Goal: Task Accomplishment & Management: Manage account settings

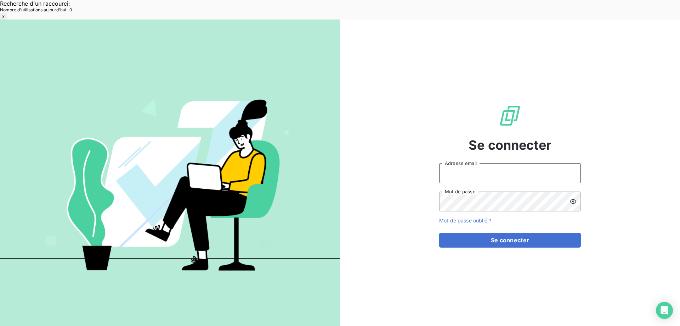
type input "[EMAIL_ADDRESS][DOMAIN_NAME]"
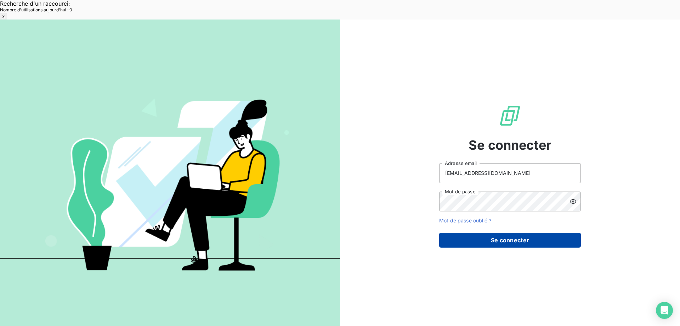
click at [470, 232] on button "Se connecter" at bounding box center [510, 239] width 142 height 15
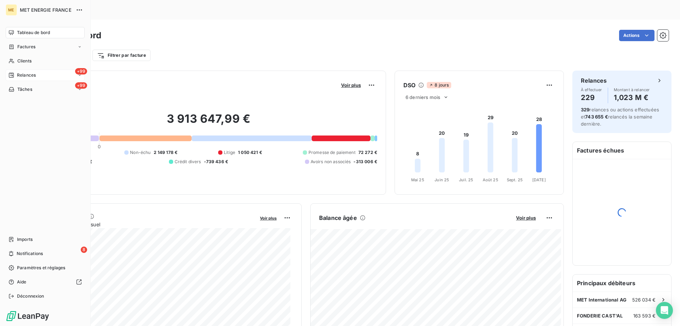
click at [17, 74] on span "Relances" at bounding box center [26, 75] width 19 height 6
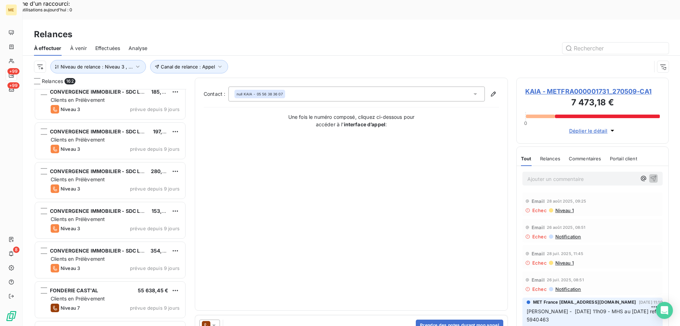
scroll to position [1666, 0]
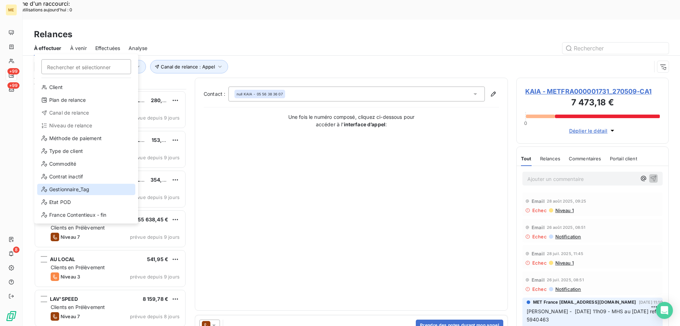
click at [68, 190] on div "Gestionnaire_Tag" at bounding box center [86, 189] width 98 height 11
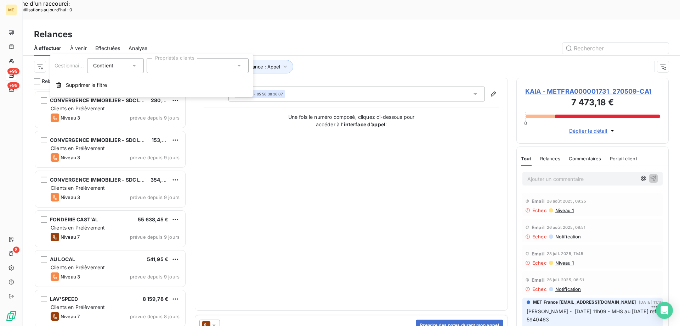
click at [208, 75] on div "Gestionnaire_Tag Contient is Propriétés clients Supprimer le filtre" at bounding box center [151, 75] width 203 height 43
click at [203, 68] on div at bounding box center [198, 65] width 102 height 15
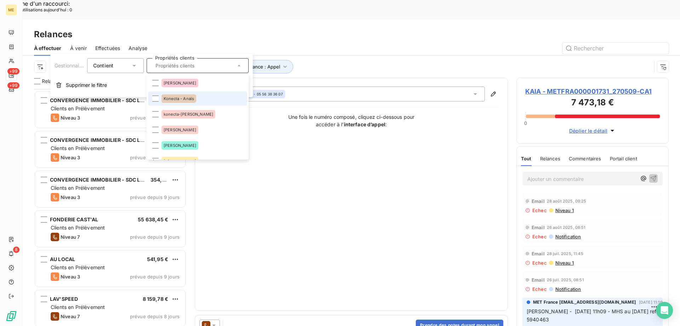
click at [190, 99] on span "Konecta - Anaïs" at bounding box center [179, 98] width 30 height 4
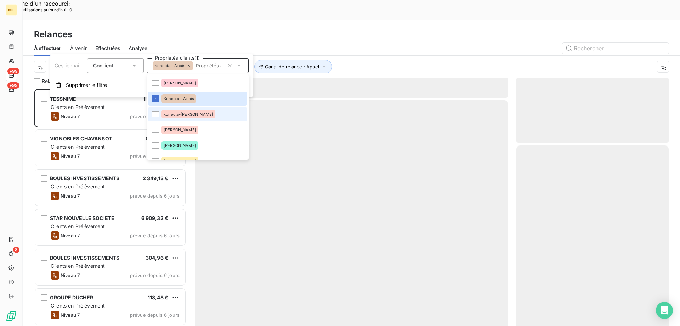
scroll to position [251, 147]
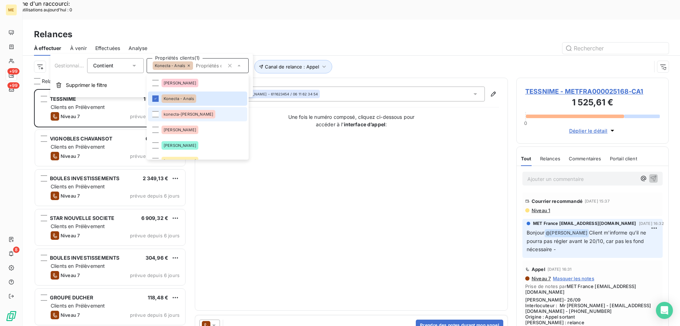
click at [175, 113] on span "konecta-valérie" at bounding box center [189, 114] width 50 height 4
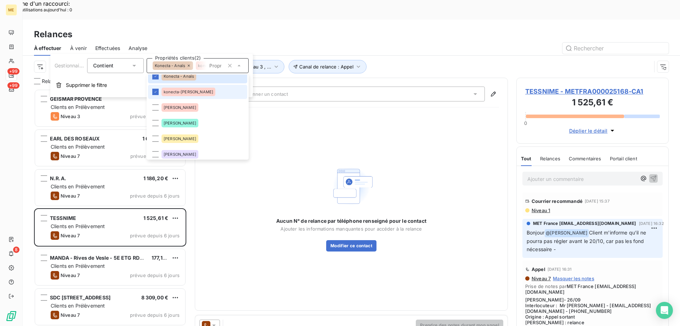
scroll to position [35, 0]
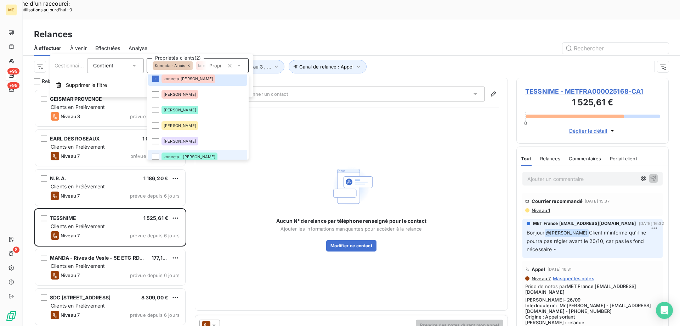
click at [191, 153] on div "konecta - lisa" at bounding box center [190, 156] width 56 height 9
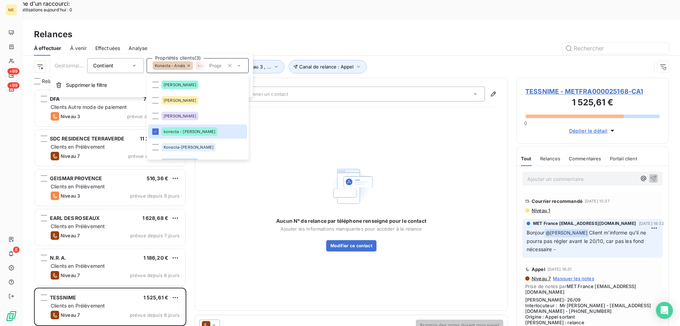
scroll to position [75, 0]
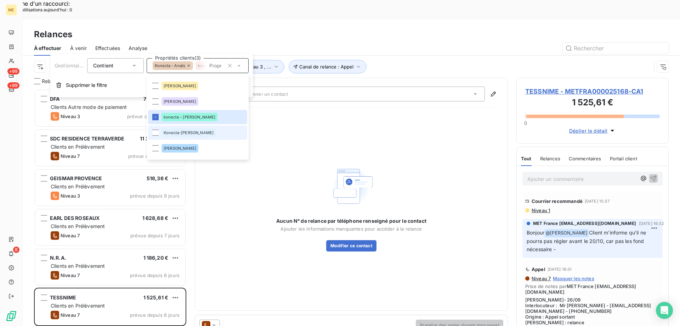
click at [186, 131] on span "Konecta-Sylvain" at bounding box center [189, 132] width 50 height 4
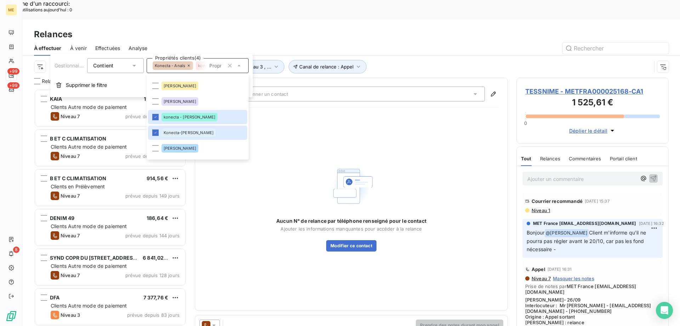
scroll to position [251, 147]
click at [393, 113] on div "Aucun N° de relance par téléphone renseigné pour le contact Ajouter les informa…" at bounding box center [352, 207] width 296 height 189
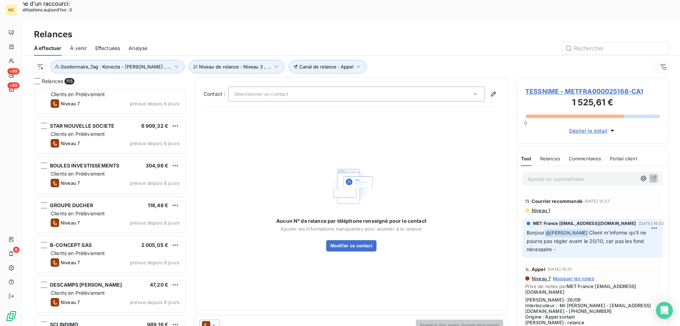
scroll to position [957, 0]
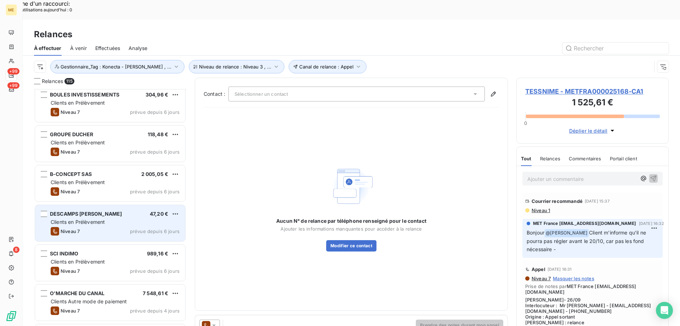
click at [102, 219] on span "Clients en Prélèvement" at bounding box center [78, 222] width 54 height 6
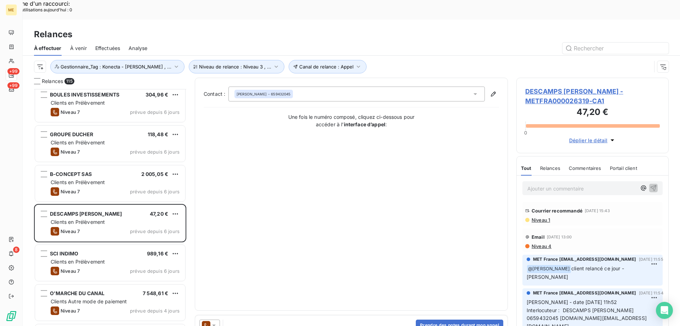
click at [216, 321] on icon at bounding box center [214, 324] width 7 height 7
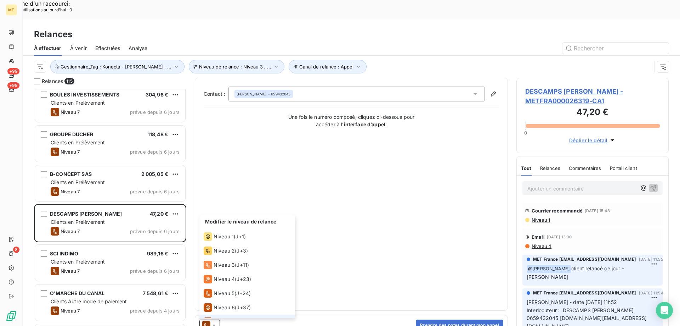
scroll to position [11, 0]
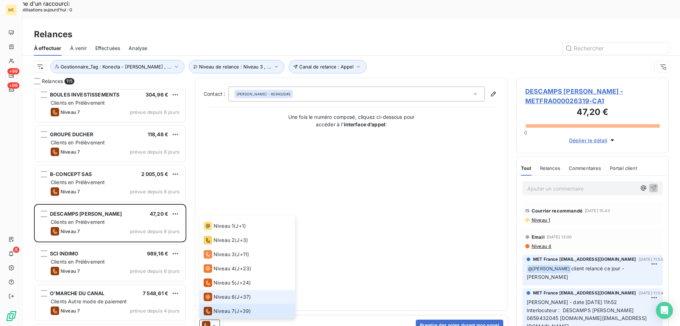
click at [218, 293] on span "Niveau 6" at bounding box center [224, 296] width 21 height 7
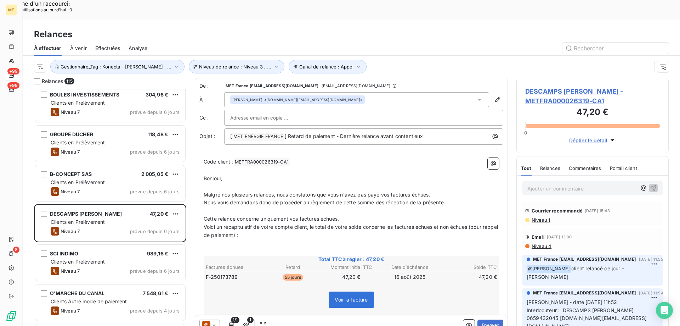
scroll to position [251, 147]
click at [490, 319] on button "Envoyer" at bounding box center [491, 324] width 26 height 11
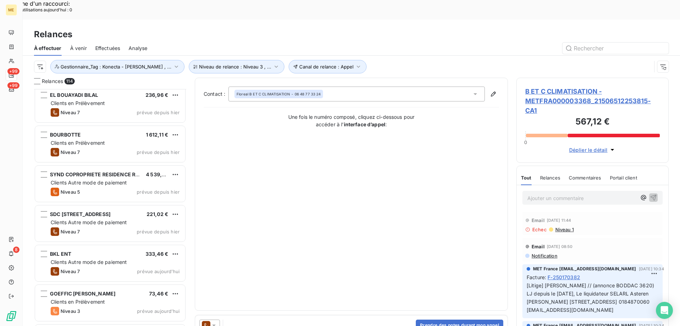
scroll to position [2942, 0]
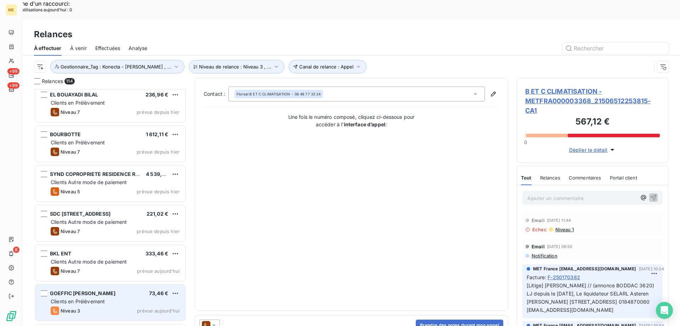
click at [134, 290] on div "GOEFFIC JONATHAN FRANCK 73,46 €" at bounding box center [115, 293] width 129 height 6
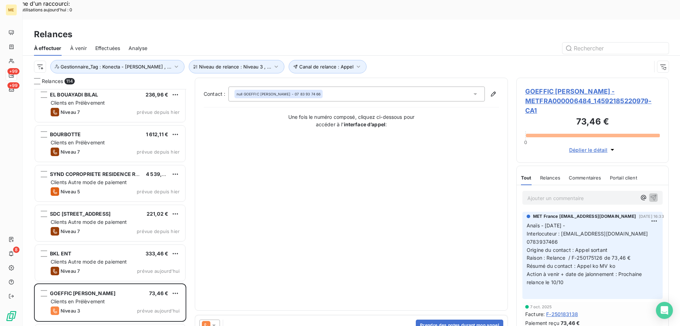
click at [213, 321] on icon at bounding box center [214, 324] width 7 height 7
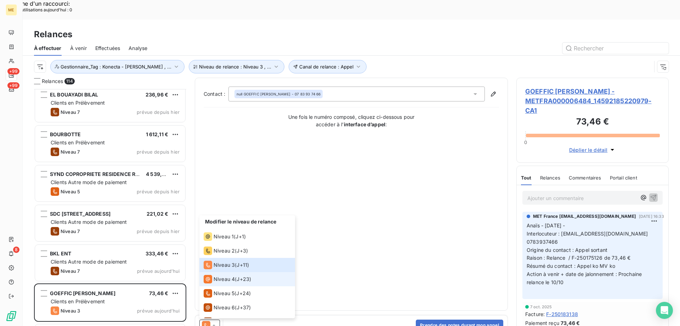
click at [215, 275] on span "Niveau 4" at bounding box center [224, 278] width 21 height 7
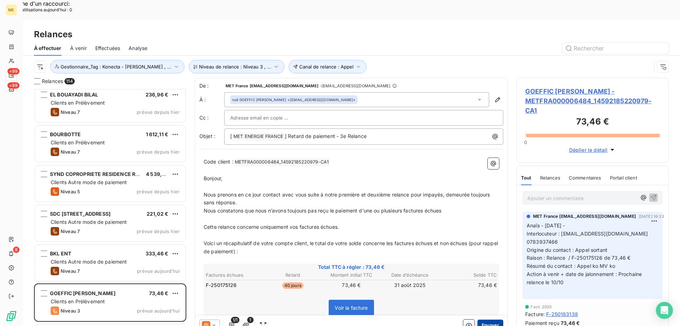
click at [480, 319] on button "Envoyer" at bounding box center [491, 324] width 26 height 11
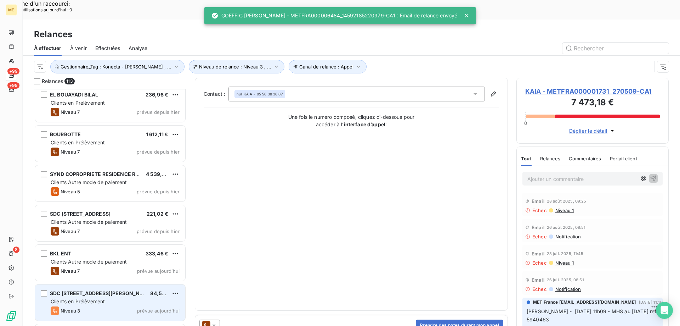
click at [131, 290] on div "SDC 11 RUE VICTOR HUGO 84,55 €" at bounding box center [115, 293] width 129 height 6
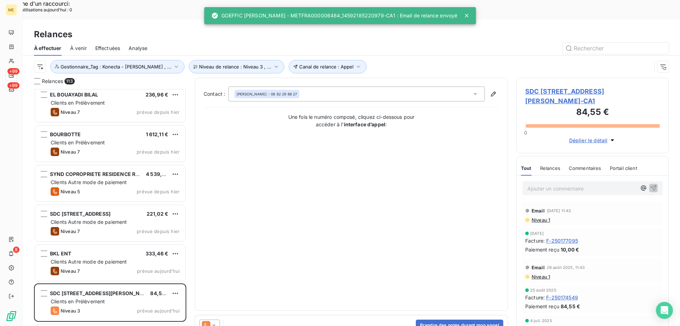
click at [213, 321] on icon at bounding box center [214, 324] width 7 height 7
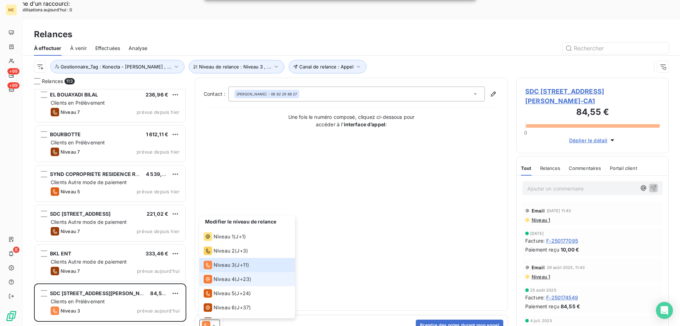
click at [218, 275] on span "Niveau 4" at bounding box center [224, 278] width 21 height 7
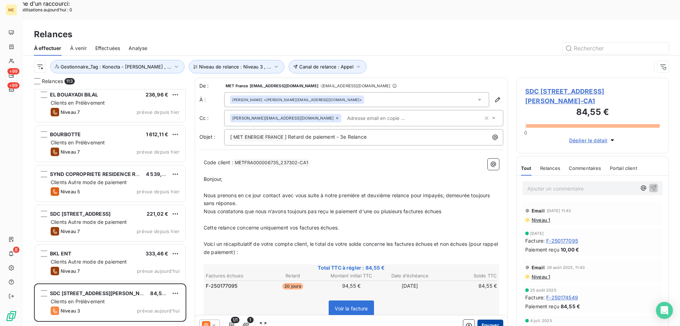
click at [487, 319] on button "Envoyer" at bounding box center [491, 324] width 26 height 11
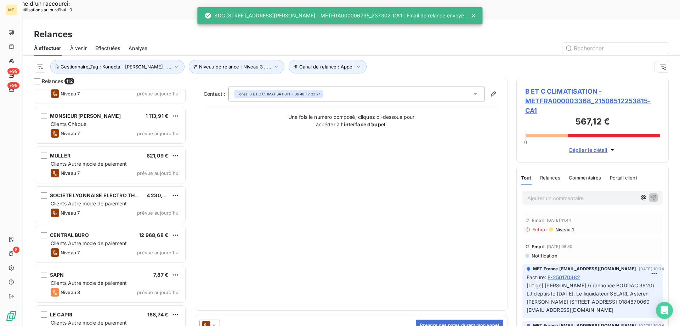
scroll to position [3154, 0]
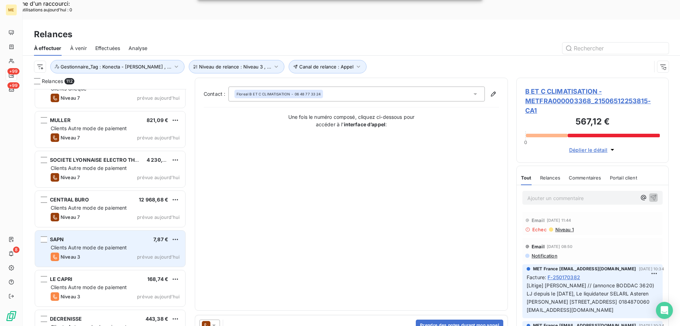
click at [91, 232] on div "SAPN 7,87 € Clients Autre mode de paiement Niveau 3 prévue aujourd’hui" at bounding box center [110, 248] width 150 height 36
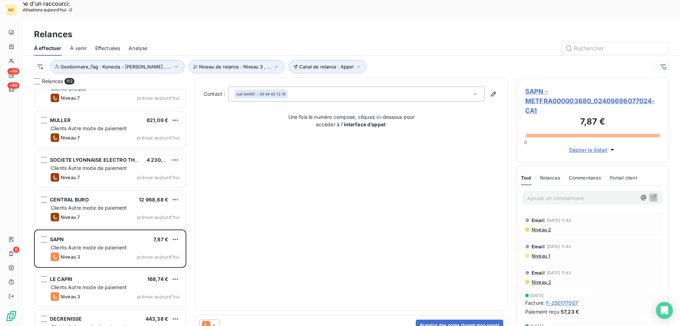
click at [213, 321] on icon at bounding box center [214, 324] width 7 height 7
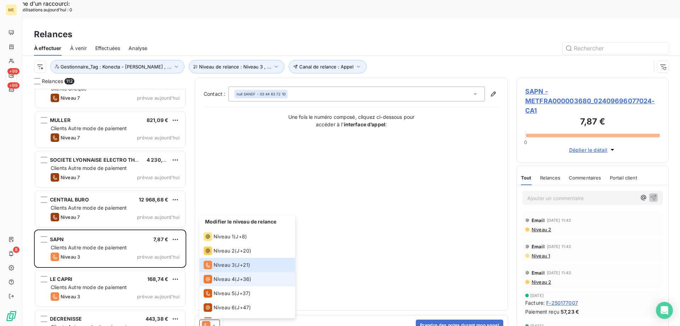
click at [220, 275] on span "Niveau 4" at bounding box center [224, 278] width 21 height 7
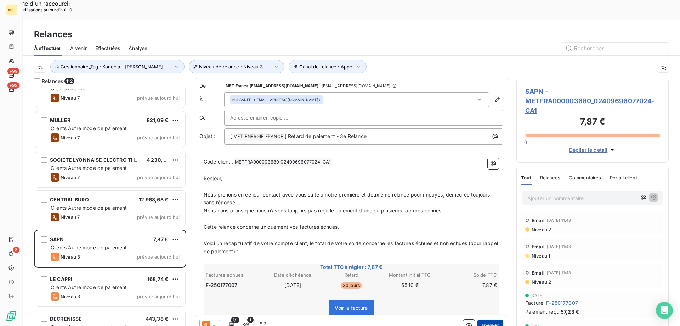
click at [489, 319] on button "Envoyer" at bounding box center [491, 324] width 26 height 11
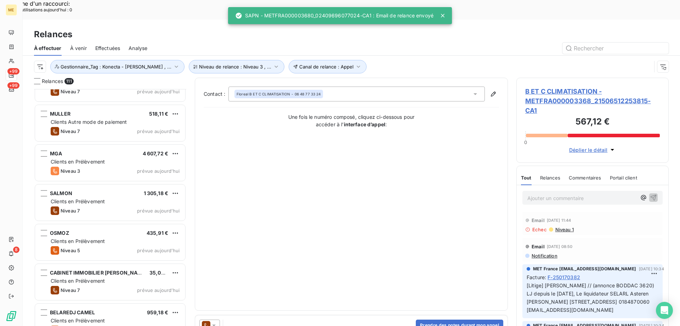
scroll to position [3509, 0]
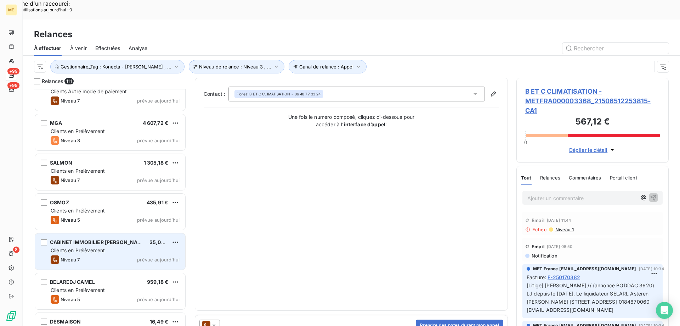
click at [123, 239] on div "CABINET IMMOBILIER [PERSON_NAME]" at bounding box center [97, 242] width 94 height 7
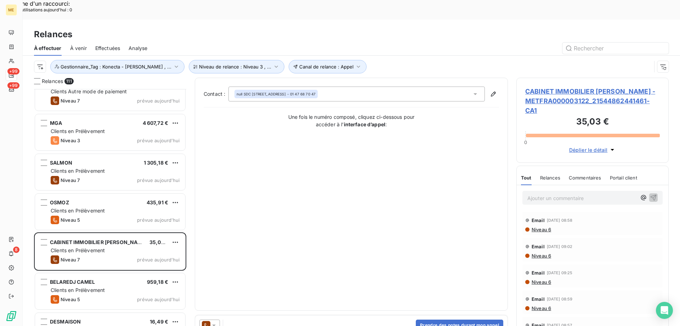
click at [213, 321] on icon at bounding box center [214, 324] width 7 height 7
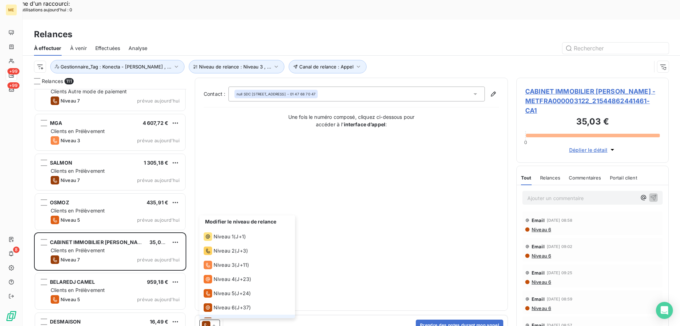
scroll to position [11, 0]
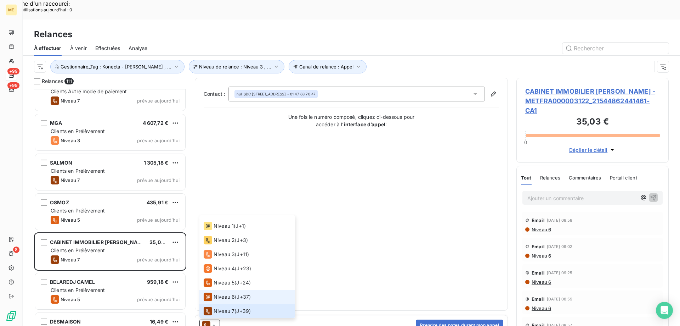
click at [217, 290] on li "Niveau 6 ( J+37 )" at bounding box center [248, 297] width 96 height 14
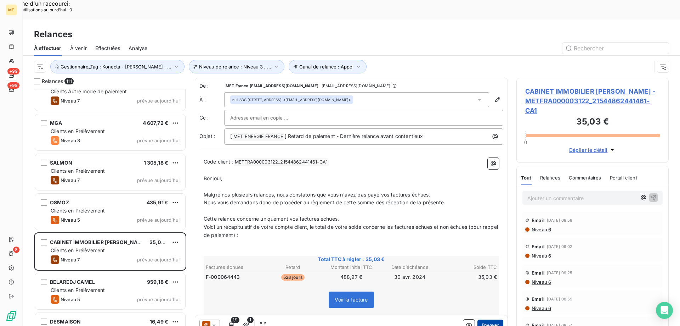
click at [479, 319] on button "Envoyer" at bounding box center [491, 324] width 26 height 11
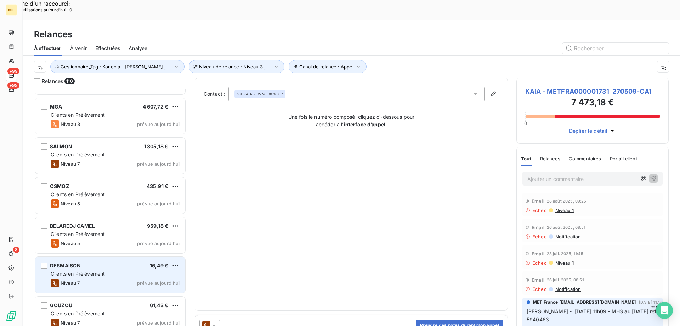
scroll to position [3544, 0]
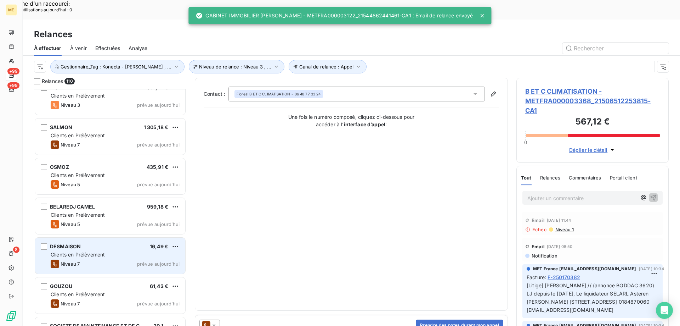
click at [145, 261] on span "prévue aujourd’hui" at bounding box center [158, 264] width 43 height 6
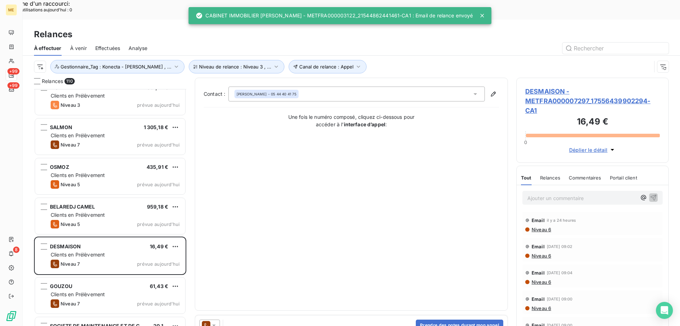
click at [214, 321] on icon at bounding box center [214, 324] width 7 height 7
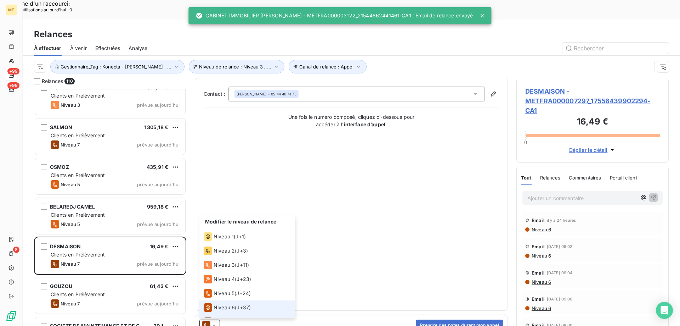
scroll to position [11, 0]
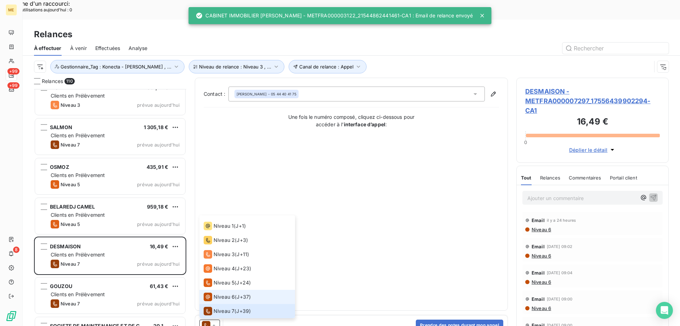
click at [225, 293] on span "Niveau 6" at bounding box center [224, 296] width 21 height 7
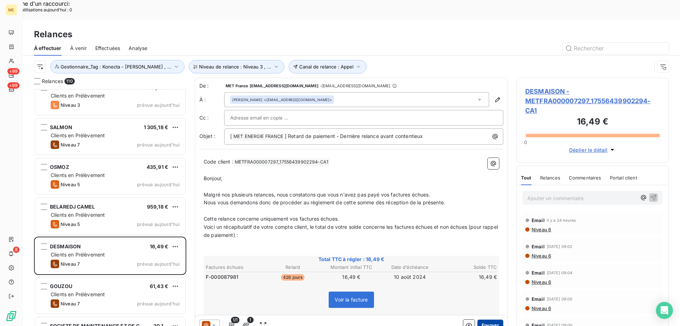
click at [481, 319] on button "Envoyer" at bounding box center [491, 324] width 26 height 11
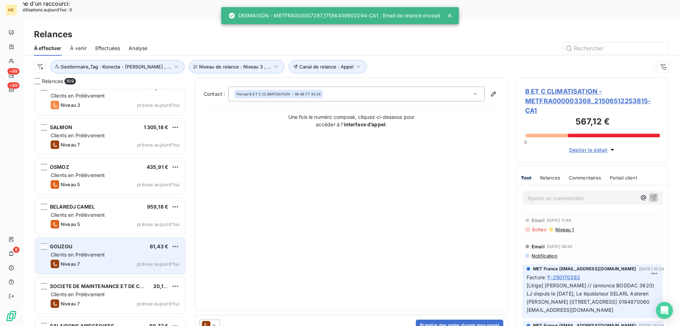
click at [142, 251] on div "Clients en Prélèvement" at bounding box center [115, 254] width 129 height 7
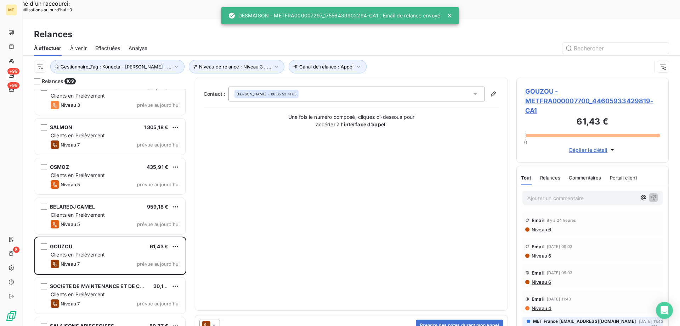
click at [217, 321] on icon at bounding box center [214, 324] width 7 height 7
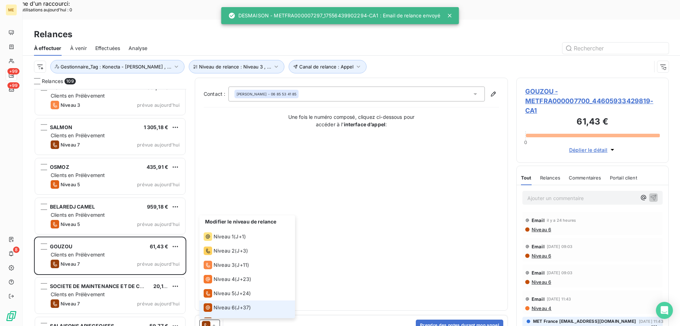
scroll to position [11, 0]
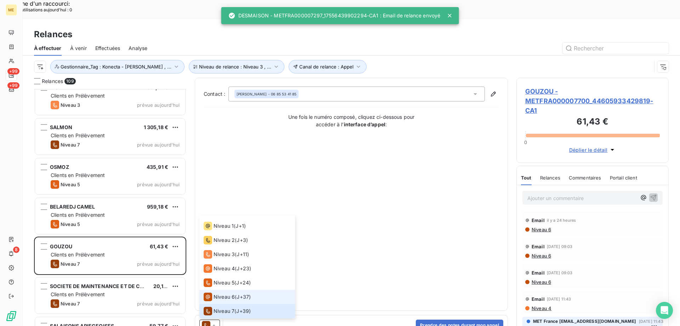
click at [220, 290] on li "Niveau 6 ( J+37 )" at bounding box center [248, 297] width 96 height 14
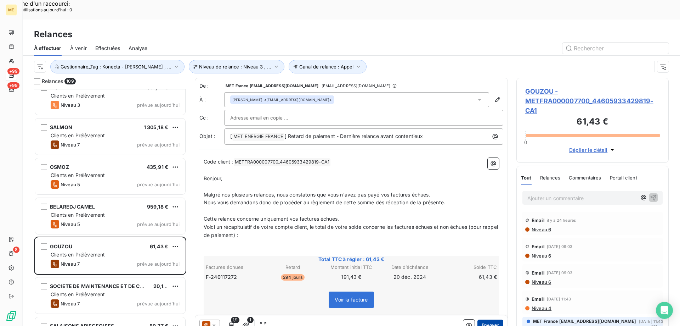
click at [480, 319] on button "Envoyer" at bounding box center [491, 324] width 26 height 11
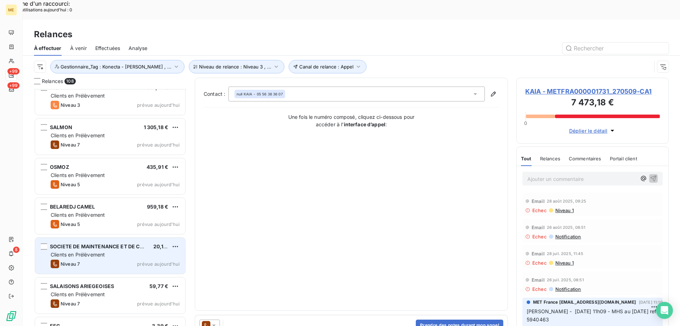
click at [142, 251] on div "Clients en Prélèvement" at bounding box center [115, 254] width 129 height 7
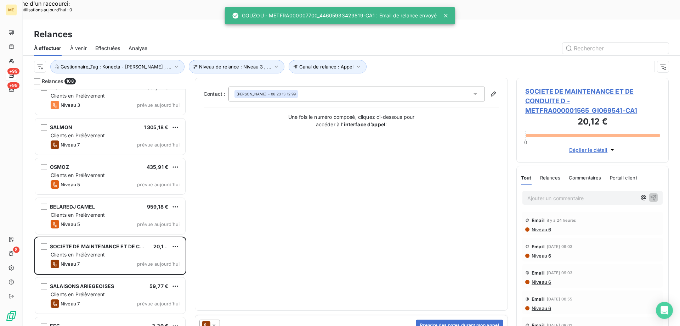
click at [214, 321] on icon at bounding box center [214, 324] width 7 height 7
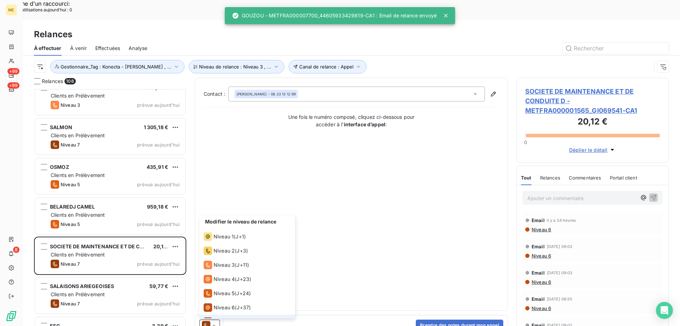
scroll to position [11, 0]
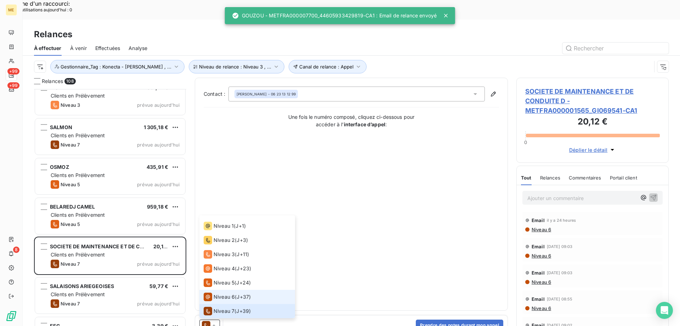
click at [217, 290] on li "Niveau 6 ( J+37 )" at bounding box center [248, 297] width 96 height 14
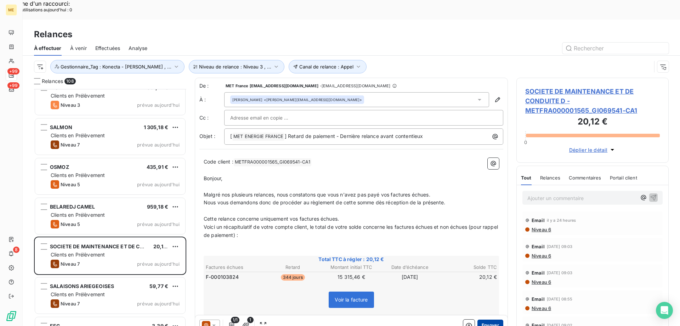
click at [479, 319] on button "Envoyer" at bounding box center [491, 324] width 26 height 11
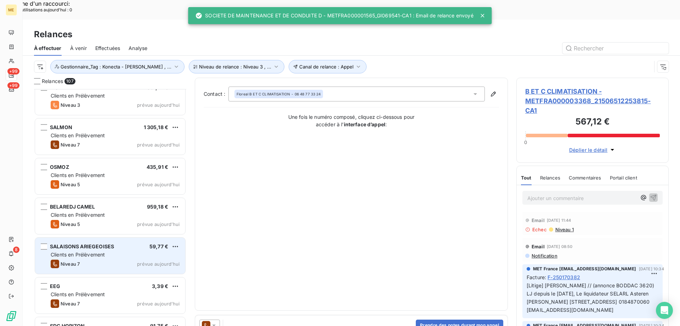
click at [125, 259] on div "Niveau 7 prévue aujourd’hui" at bounding box center [115, 263] width 129 height 9
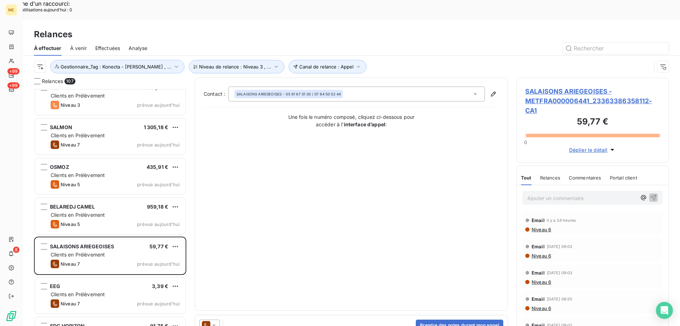
click at [215, 319] on div at bounding box center [210, 324] width 21 height 11
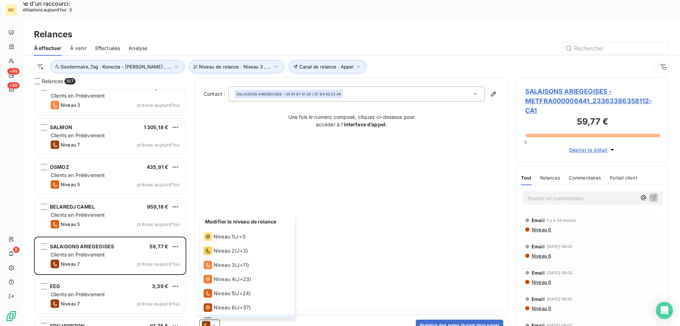
scroll to position [11, 0]
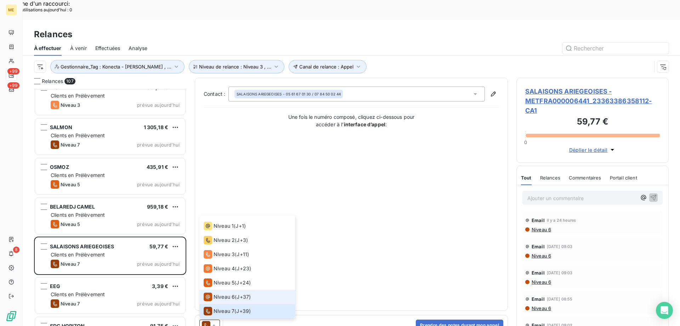
click at [217, 293] on span "Niveau 6" at bounding box center [224, 296] width 21 height 7
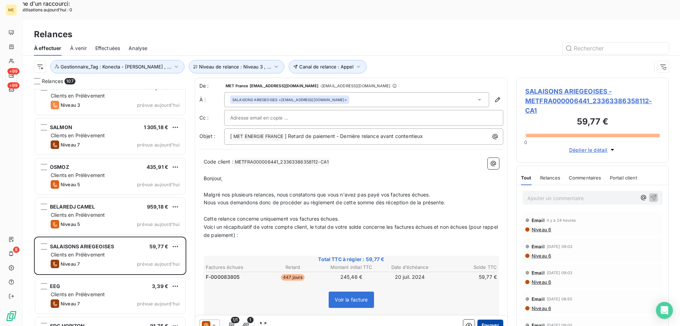
click at [481, 319] on button "Envoyer" at bounding box center [491, 324] width 26 height 11
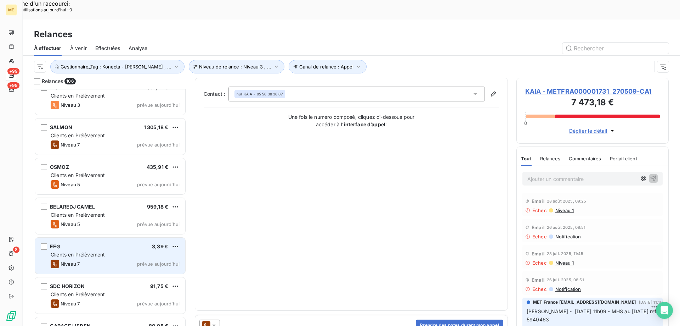
click at [122, 251] on div "Clients en Prélèvement" at bounding box center [115, 254] width 129 height 7
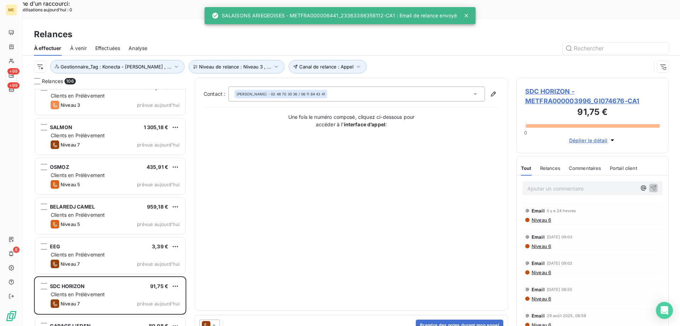
click at [214, 324] on icon at bounding box center [214, 325] width 4 height 2
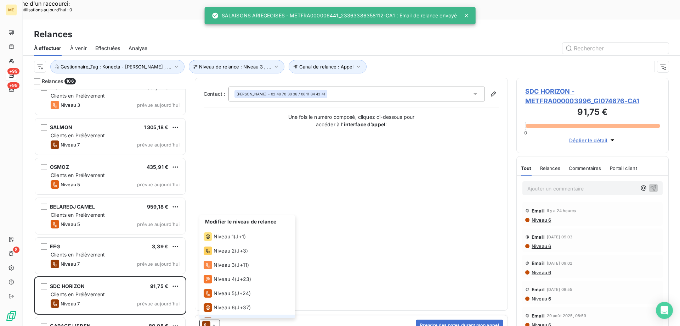
scroll to position [11, 0]
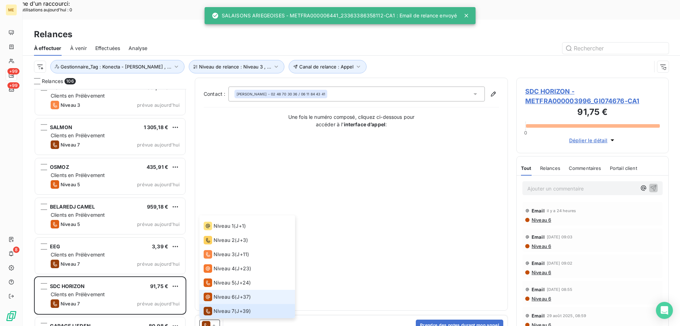
click at [217, 293] on span "Niveau 6" at bounding box center [224, 296] width 21 height 7
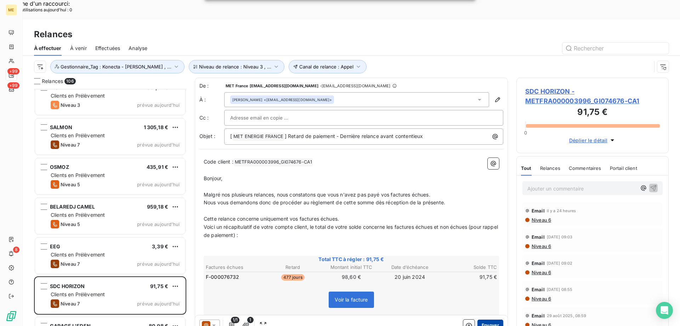
click at [481, 319] on button "Envoyer" at bounding box center [491, 324] width 26 height 11
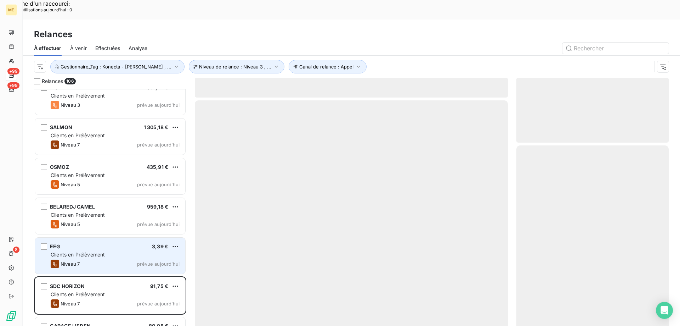
click at [159, 237] on div "EEG 3,39 € Clients en Prélèvement Niveau 7 prévue aujourd’hui" at bounding box center [110, 255] width 150 height 36
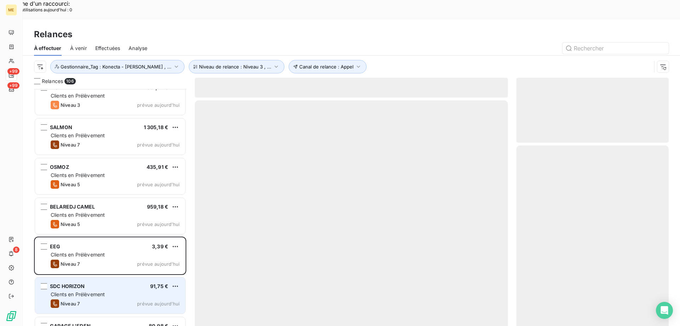
click at [158, 301] on span "prévue aujourd’hui" at bounding box center [158, 304] width 43 height 6
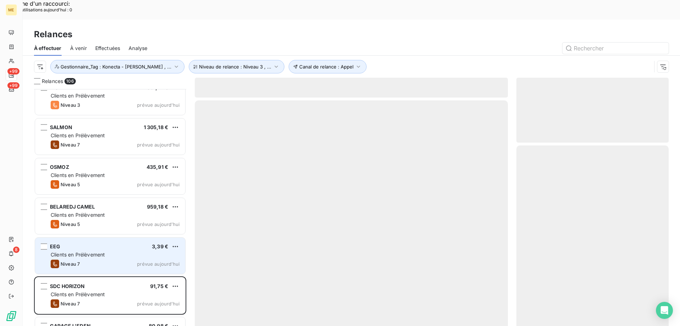
click at [140, 239] on div "EEG 3,39 € Clients en Prélèvement Niveau 7 prévue aujourd’hui" at bounding box center [110, 255] width 150 height 36
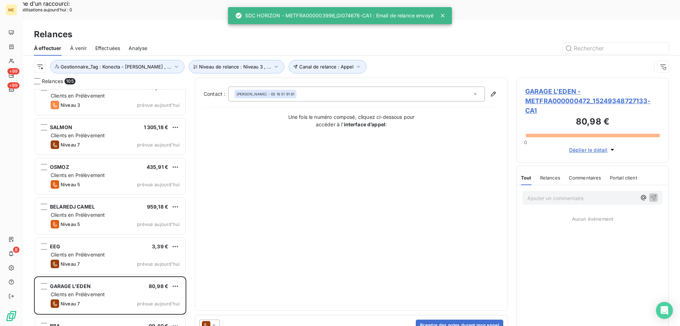
click at [215, 321] on icon at bounding box center [214, 324] width 7 height 7
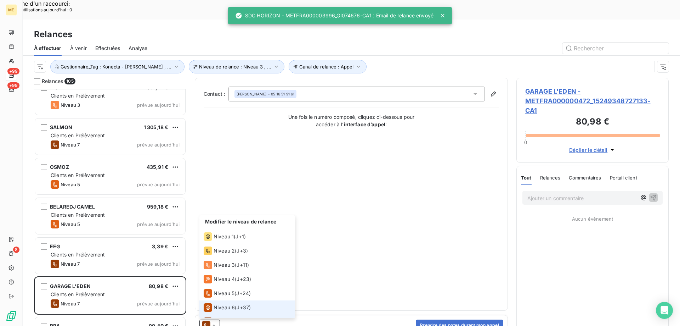
scroll to position [11, 0]
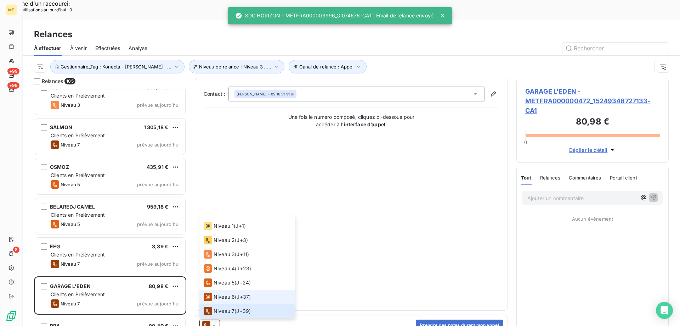
click at [219, 293] on span "Niveau 6" at bounding box center [224, 296] width 21 height 7
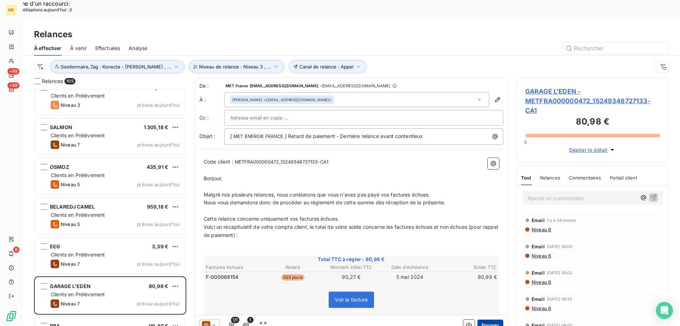
click at [483, 319] on button "Envoyer" at bounding box center [491, 324] width 26 height 11
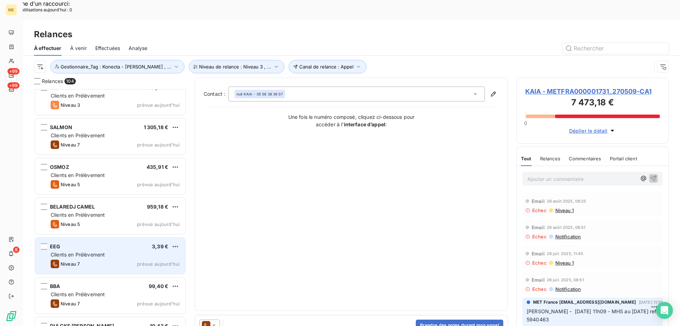
click at [136, 259] on div "Niveau 7 prévue aujourd’hui" at bounding box center [115, 263] width 129 height 9
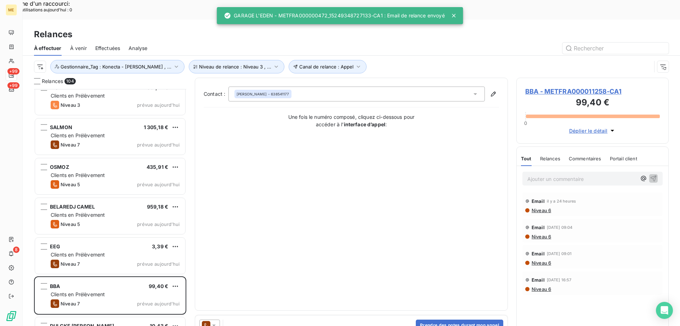
click at [214, 321] on icon at bounding box center [214, 324] width 7 height 7
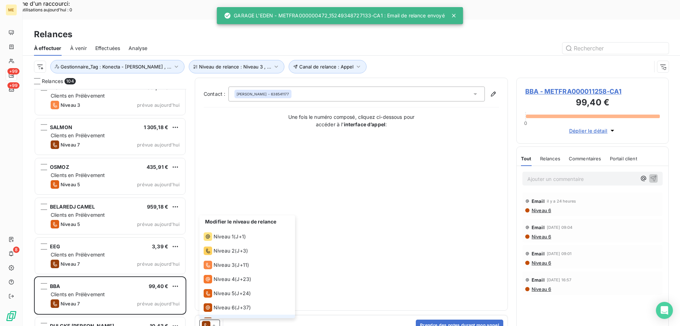
scroll to position [11, 0]
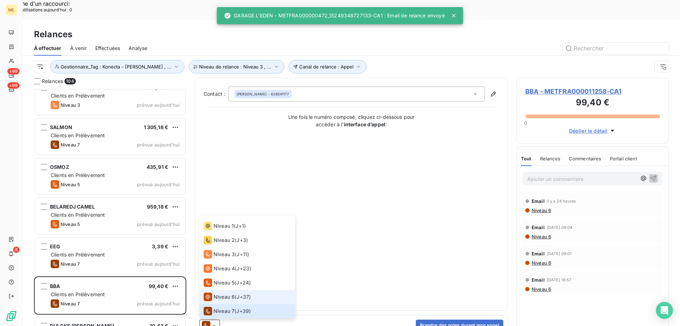
click at [218, 293] on span "Niveau 6" at bounding box center [224, 296] width 21 height 7
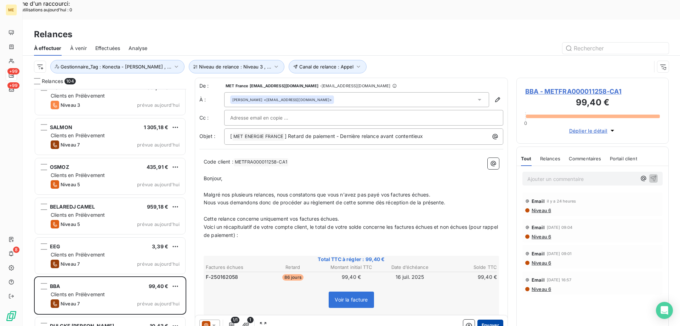
click at [484, 319] on button "Envoyer" at bounding box center [491, 324] width 26 height 11
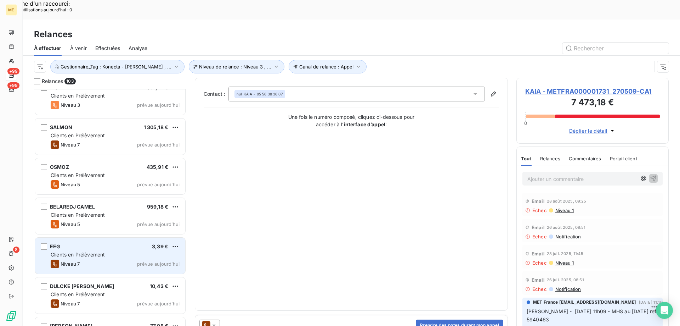
click at [146, 259] on div "Niveau 7 prévue aujourd’hui" at bounding box center [115, 263] width 129 height 9
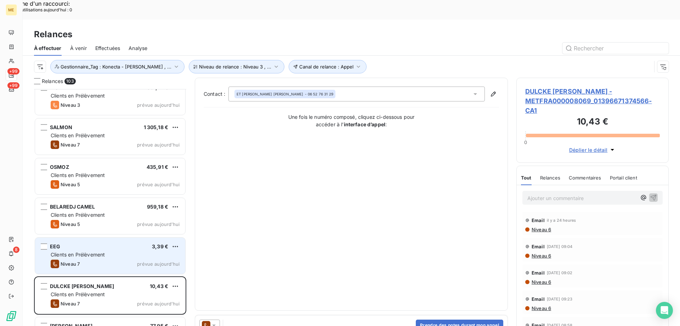
click at [146, 259] on div "Niveau 7 prévue aujourd’hui" at bounding box center [115, 263] width 129 height 9
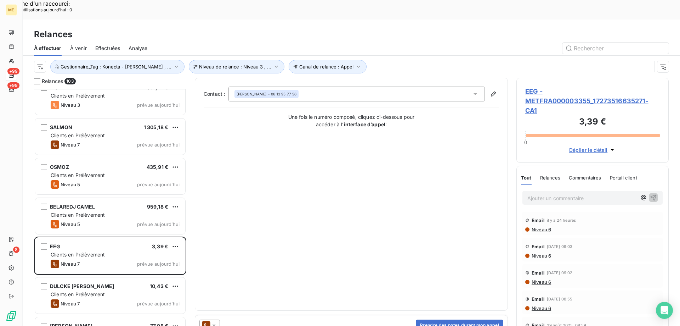
click at [218, 319] on div at bounding box center [210, 324] width 21 height 11
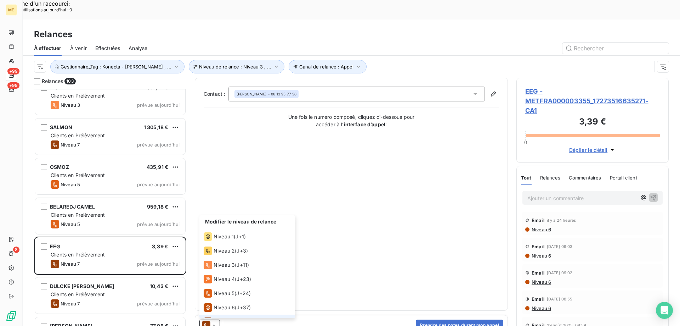
scroll to position [11, 0]
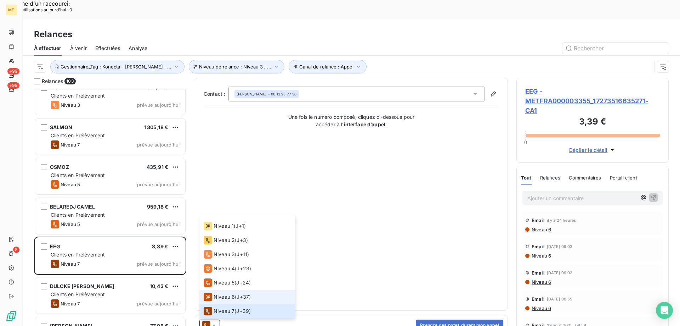
click at [218, 290] on li "Niveau 6 ( J+37 )" at bounding box center [248, 297] width 96 height 14
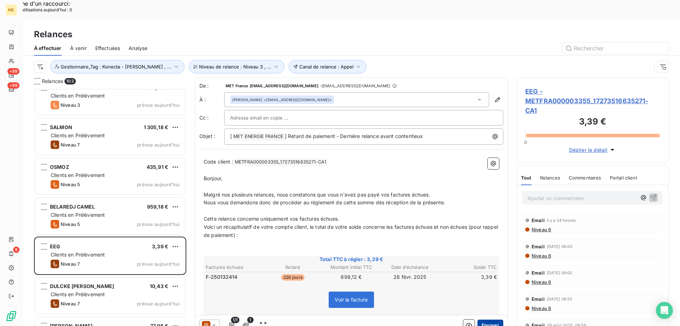
click at [478, 319] on button "Envoyer" at bounding box center [491, 324] width 26 height 11
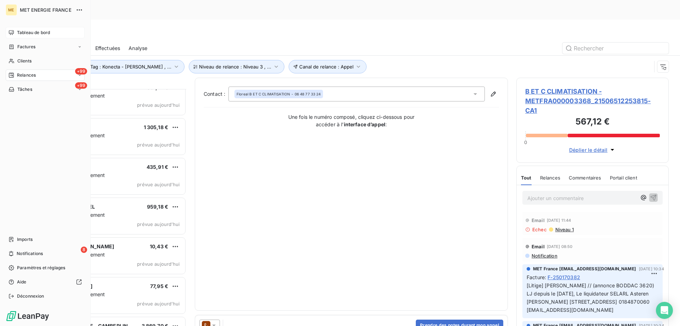
click at [15, 31] on div "Tableau de bord" at bounding box center [45, 32] width 79 height 11
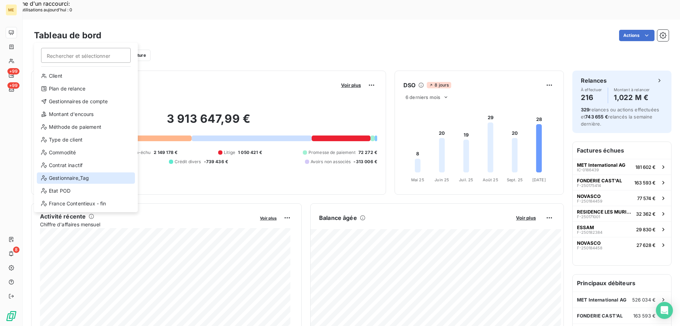
click at [74, 174] on div "Gestionnaire_Tag" at bounding box center [86, 177] width 98 height 11
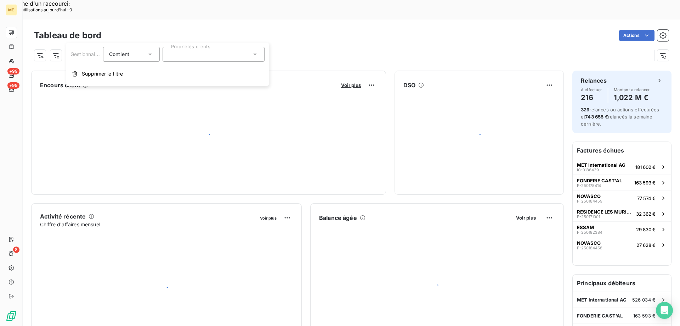
click at [187, 53] on div at bounding box center [214, 54] width 102 height 15
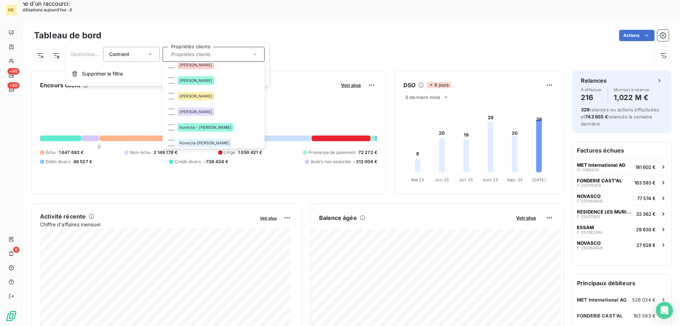
scroll to position [106, 0]
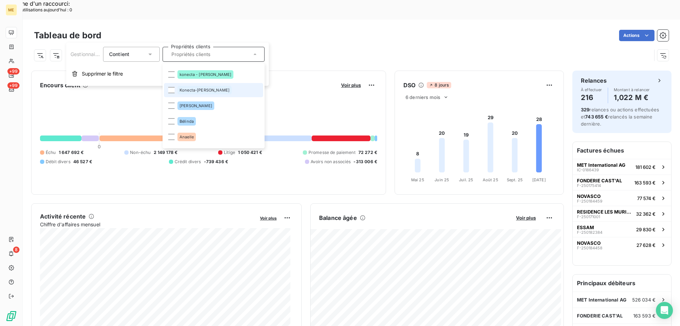
click at [191, 92] on span "Konecta-[PERSON_NAME]" at bounding box center [205, 90] width 50 height 4
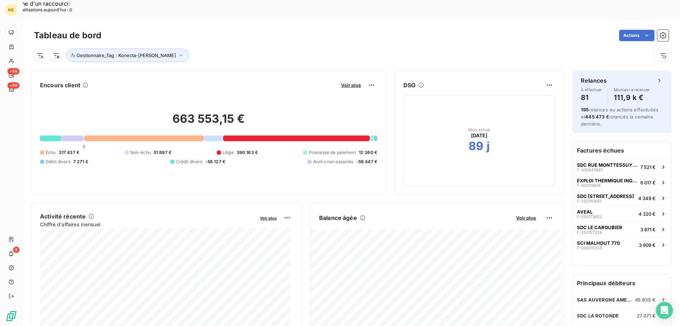
click at [361, 91] on div "663 553,15 € 0 Échu 317 437 € Non-échu 51 897 € Litige 390 163 € Promesse de pa…" at bounding box center [208, 138] width 337 height 95
click at [240, 135] on div at bounding box center [296, 138] width 147 height 6
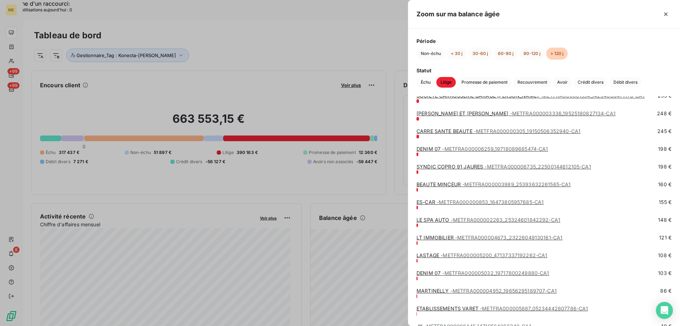
scroll to position [1763, 0]
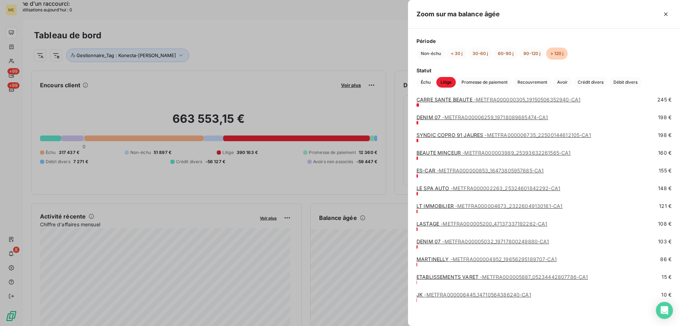
click at [272, 50] on div at bounding box center [340, 163] width 680 height 326
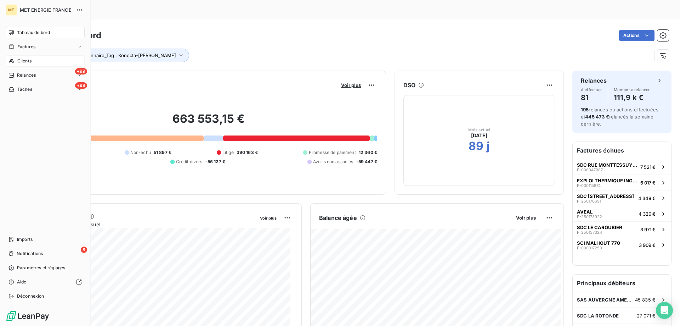
click at [15, 61] on div "Clients" at bounding box center [45, 60] width 79 height 11
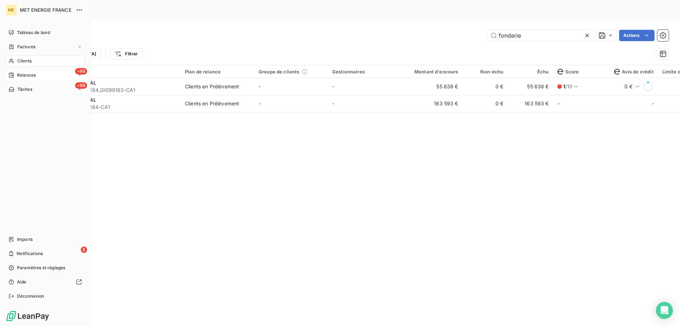
click at [33, 75] on span "Relances" at bounding box center [26, 75] width 19 height 6
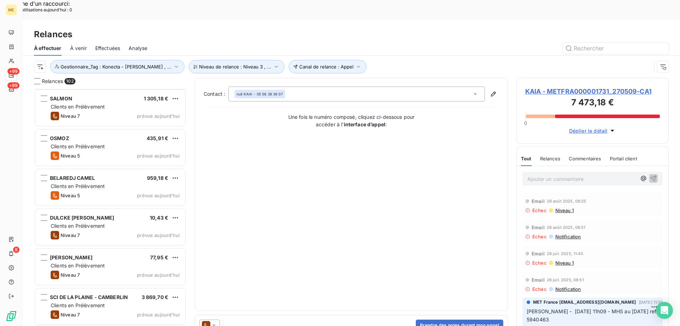
scroll to position [3580, 0]
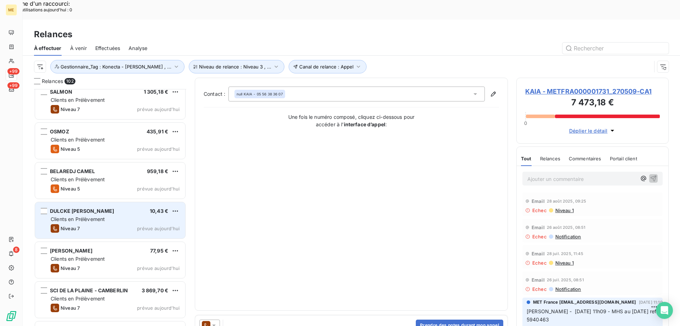
click at [145, 224] on div "Niveau 7 prévue aujourd’hui" at bounding box center [115, 228] width 129 height 9
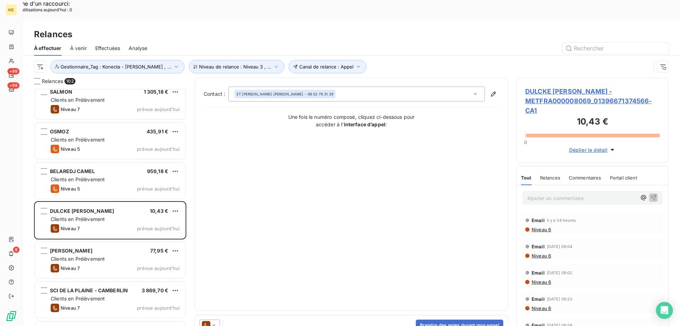
click at [219, 319] on div at bounding box center [210, 324] width 21 height 11
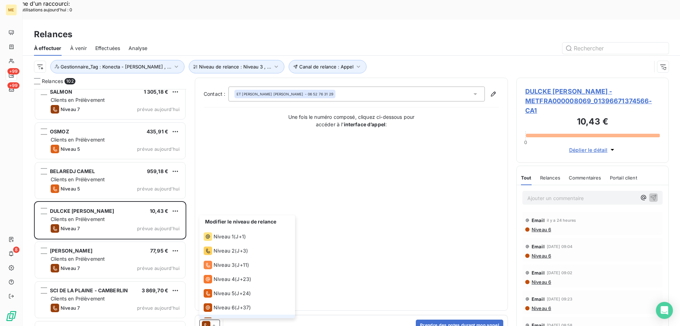
scroll to position [11, 0]
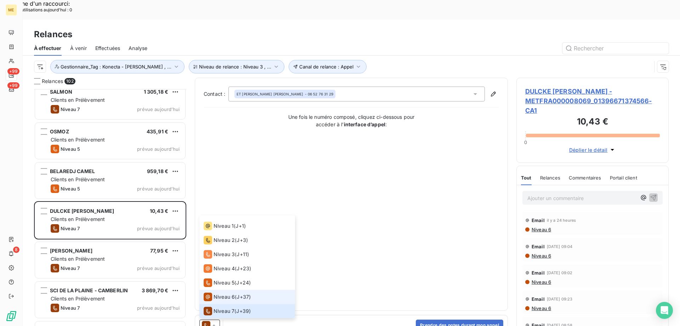
click at [219, 293] on span "Niveau 6" at bounding box center [224, 296] width 21 height 7
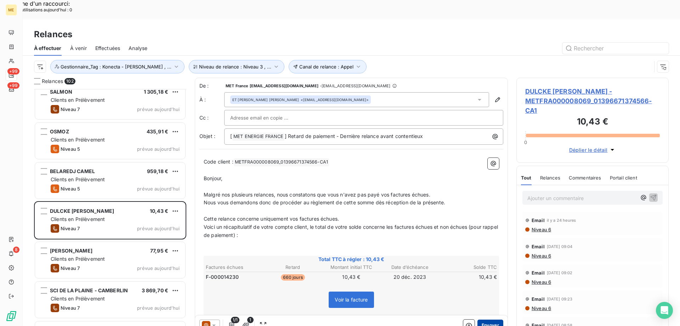
click at [479, 319] on button "Envoyer" at bounding box center [491, 324] width 26 height 11
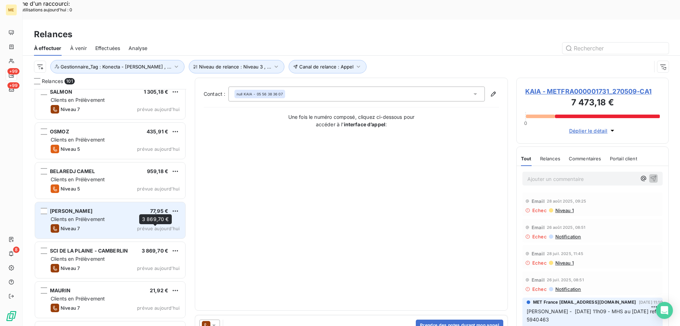
click at [139, 225] on span "prévue aujourd’hui" at bounding box center [158, 228] width 43 height 6
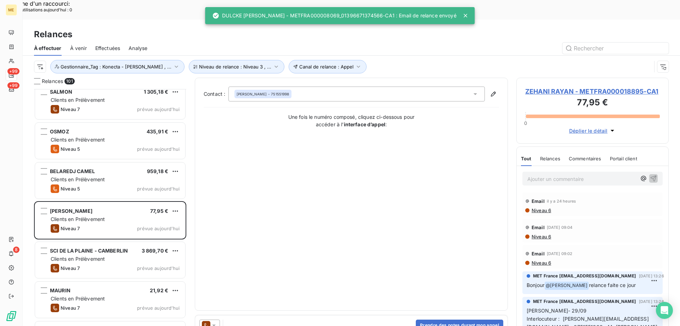
click at [218, 319] on div at bounding box center [210, 324] width 21 height 11
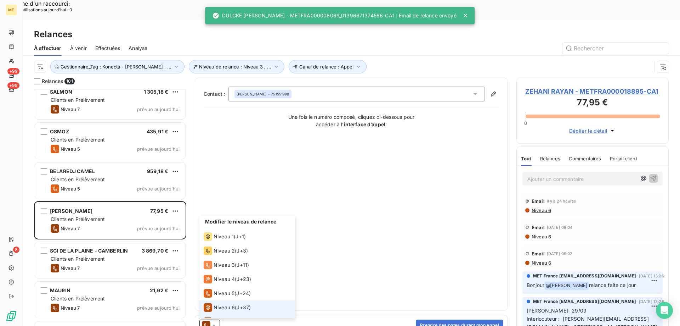
scroll to position [11, 0]
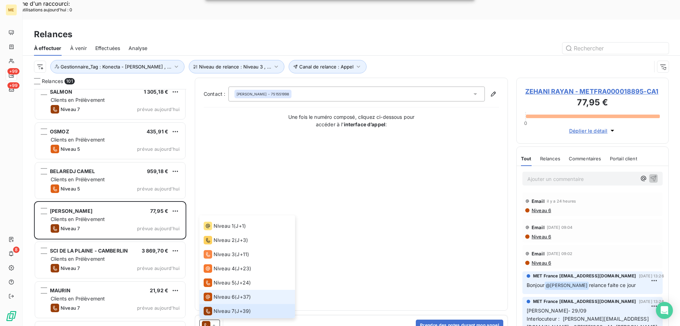
click at [223, 293] on span "Niveau 6" at bounding box center [224, 296] width 21 height 7
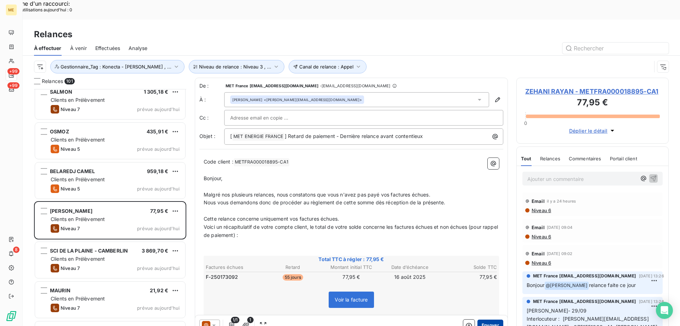
click at [486, 319] on button "Envoyer" at bounding box center [491, 324] width 26 height 11
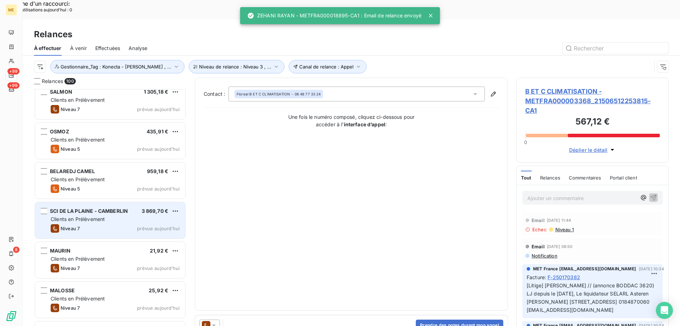
scroll to position [3615, 0]
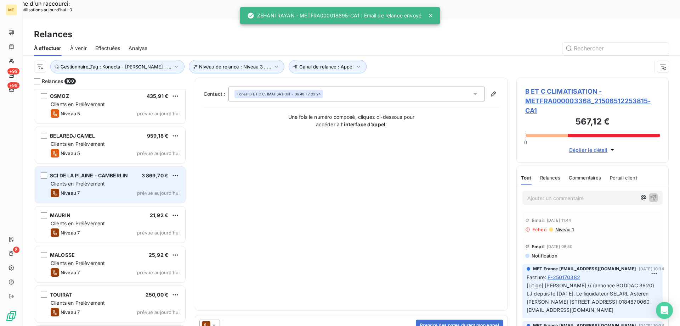
click at [150, 220] on div "Clients en Prélèvement" at bounding box center [115, 223] width 129 height 7
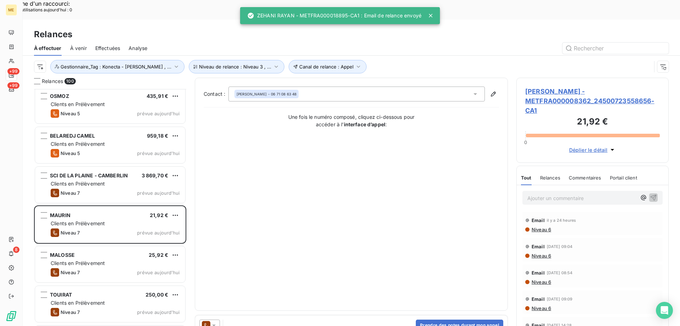
click at [217, 321] on icon at bounding box center [214, 324] width 7 height 7
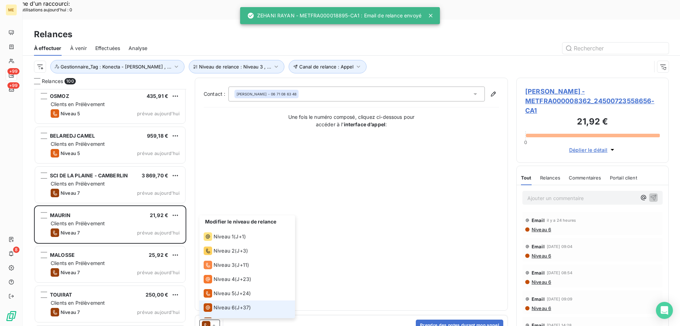
scroll to position [11, 0]
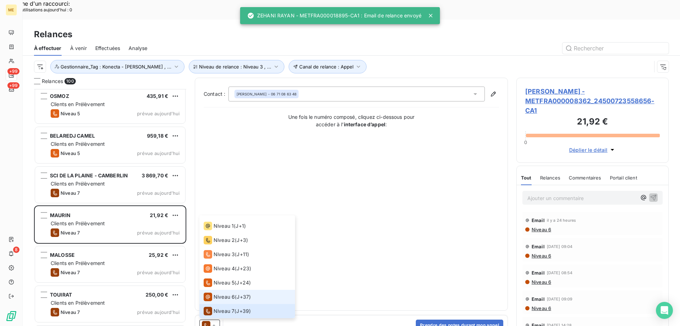
click at [227, 293] on span "Niveau 6" at bounding box center [224, 296] width 21 height 7
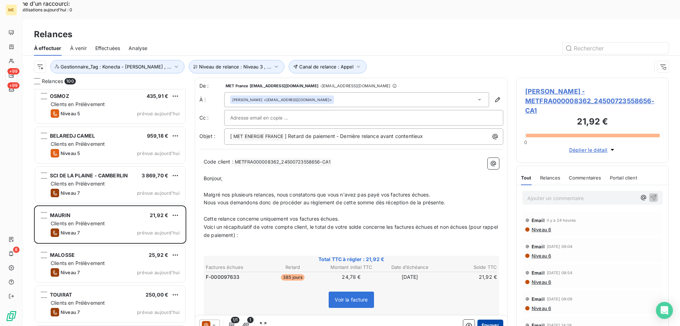
click at [492, 319] on button "Envoyer" at bounding box center [491, 324] width 26 height 11
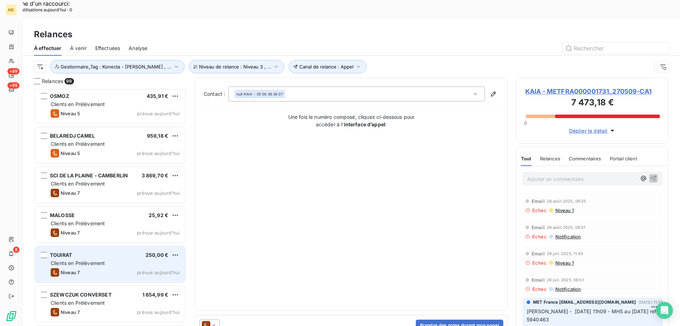
click at [144, 252] on div "TOUIRAT 250,00 €" at bounding box center [115, 255] width 129 height 6
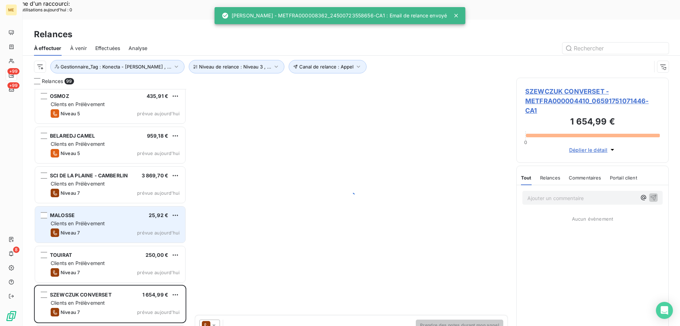
click at [130, 220] on div "Clients en Prélèvement" at bounding box center [115, 223] width 129 height 7
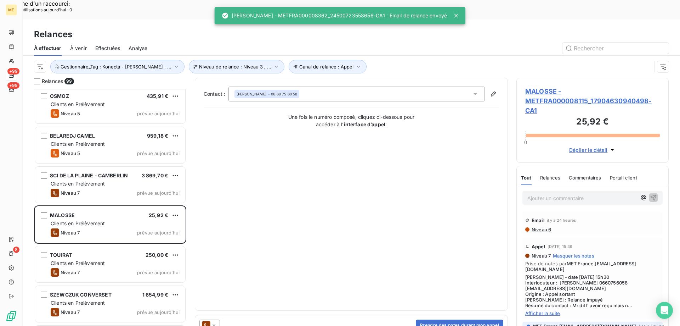
click at [214, 319] on div at bounding box center [210, 324] width 21 height 11
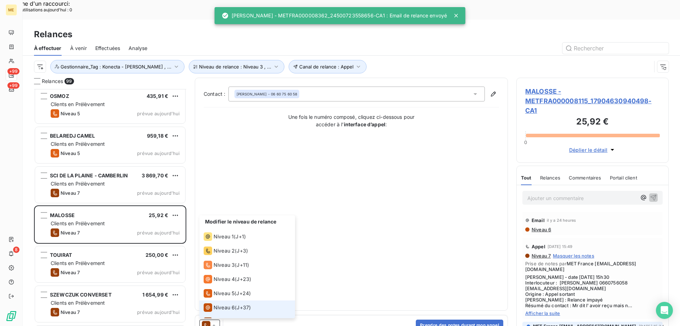
scroll to position [11, 0]
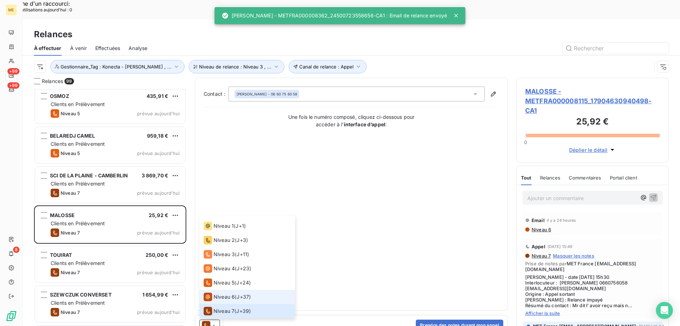
click at [219, 290] on li "Niveau 6 ( J+37 )" at bounding box center [248, 297] width 96 height 14
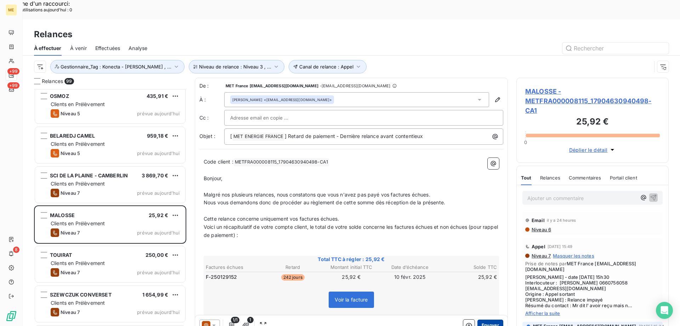
click at [487, 319] on button "Envoyer" at bounding box center [491, 324] width 26 height 11
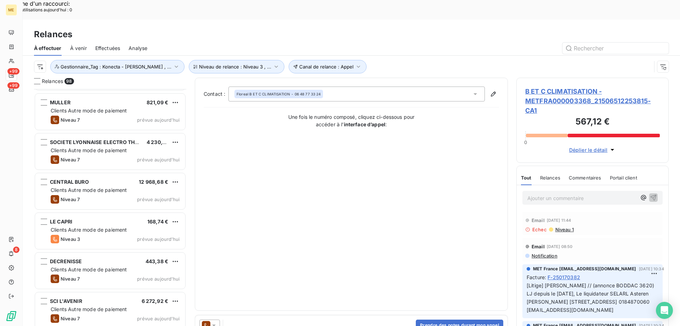
scroll to position [3102, 0]
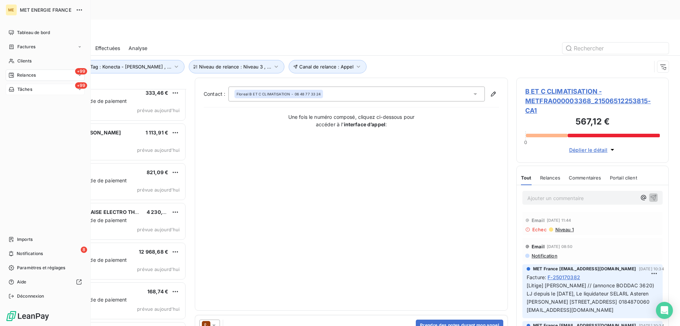
click at [16, 91] on div "Tâches" at bounding box center [21, 89] width 24 height 6
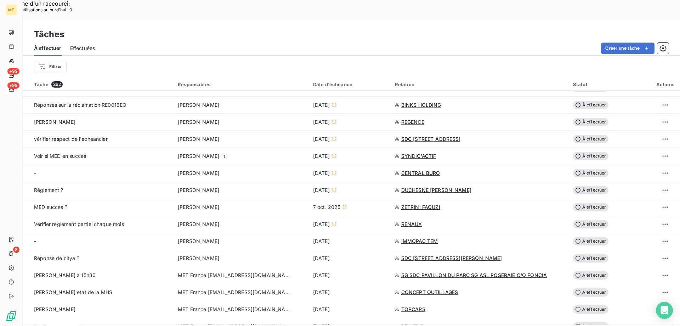
scroll to position [319, 0]
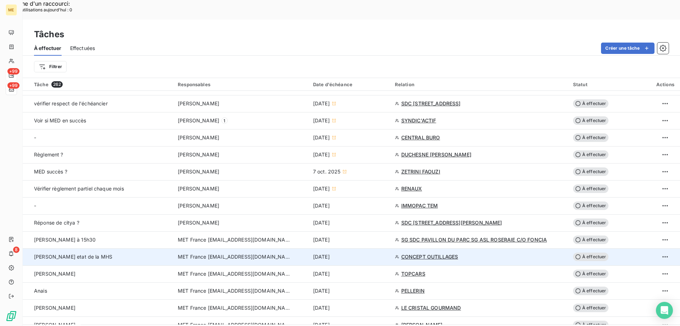
click at [184, 253] on span "MET France [EMAIL_ADDRESS][DOMAIN_NAME]" at bounding box center [234, 256] width 113 height 7
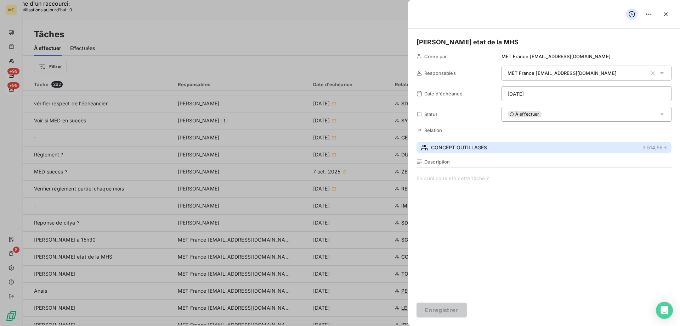
click at [454, 148] on span "CONCEPT OUTILLAGES" at bounding box center [459, 147] width 56 height 7
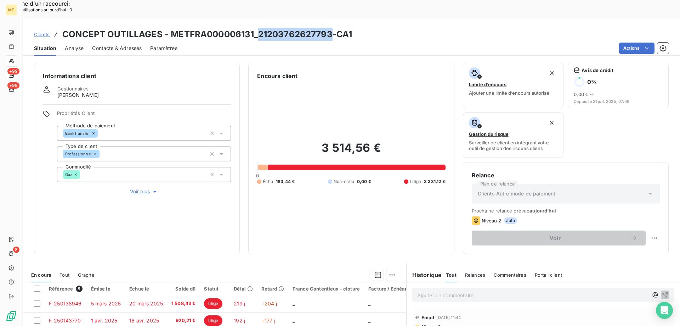
drag, startPoint x: 257, startPoint y: 14, endPoint x: 332, endPoint y: 15, distance: 75.8
click at [332, 28] on h3 "CONCEPT OUTILLAGES - METFRA000006131_21203762627793-CA1" at bounding box center [207, 34] width 290 height 13
copy h3 "21203762627793"
click at [433, 290] on div "Ajouter un commentaire ﻿" at bounding box center [532, 295] width 231 height 10
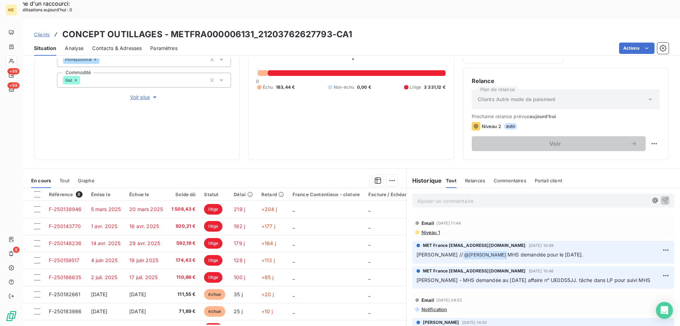
scroll to position [95, 0]
click at [424, 196] on p "Ajouter un commentaire ﻿" at bounding box center [532, 200] width 231 height 9
click at [662, 196] on icon "button" at bounding box center [665, 199] width 7 height 7
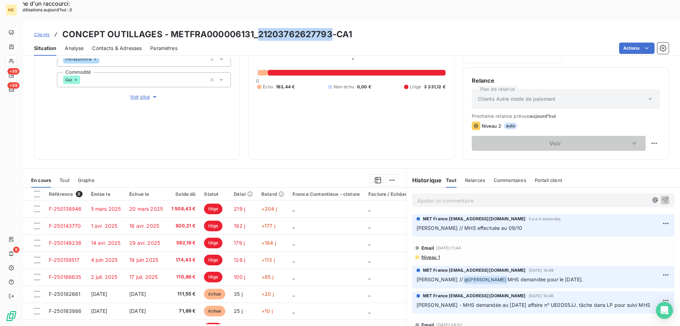
drag, startPoint x: 257, startPoint y: 12, endPoint x: 329, endPoint y: 6, distance: 72.1
click at [329, 19] on div "Clients CONCEPT OUTILLAGES - METFRA000006131_21203762627793-CA1 Situation Analy…" at bounding box center [352, 37] width 658 height 36
copy h3 "21203762627793"
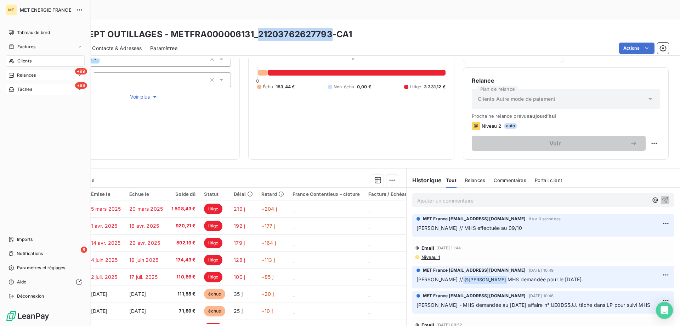
click at [13, 89] on icon at bounding box center [12, 89] width 6 height 6
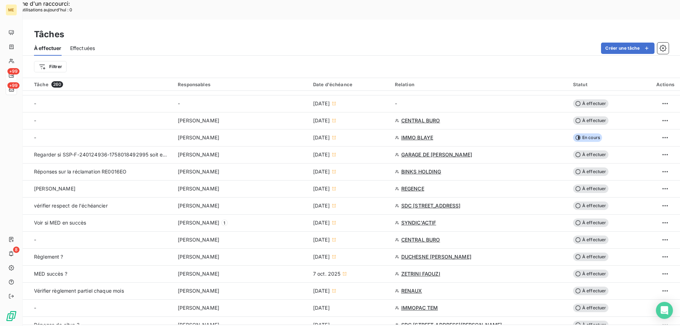
scroll to position [319, 0]
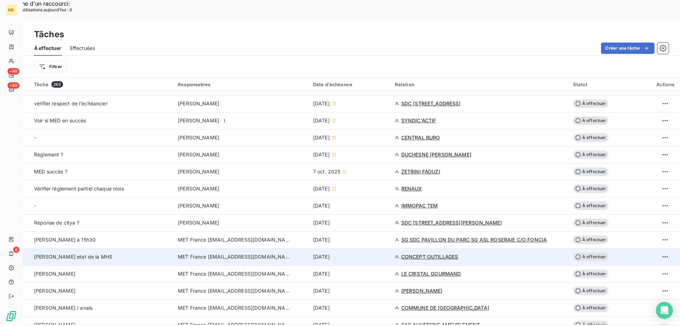
click at [240, 253] on span "MET France [EMAIL_ADDRESS][DOMAIN_NAME]" at bounding box center [234, 256] width 113 height 7
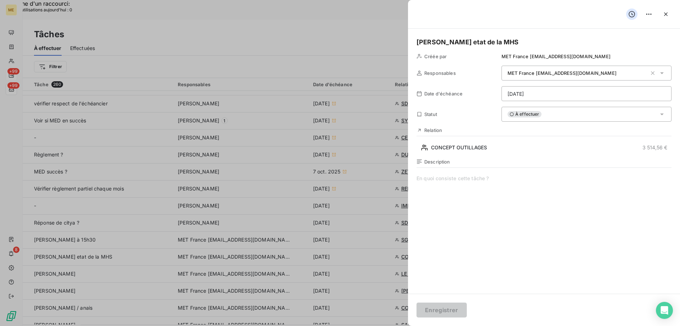
click at [550, 118] on div "À effectuer" at bounding box center [587, 114] width 170 height 15
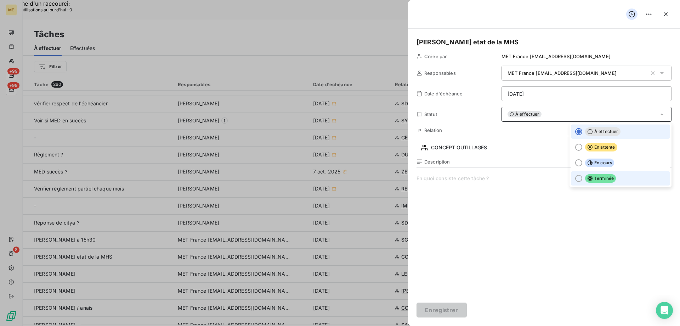
click at [602, 183] on li "Terminée" at bounding box center [620, 178] width 99 height 14
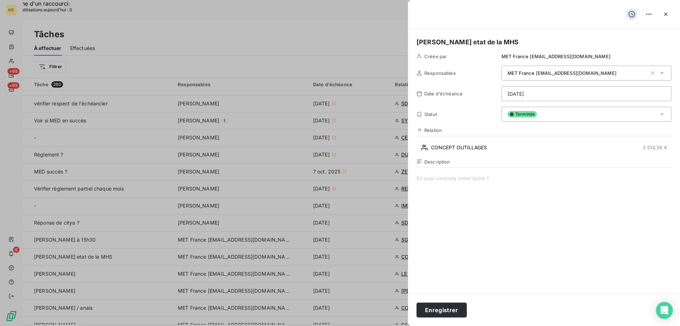
click at [472, 182] on span at bounding box center [544, 243] width 255 height 136
click at [439, 312] on button "Enregistrer" at bounding box center [442, 309] width 50 height 15
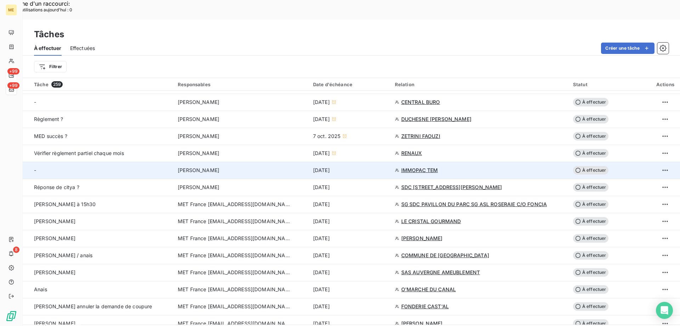
scroll to position [425, 0]
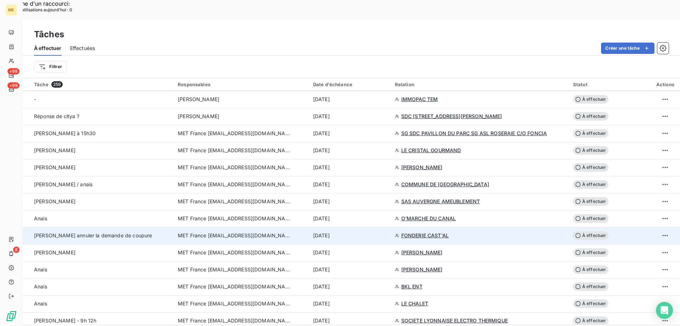
click at [219, 232] on span "MET France [EMAIL_ADDRESS][DOMAIN_NAME]" at bounding box center [234, 235] width 113 height 7
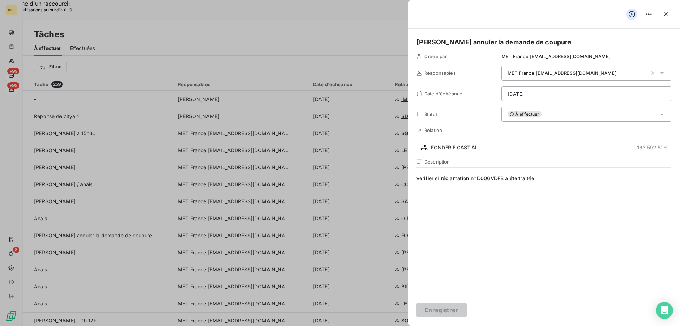
click at [551, 115] on div "À effectuer" at bounding box center [587, 114] width 170 height 15
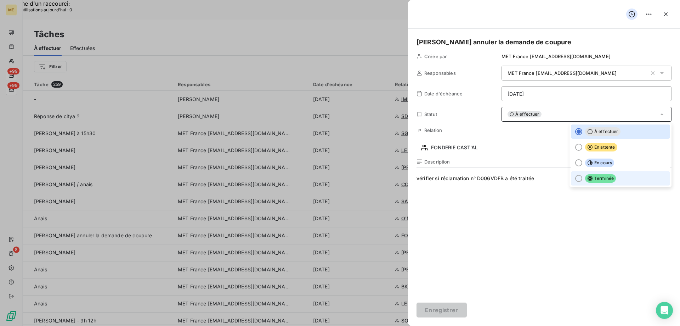
click at [588, 180] on icon at bounding box center [591, 178] width 6 height 6
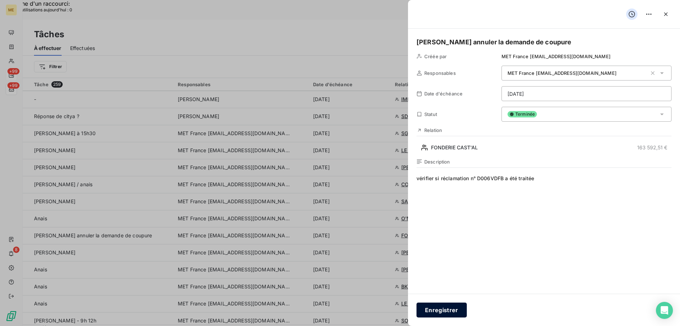
click at [457, 309] on button "Enregistrer" at bounding box center [442, 309] width 50 height 15
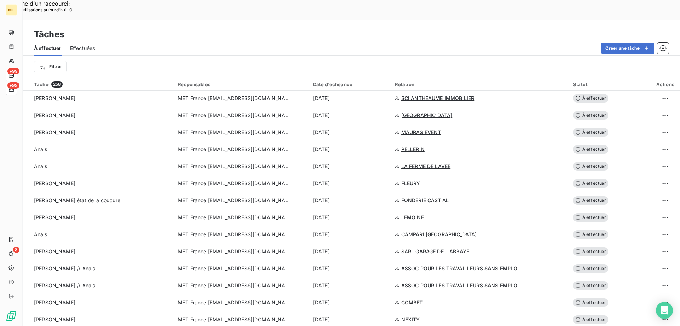
scroll to position [921, 0]
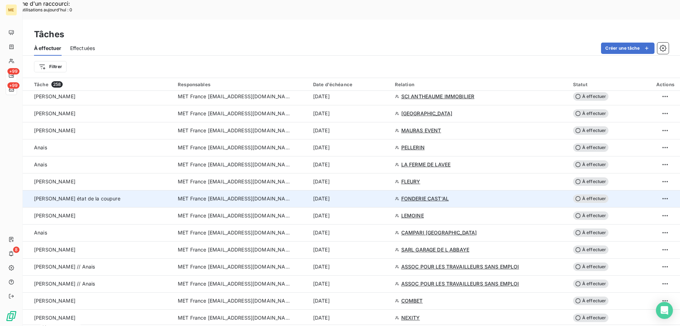
click at [209, 195] on span "MET France [EMAIL_ADDRESS][DOMAIN_NAME]" at bounding box center [234, 198] width 113 height 7
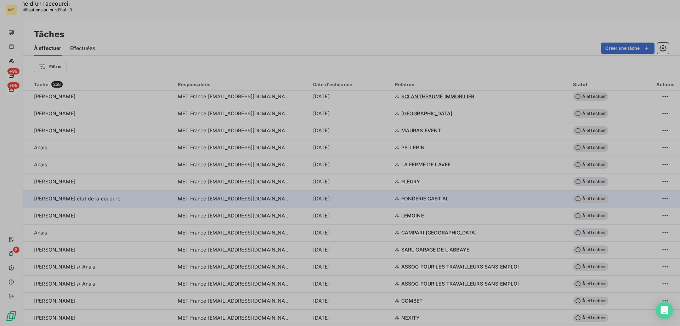
type input "13/10/2025"
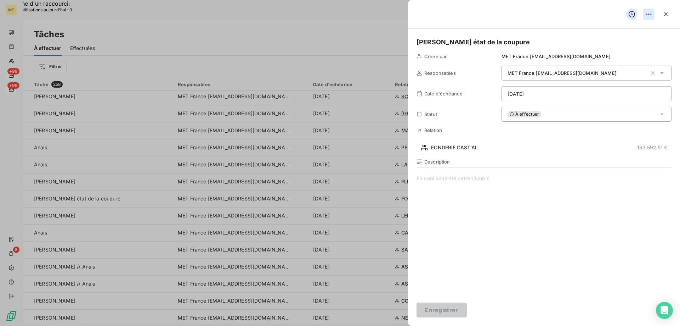
click at [633, 25] on div "Supprimer la tâche" at bounding box center [620, 29] width 61 height 11
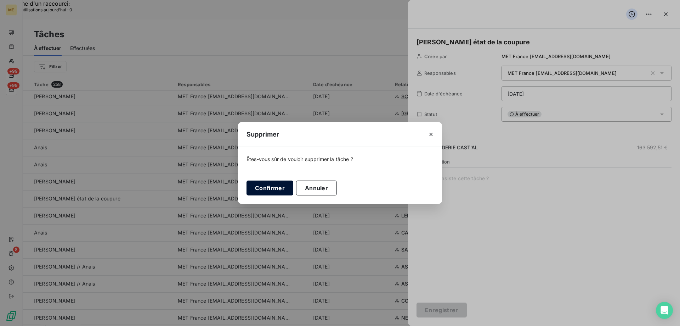
click at [264, 190] on button "Confirmer" at bounding box center [270, 187] width 47 height 15
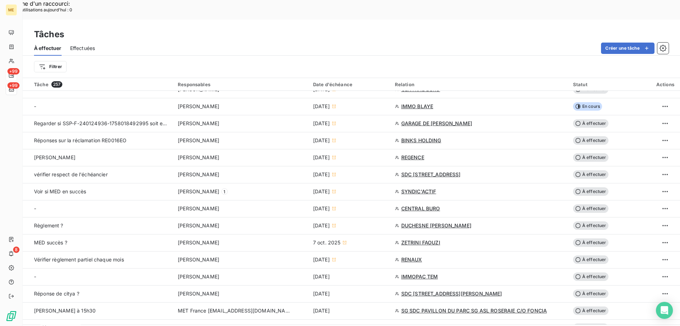
scroll to position [354, 0]
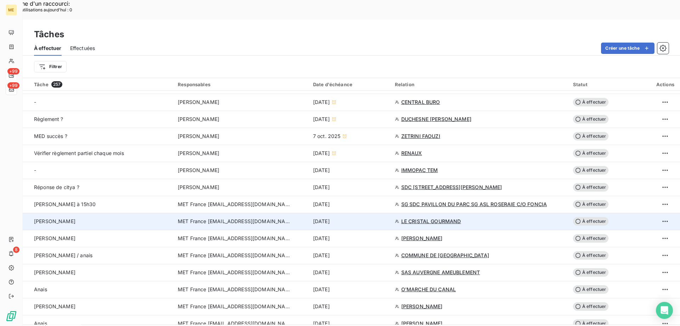
click at [264, 218] on span "MET France [EMAIL_ADDRESS][DOMAIN_NAME]" at bounding box center [234, 221] width 113 height 7
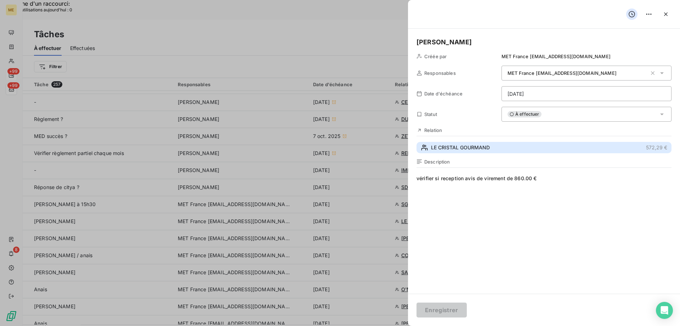
click at [460, 146] on span "LE CRISTAL GOURMAND" at bounding box center [460, 147] width 59 height 7
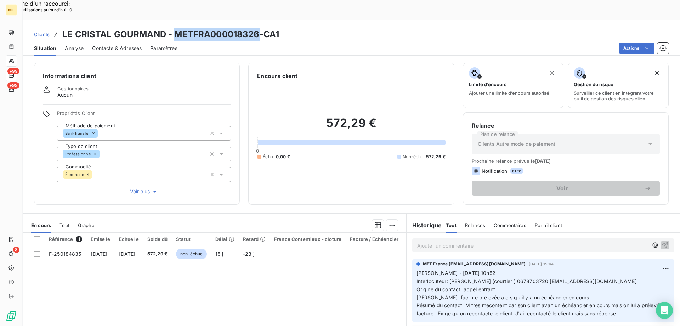
drag, startPoint x: 172, startPoint y: 15, endPoint x: 258, endPoint y: 19, distance: 85.5
click at [258, 28] on h3 "LE CRISTAL GOURMAND - METFRA000018326-CA1" at bounding box center [170, 34] width 217 height 13
copy h3 "METFRA000018326"
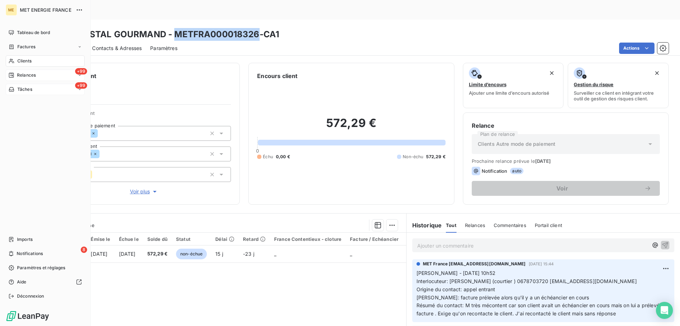
click at [22, 87] on span "Tâches" at bounding box center [24, 89] width 15 height 6
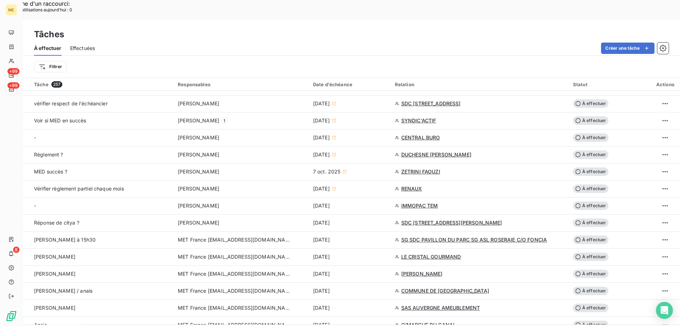
scroll to position [354, 0]
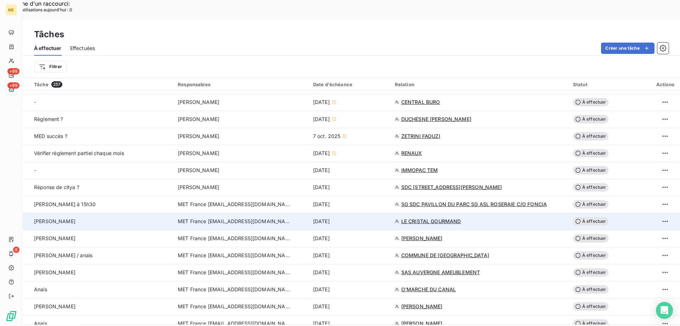
click at [237, 218] on span "MET France [EMAIL_ADDRESS][DOMAIN_NAME]" at bounding box center [234, 221] width 113 height 7
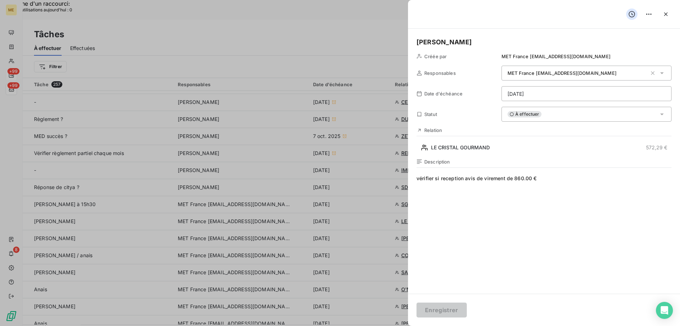
click at [557, 179] on span "vérifier si reception avis de virement de 860.00 €" at bounding box center [544, 243] width 255 height 136
click at [541, 117] on div "À effectuer" at bounding box center [587, 114] width 170 height 15
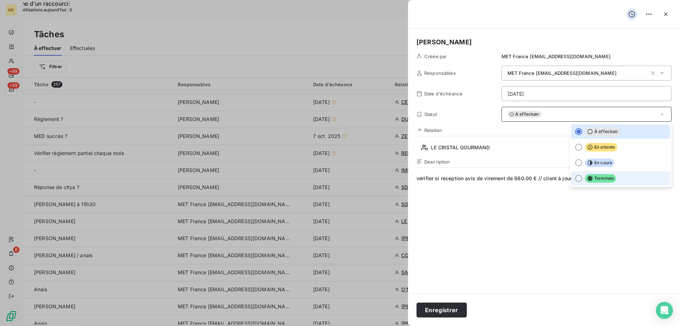
click at [596, 177] on span "Terminée" at bounding box center [600, 178] width 31 height 9
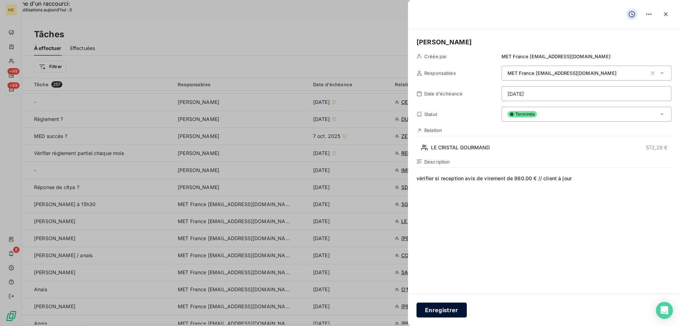
click at [438, 310] on button "Enregistrer" at bounding box center [442, 309] width 50 height 15
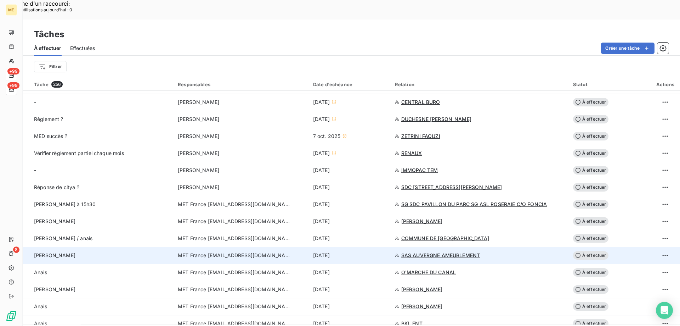
click at [209, 252] on span "MET France [EMAIL_ADDRESS][DOMAIN_NAME]" at bounding box center [234, 255] width 113 height 7
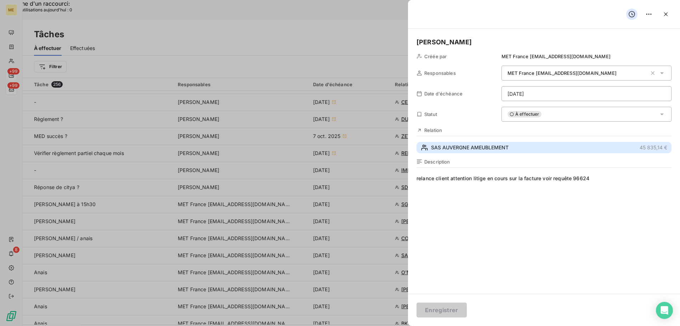
click at [453, 150] on span "SAS AUVERGNE AMEUBLEMENT" at bounding box center [470, 147] width 78 height 7
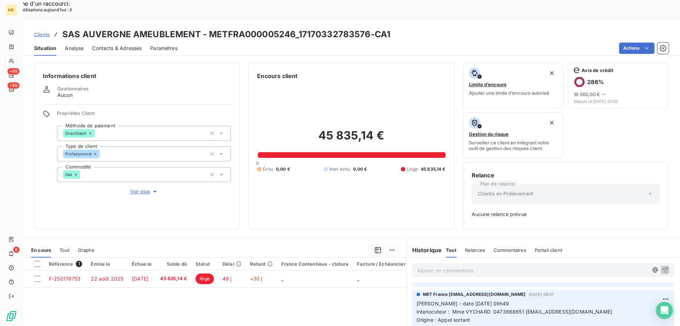
click at [139, 188] on span "Voir plus" at bounding box center [144, 191] width 28 height 7
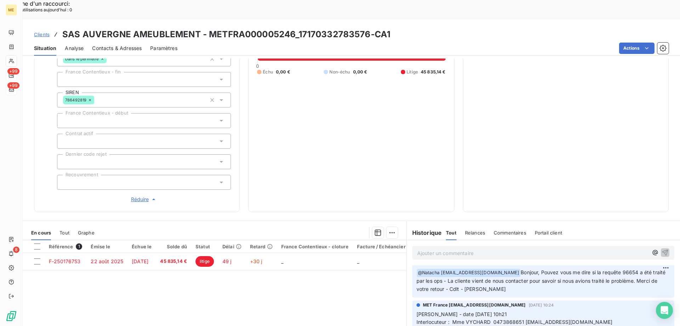
scroll to position [284, 0]
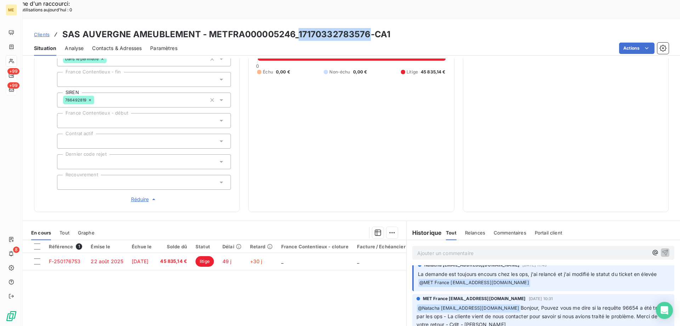
drag, startPoint x: 297, startPoint y: 14, endPoint x: 368, endPoint y: 17, distance: 70.6
click at [368, 28] on h3 "SAS AUVERGNE AMEUBLEMENT - METFRA000005246_17170332783576-CA1" at bounding box center [226, 34] width 328 height 13
copy h3 "17170332783576"
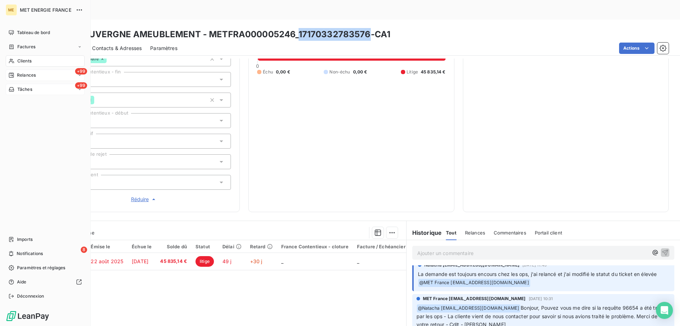
click at [22, 90] on span "Tâches" at bounding box center [24, 89] width 15 height 6
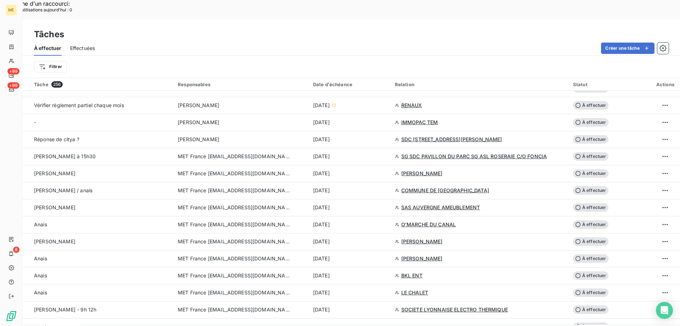
scroll to position [425, 0]
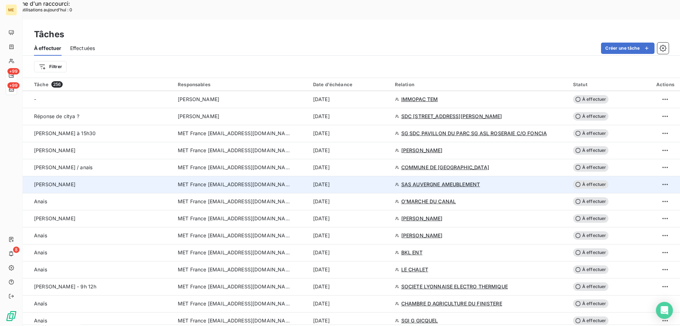
click at [208, 181] on span "MET France [EMAIL_ADDRESS][DOMAIN_NAME]" at bounding box center [234, 184] width 113 height 7
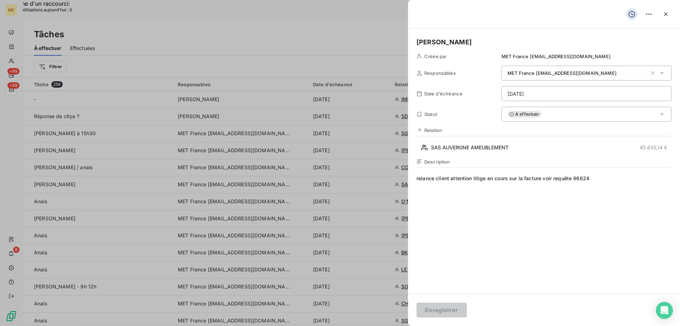
click at [208, 164] on div at bounding box center [340, 163] width 680 height 326
click at [668, 18] on button "button" at bounding box center [666, 14] width 11 height 11
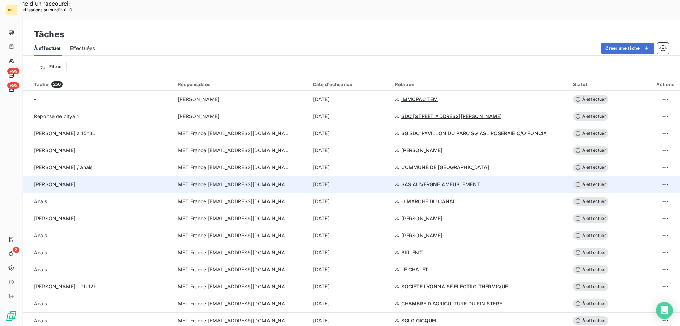
click at [175, 176] on td "MET France [EMAIL_ADDRESS][DOMAIN_NAME]" at bounding box center [241, 184] width 135 height 17
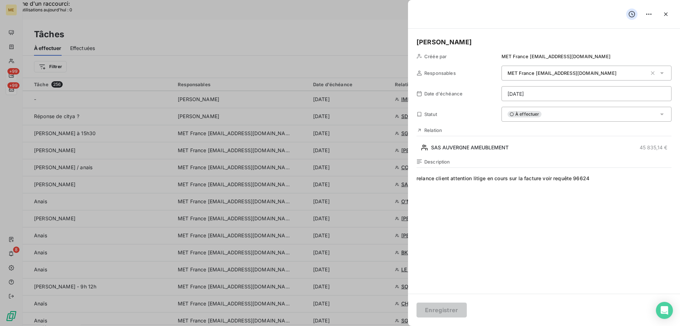
click at [538, 114] on span "À effectuer" at bounding box center [525, 114] width 34 height 6
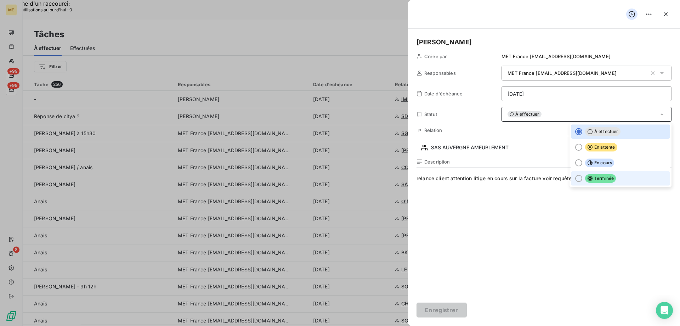
click at [571, 176] on li "Terminée" at bounding box center [620, 178] width 99 height 14
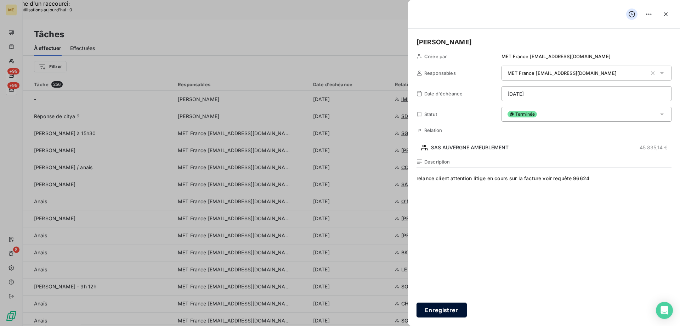
click at [432, 314] on button "Enregistrer" at bounding box center [442, 309] width 50 height 15
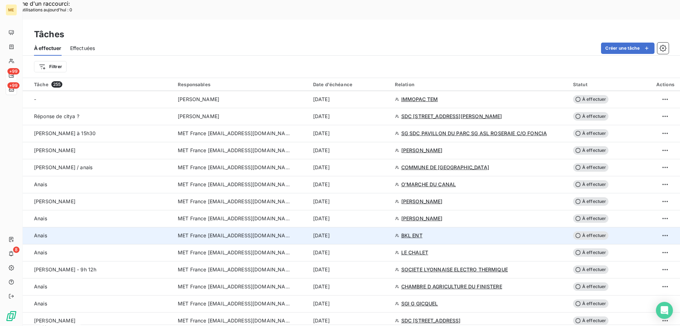
scroll to position [461, 0]
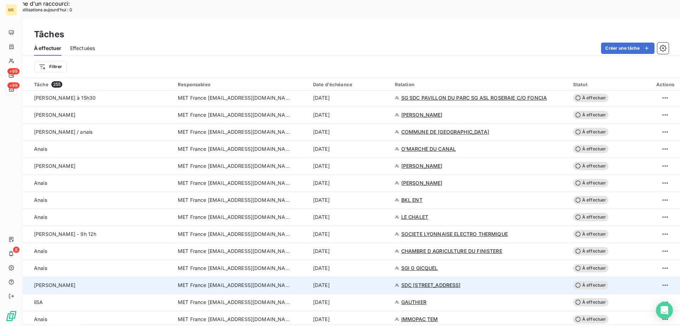
click at [254, 281] on span "MET France [EMAIL_ADDRESS][DOMAIN_NAME]" at bounding box center [234, 284] width 113 height 7
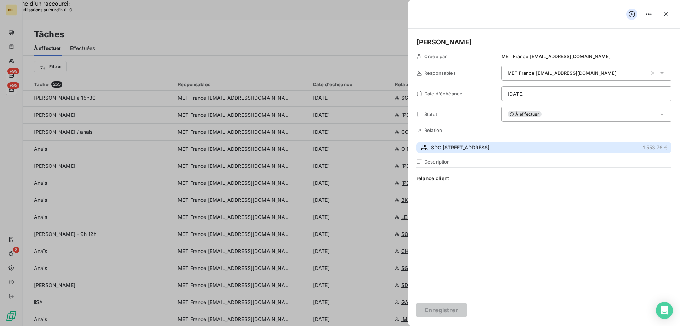
click at [444, 146] on span "SDC 87 RUE ROYALE" at bounding box center [460, 147] width 58 height 7
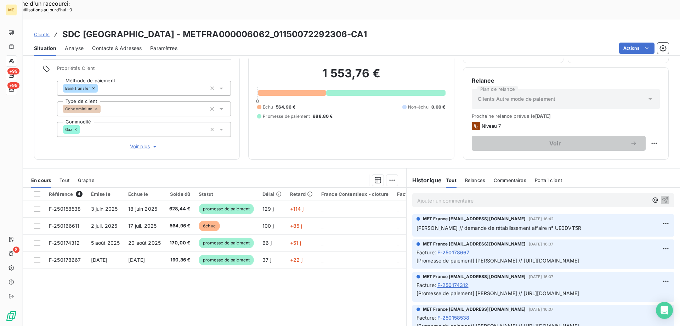
scroll to position [0, 28]
copy span "[URL][DOMAIN_NAME]"
drag, startPoint x: 414, startPoint y: 249, endPoint x: 740, endPoint y: 248, distance: 326.4
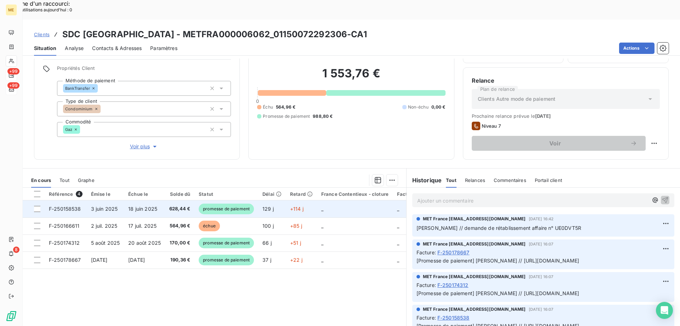
click at [74, 206] on span "F-250158538" at bounding box center [65, 209] width 32 height 6
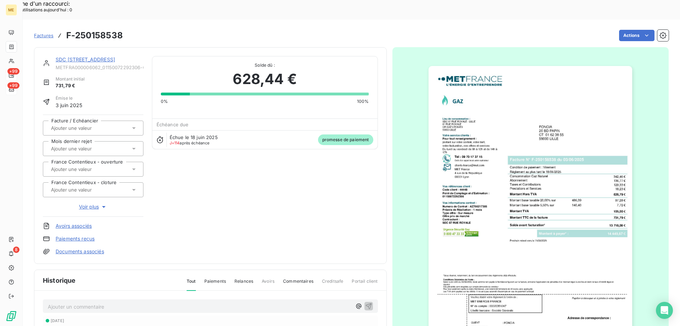
click at [90, 47] on div "SDC 87 RUE ROYALE METFRA000006062_01150072292306-CA1 Montant initial 731,79 € É…" at bounding box center [210, 155] width 353 height 217
click at [89, 56] on link "SDC 87 RUE ROYALE" at bounding box center [86, 59] width 60 height 6
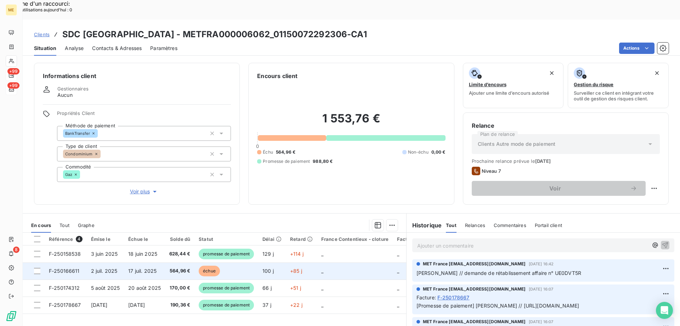
click at [68, 268] on span "F-250166611" at bounding box center [64, 271] width 31 height 6
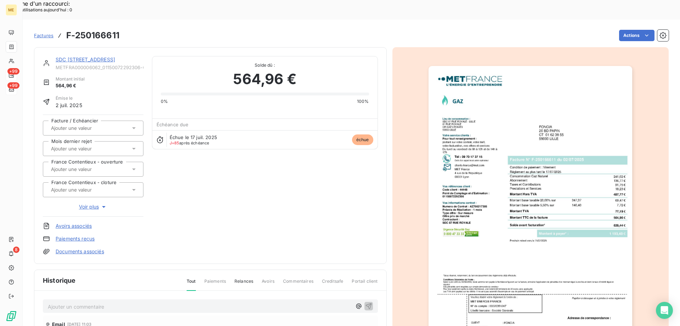
click at [65, 56] on link "SDC 87 RUE ROYALE" at bounding box center [86, 59] width 60 height 6
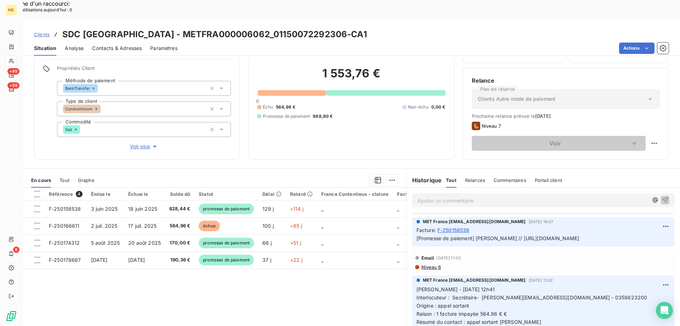
scroll to position [71, 0]
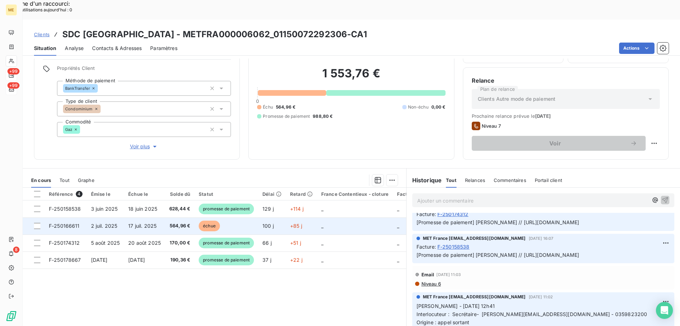
click at [56, 223] on span "F-250166611" at bounding box center [64, 226] width 31 height 6
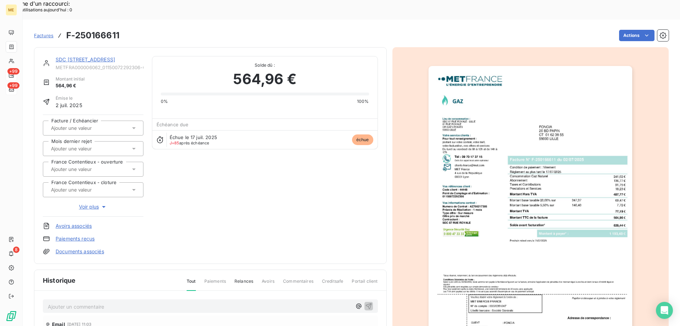
click at [69, 56] on link "SDC 87 RUE ROYALE" at bounding box center [86, 59] width 60 height 6
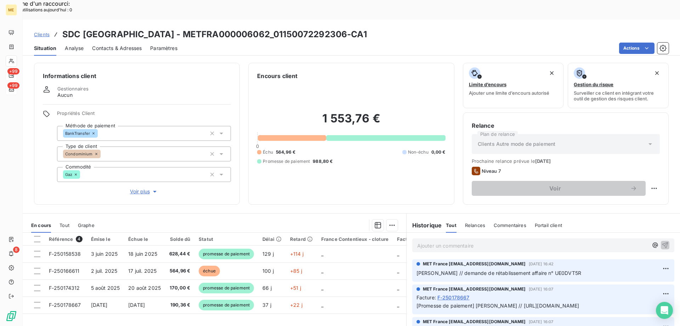
click at [441, 241] on p "Ajouter un commentaire ﻿" at bounding box center [532, 245] width 231 height 9
click at [421, 242] on span "03 59 82 32 32" at bounding box center [436, 245] width 38 height 6
click at [428, 242] on span "0359 82 32 32" at bounding box center [435, 245] width 37 height 6
click at [434, 242] on span "035982 32 32" at bounding box center [434, 245] width 35 height 6
click at [441, 242] on span "03598232 32" at bounding box center [434, 245] width 34 height 6
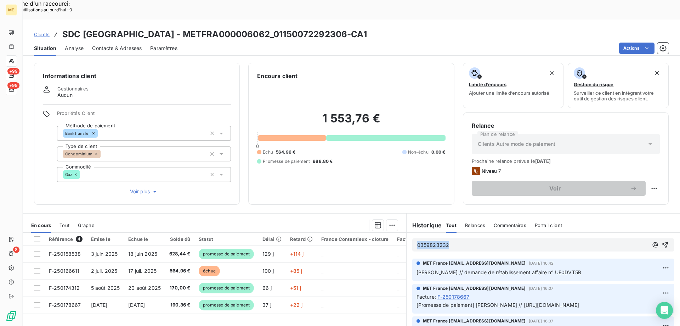
drag, startPoint x: 452, startPoint y: 226, endPoint x: 414, endPoint y: 224, distance: 38.4
click at [417, 241] on p "0359823232" at bounding box center [532, 245] width 231 height 8
copy span "0359823232"
click at [663, 242] on icon "button" at bounding box center [666, 245] width 6 height 6
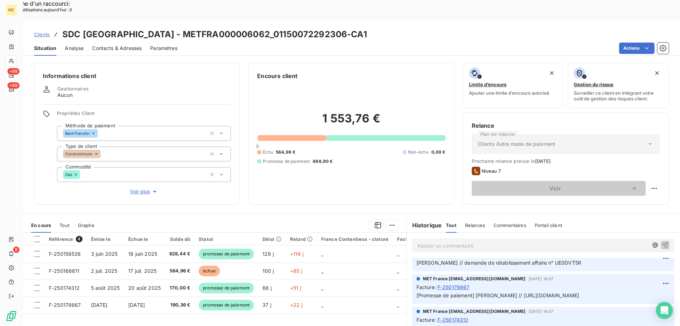
scroll to position [0, 28]
copy span "[URL][DOMAIN_NAME]"
drag, startPoint x: 413, startPoint y: 285, endPoint x: 727, endPoint y: 290, distance: 313.3
click at [102, 45] on span "Contacts & Adresses" at bounding box center [117, 48] width 50 height 7
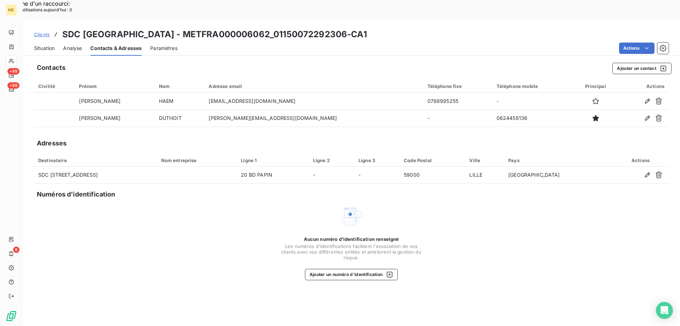
click at [42, 45] on span "Situation" at bounding box center [44, 48] width 21 height 7
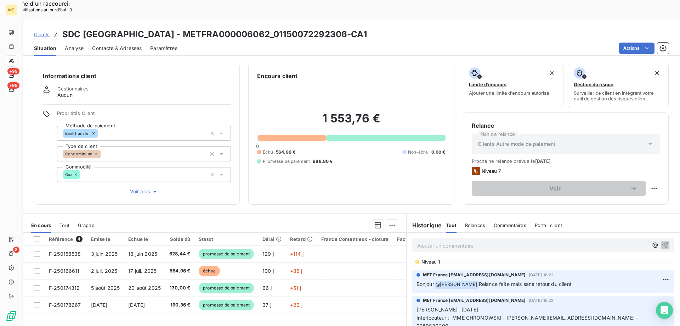
scroll to position [992, 0]
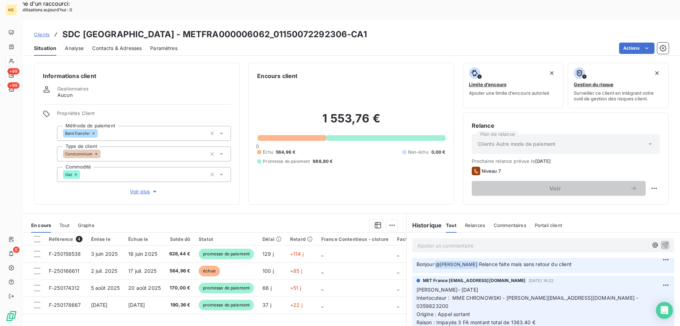
click at [421, 245] on span "Niveau 1" at bounding box center [430, 242] width 19 height 6
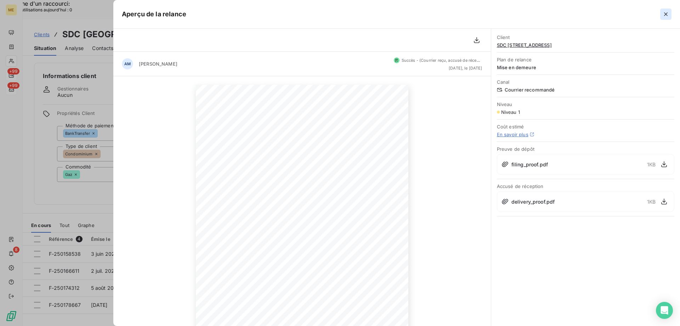
click at [667, 17] on icon "button" at bounding box center [666, 14] width 7 height 7
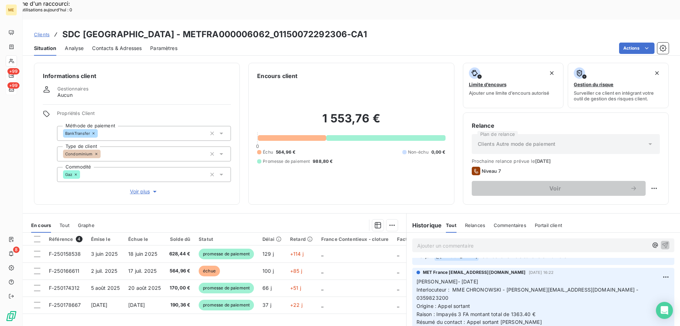
click at [461, 241] on p "Ajouter un commentaire ﻿" at bounding box center [532, 245] width 231 height 9
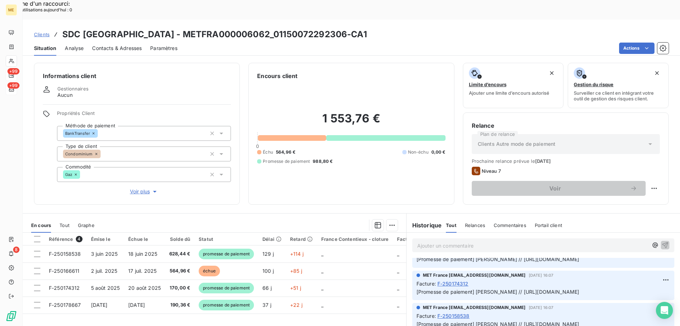
scroll to position [0, 0]
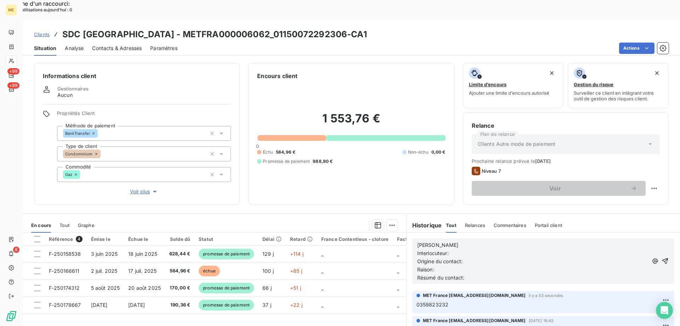
click at [490, 241] on p "[PERSON_NAME]" at bounding box center [532, 245] width 231 height 8
click at [477, 249] on p "Interlocuteur:" at bounding box center [532, 253] width 231 height 8
drag, startPoint x: 447, startPoint y: 287, endPoint x: 409, endPoint y: 284, distance: 38.4
click at [413, 291] on div "MET France met-france@recouvrement.met.com il y a 53 secondes 0359823232" at bounding box center [544, 302] width 262 height 22
copy span "0359823232"
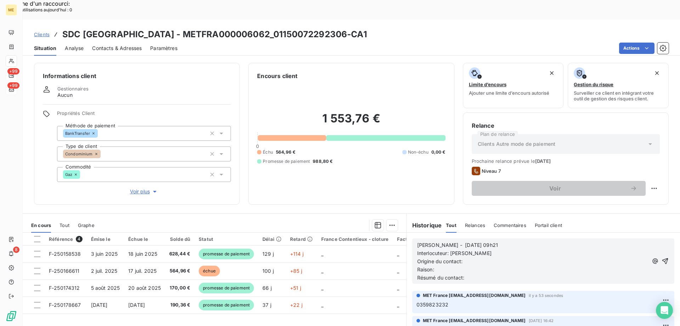
click at [490, 249] on p "Interlocuteur: Mme DUTHOIT" at bounding box center [532, 253] width 231 height 8
click at [550, 249] on p "Interlocuteur: Mme DUTHOIT 0359823232" at bounding box center [532, 253] width 231 height 8
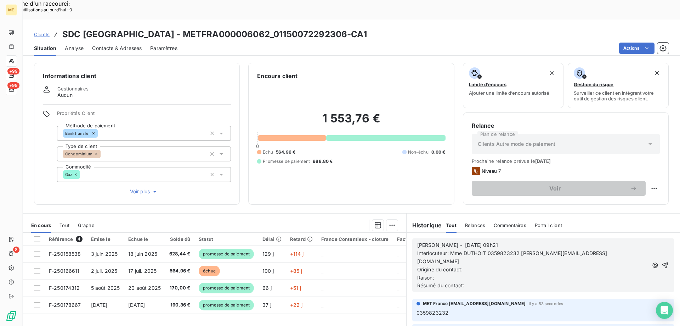
click at [488, 249] on p "Interlocuteur: Mme DUTHOIT 0359823232 mathilde.duthoit@foncia.com" at bounding box center [532, 257] width 231 height 16
click at [481, 265] on p "Origine du contact:" at bounding box center [532, 269] width 231 height 8
click at [443, 274] on p "Raison:" at bounding box center [532, 278] width 231 height 8
click at [485, 281] on p "Résumé du contact:" at bounding box center [532, 285] width 231 height 8
click at [484, 249] on p "Interlocuteur: Mme DUTHOIT 0359823232 mathilde.duthoit@foncia.com" at bounding box center [532, 257] width 231 height 16
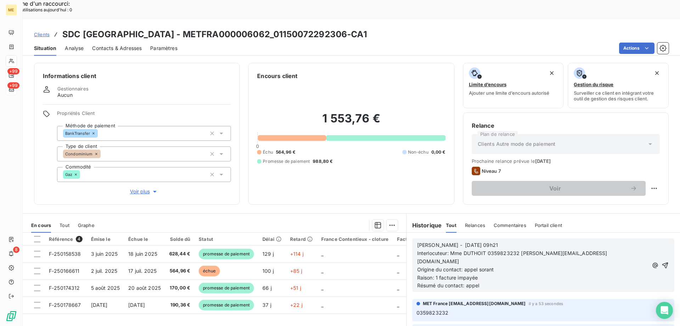
click at [483, 266] on span "Origine du contact: appel sorant" at bounding box center [455, 269] width 77 height 6
click at [482, 281] on p "Résumé du contact: appel" at bounding box center [532, 285] width 231 height 8
click at [662, 262] on icon "button" at bounding box center [665, 265] width 7 height 7
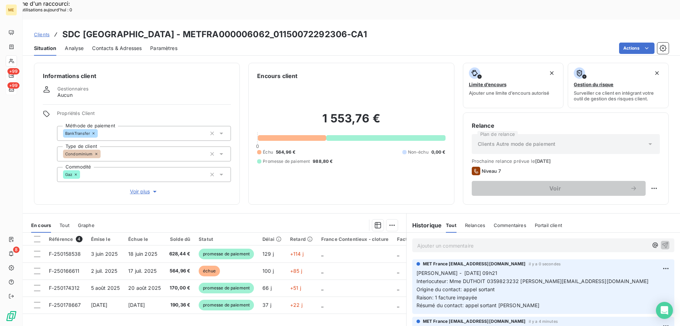
click at [418, 241] on p "Ajouter un commentaire ﻿" at bounding box center [532, 245] width 231 height 9
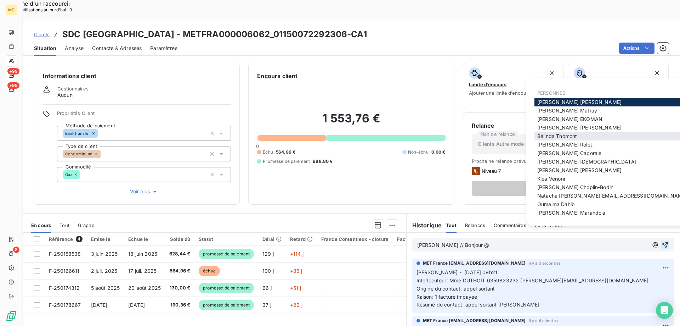
click at [543, 138] on span "Bélinda Thomont" at bounding box center [558, 136] width 40 height 6
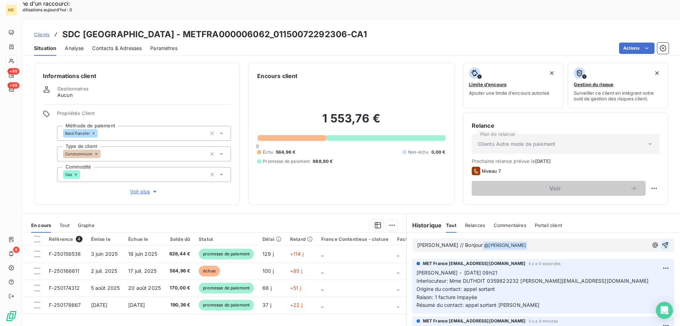
drag, startPoint x: 446, startPoint y: 314, endPoint x: 410, endPoint y: 309, distance: 35.7
click at [413, 316] on div "MET France met-france@recouvrement.met.com il y a 4 minutes 0359823232" at bounding box center [544, 327] width 262 height 22
click at [630, 276] on div "Editer" at bounding box center [639, 277] width 40 height 11
click at [663, 325] on icon "button" at bounding box center [666, 329] width 7 height 7
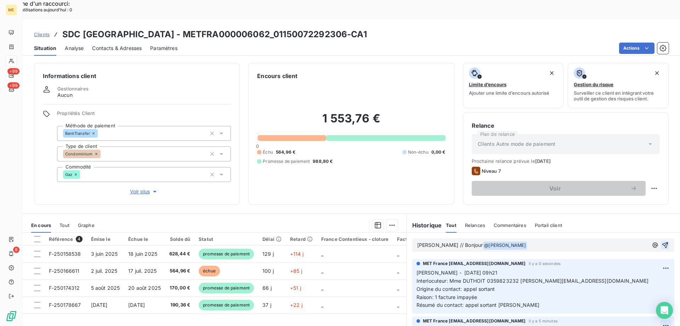
click at [642, 290] on div "Supprimer" at bounding box center [639, 290] width 40 height 11
click at [537, 241] on p "Sylvain // Bonjour @ Bélinda Thomont ﻿ ﻿" at bounding box center [532, 245] width 231 height 9
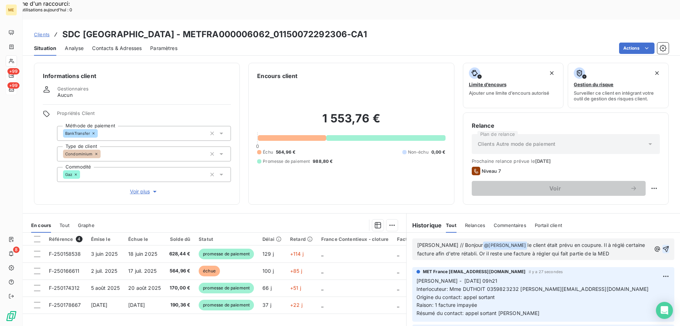
click at [431, 242] on span "le client était prévu en coupure. Il à réglé certaine facture afin d'etre rétab…" at bounding box center [532, 249] width 230 height 15
click at [433, 242] on span "le client était prévu en coupure. Il à réglé certaine facture afin d'etre rétab…" at bounding box center [532, 249] width 230 height 15
click at [593, 241] on p "Sylvain // Bonjour @ Bélinda Thomont ﻿ le client était prévu en coupure. Il à r…" at bounding box center [534, 249] width 234 height 17
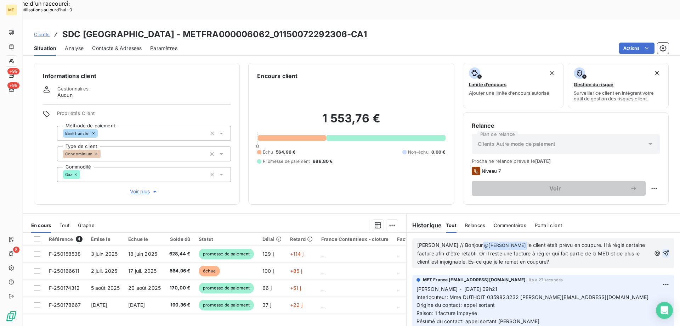
click at [458, 243] on span "le client était prévu en coupure. Il à réglé certaine facture afin d'être rétab…" at bounding box center [532, 253] width 230 height 23
click at [621, 242] on span "le client était prévu en coupure. Il à réglé certaine facture afin d'être rétab…" at bounding box center [532, 253] width 230 height 23
click at [431, 242] on span "le client était prévu en coupure. Il à réglé certaines facture afin d'être réta…" at bounding box center [533, 253] width 232 height 23
click at [663, 249] on icon "button" at bounding box center [666, 252] width 7 height 7
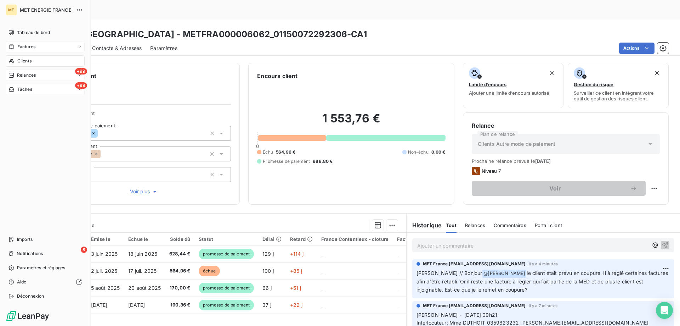
click at [11, 46] on icon at bounding box center [12, 47] width 6 height 6
click at [21, 62] on span "Factures" at bounding box center [26, 61] width 18 height 6
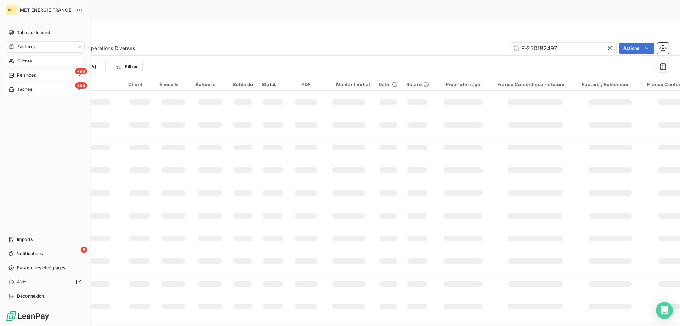
click at [18, 63] on span "Clients" at bounding box center [24, 61] width 14 height 6
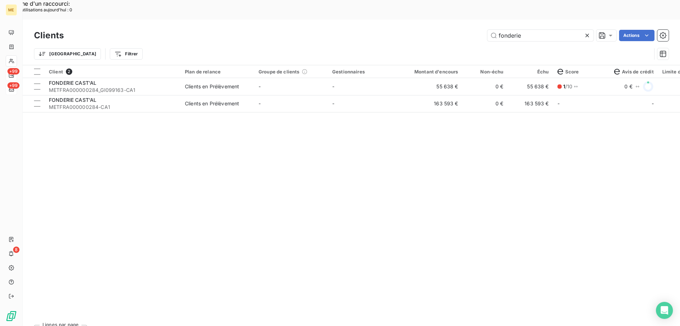
drag, startPoint x: 528, startPoint y: 17, endPoint x: 476, endPoint y: 17, distance: 51.7
click at [476, 30] on div "fonderie Actions" at bounding box center [370, 35] width 597 height 11
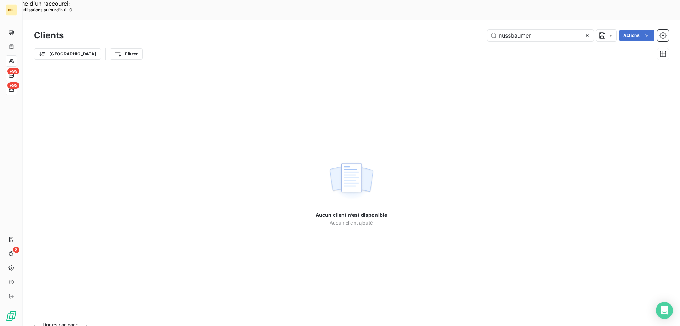
type input "nussbaumer"
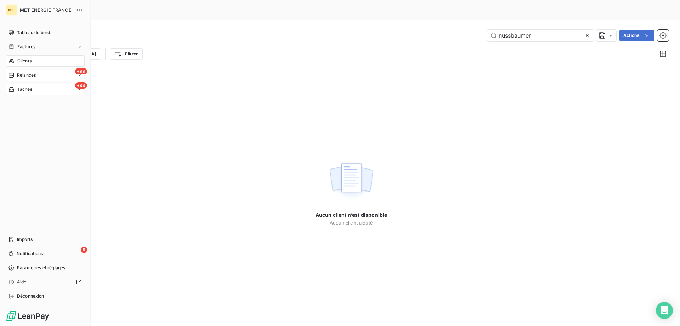
click at [21, 88] on span "Tâches" at bounding box center [24, 89] width 15 height 6
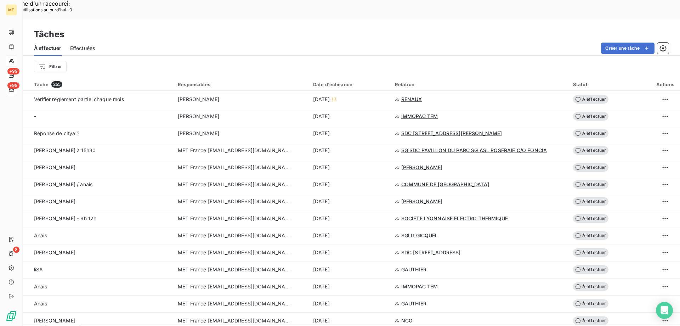
scroll to position [461, 0]
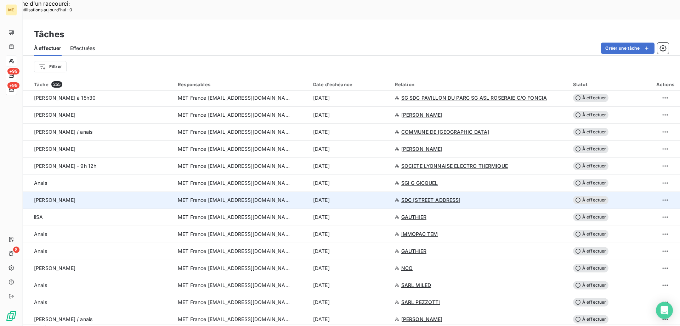
click at [207, 196] on span "MET France [EMAIL_ADDRESS][DOMAIN_NAME]" at bounding box center [234, 199] width 113 height 7
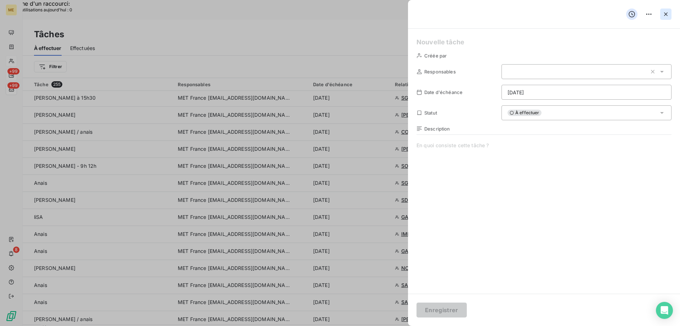
click at [666, 15] on icon "button" at bounding box center [666, 14] width 4 height 4
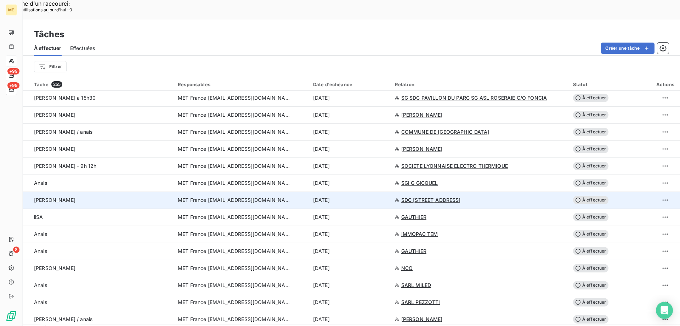
click at [202, 196] on span "MET France [EMAIL_ADDRESS][DOMAIN_NAME]" at bounding box center [234, 199] width 113 height 7
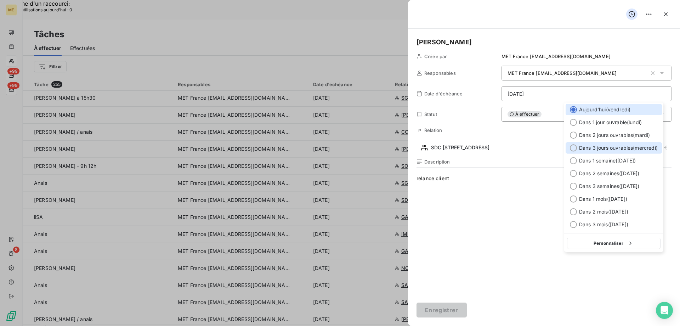
click at [573, 147] on div at bounding box center [573, 147] width 7 height 7
type input "[DATE]"
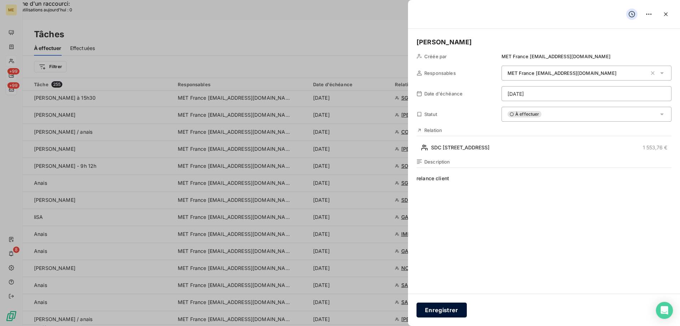
click at [457, 309] on button "Enregistrer" at bounding box center [442, 309] width 50 height 15
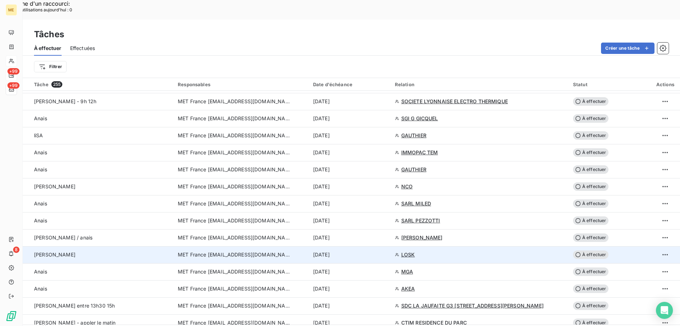
scroll to position [532, 0]
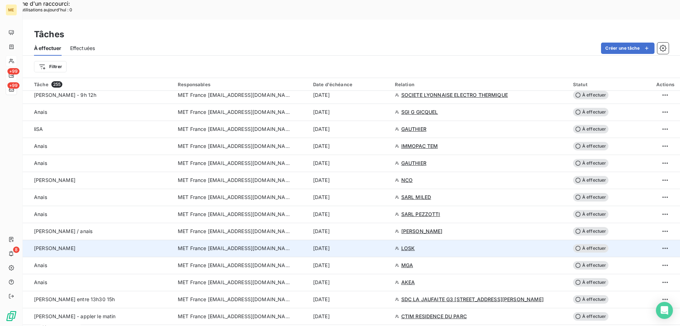
click at [232, 245] on span "MET France [EMAIL_ADDRESS][DOMAIN_NAME]" at bounding box center [234, 248] width 113 height 7
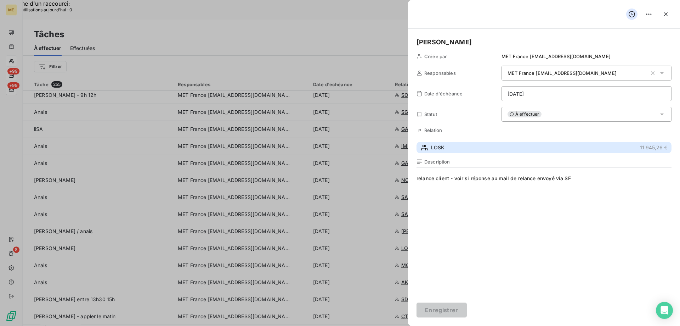
click at [432, 145] on span "LOSK" at bounding box center [437, 147] width 13 height 7
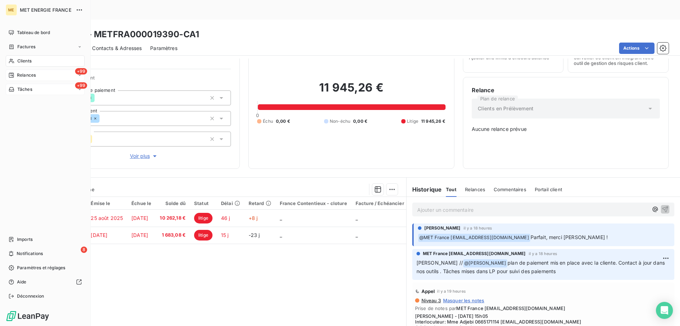
click at [17, 87] on div "Tâches" at bounding box center [21, 89] width 24 height 6
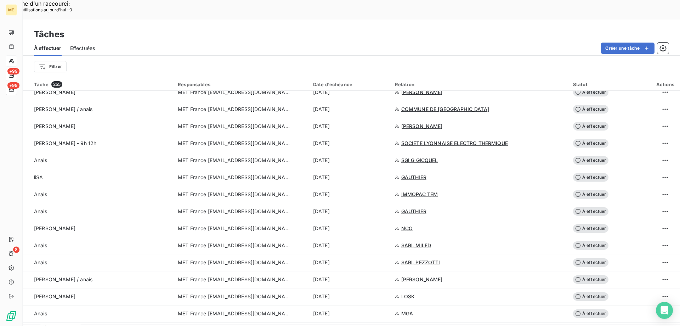
scroll to position [496, 0]
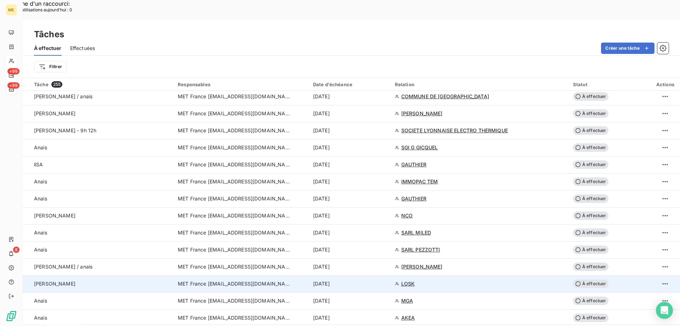
click at [246, 280] on span "MET France [EMAIL_ADDRESS][DOMAIN_NAME]" at bounding box center [234, 283] width 113 height 7
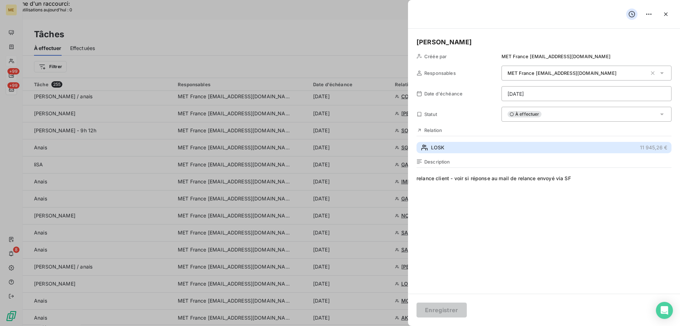
click at [437, 146] on span "LOSK" at bounding box center [437, 147] width 13 height 7
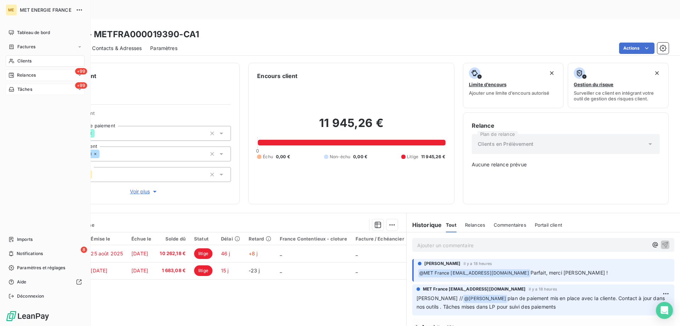
click at [16, 85] on div "+99 Tâches" at bounding box center [45, 89] width 79 height 11
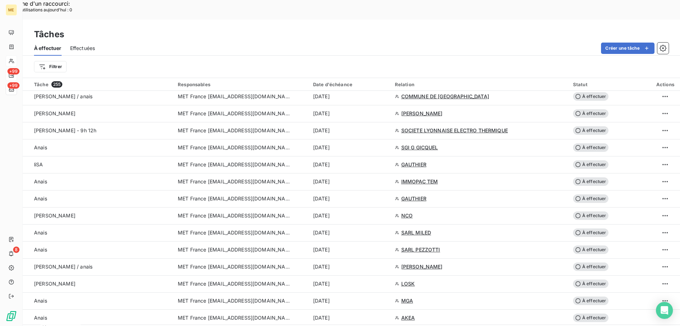
scroll to position [532, 0]
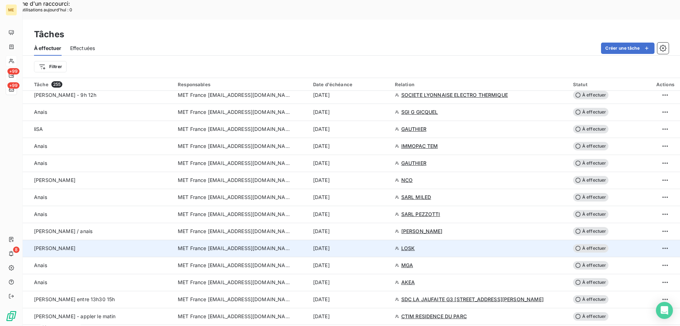
click at [256, 240] on td "MET France [EMAIL_ADDRESS][DOMAIN_NAME]" at bounding box center [241, 248] width 135 height 17
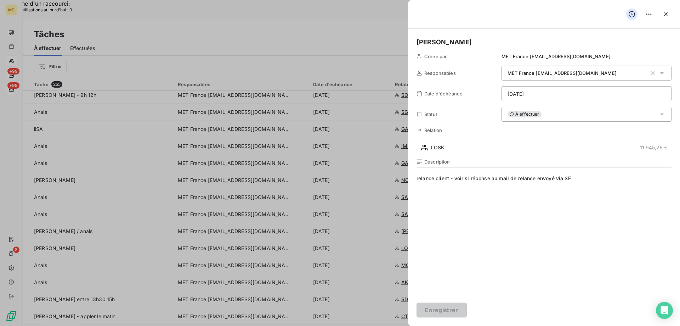
click at [551, 112] on div "À effectuer" at bounding box center [587, 114] width 170 height 15
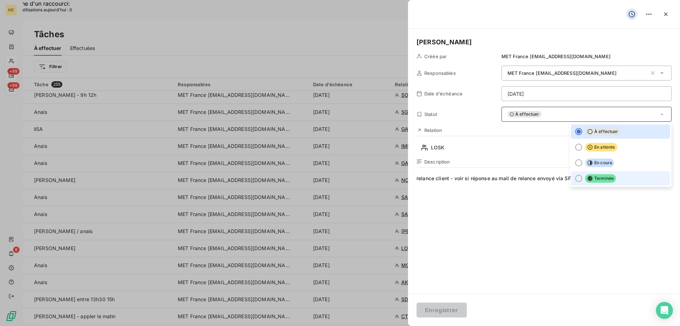
click at [590, 180] on span "Terminée" at bounding box center [600, 178] width 31 height 9
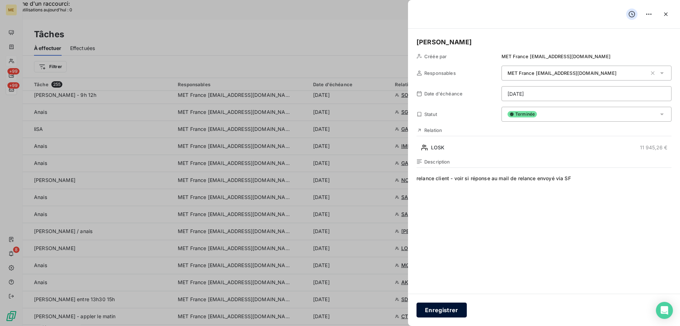
click at [452, 309] on button "Enregistrer" at bounding box center [442, 309] width 50 height 15
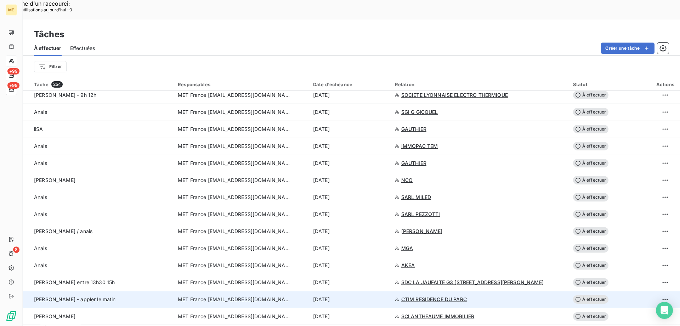
click at [234, 291] on td "MET France [EMAIL_ADDRESS][DOMAIN_NAME]" at bounding box center [241, 299] width 135 height 17
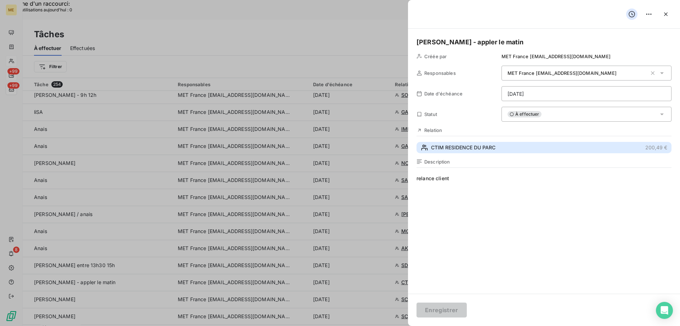
click at [452, 147] on span "CTIM RESIDENCE DU PARC" at bounding box center [463, 147] width 64 height 7
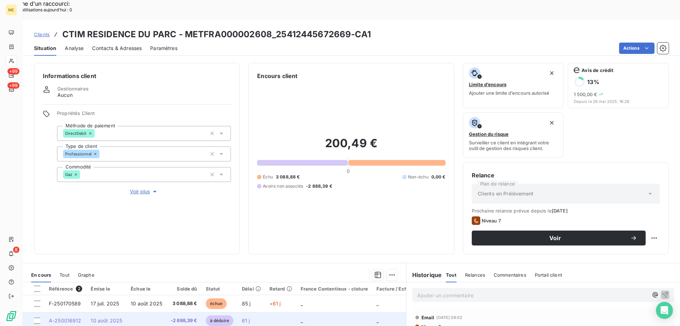
click at [72, 317] on span "A-250016912" at bounding box center [65, 320] width 33 height 6
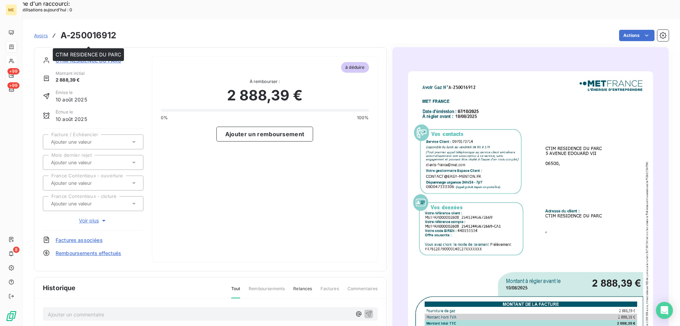
click at [112, 57] on span "CTIM RESIDENCE DU PARC" at bounding box center [89, 60] width 66 height 7
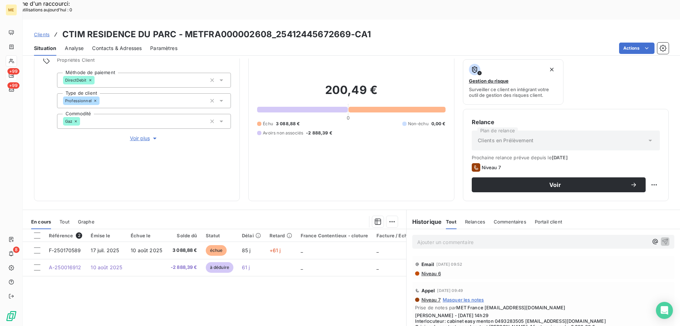
scroll to position [71, 0]
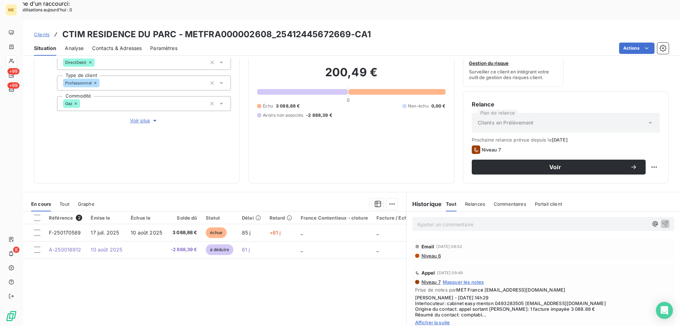
click at [420, 319] on span "Afficher la suite" at bounding box center [543, 322] width 257 height 6
drag, startPoint x: 523, startPoint y: 285, endPoint x: 593, endPoint y: 285, distance: 70.5
click at [593, 295] on span "[PERSON_NAME] - [DATE] 14h29 Interlocuteur: cabinet easy menton 0493283505 [EMA…" at bounding box center [543, 309] width 257 height 28
copy span "[EMAIL_ADDRESS][DOMAIN_NAME]"
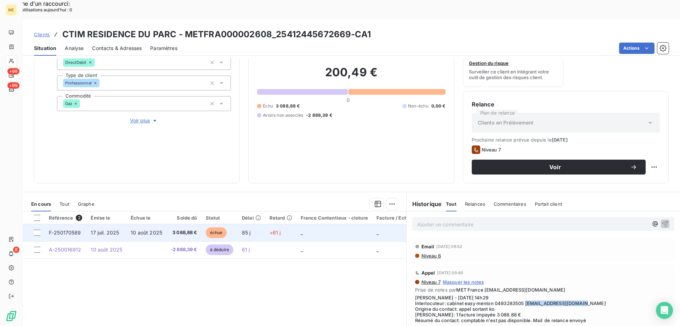
click at [97, 229] on span "17 juil. 2025" at bounding box center [105, 232] width 28 height 6
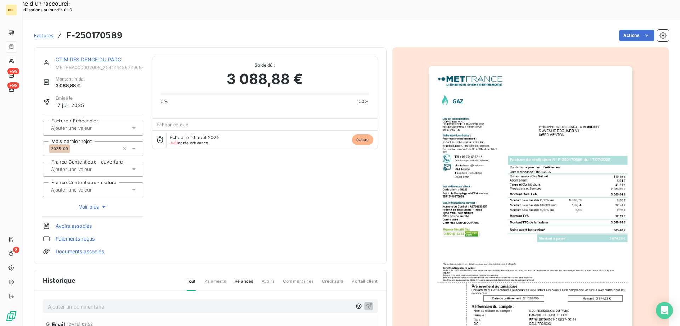
click at [443, 175] on img "button" at bounding box center [531, 210] width 204 height 288
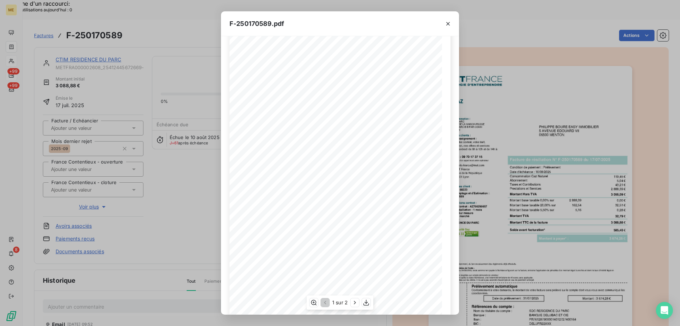
scroll to position [39, 0]
click at [355, 305] on icon "button" at bounding box center [355, 302] width 7 height 7
click at [450, 26] on icon "button" at bounding box center [448, 23] width 7 height 7
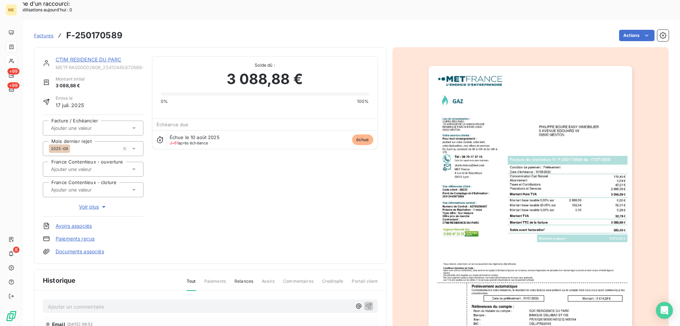
click at [98, 56] on div "CTIM RESIDENCE DU PARC" at bounding box center [100, 59] width 88 height 7
click at [96, 47] on div "CTIM RESIDENCE DU PARC METFRA000002608_25412445672669-CA1 Montant initial 3 088…" at bounding box center [210, 155] width 353 height 217
click at [95, 56] on link "CTIM RESIDENCE DU PARC" at bounding box center [89, 59] width 66 height 6
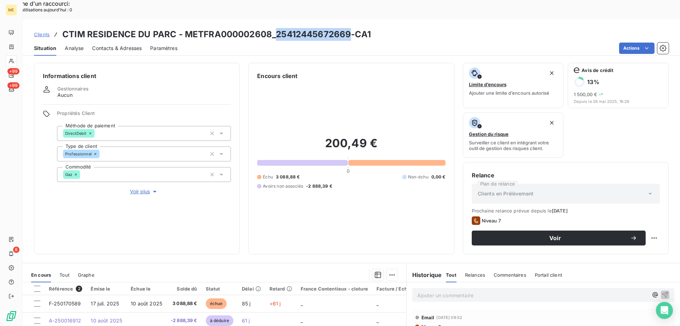
drag, startPoint x: 274, startPoint y: 15, endPoint x: 350, endPoint y: 8, distance: 76.5
click at [350, 19] on div "Clients CTIM RESIDENCE DU PARC - METFRA000002608_25412445672669-CA1 Situation A…" at bounding box center [352, 37] width 658 height 36
copy h3 "25412445672669"
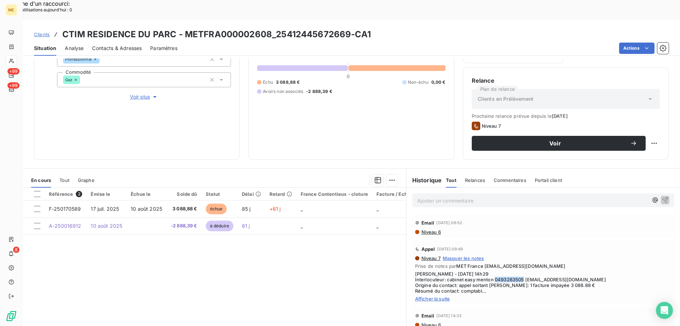
drag, startPoint x: 492, startPoint y: 261, endPoint x: 521, endPoint y: 259, distance: 28.5
click at [521, 271] on span "[PERSON_NAME] - [DATE] 14h29 Interlocuteur: cabinet easy menton 0493283505 [EMA…" at bounding box center [543, 282] width 257 height 23
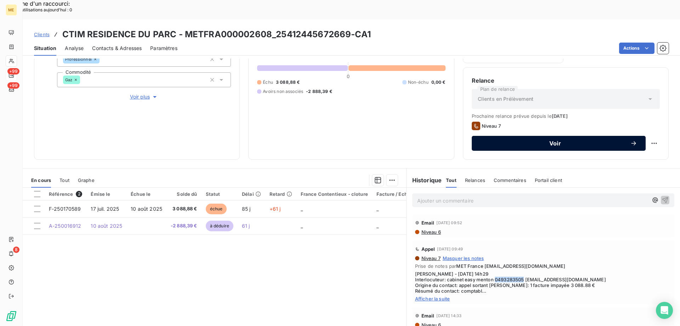
click at [479, 136] on button "Voir" at bounding box center [559, 143] width 174 height 15
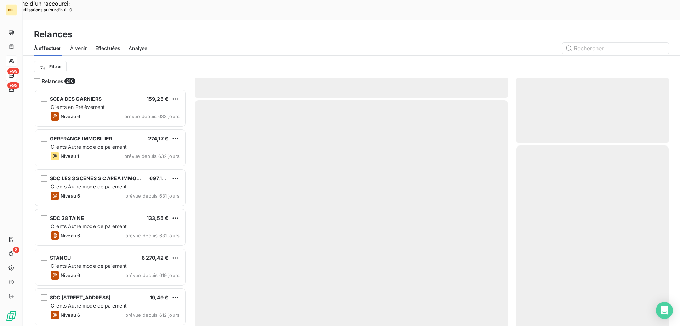
scroll to position [251, 147]
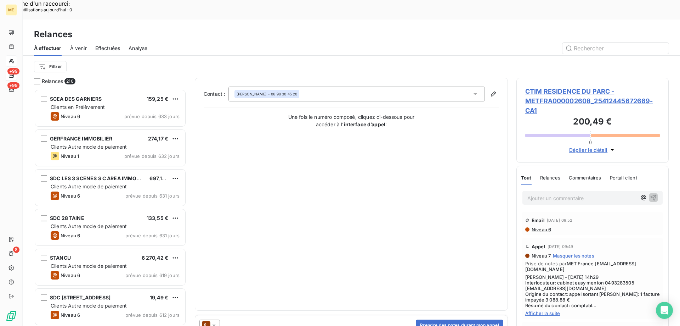
click at [219, 319] on div at bounding box center [210, 324] width 21 height 11
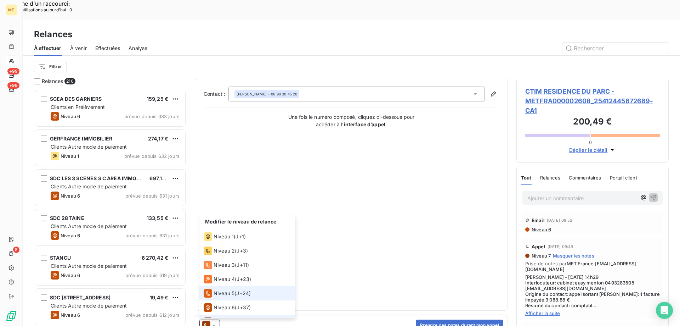
scroll to position [11, 0]
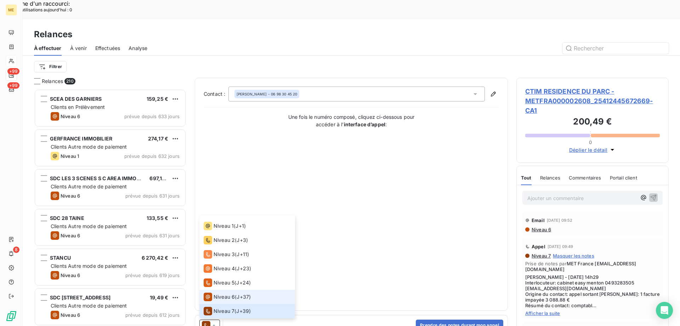
click at [225, 290] on li "Niveau 6 ( J+37 )" at bounding box center [248, 297] width 96 height 14
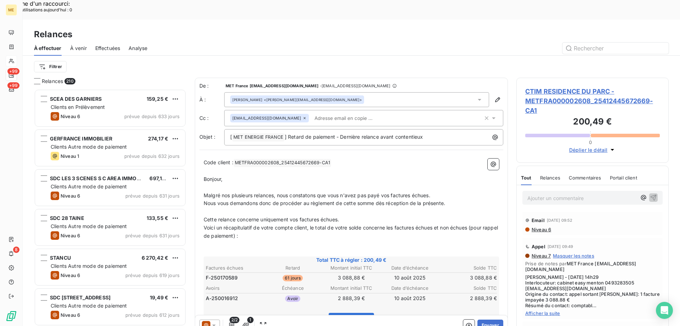
click at [209, 321] on icon at bounding box center [206, 325] width 9 height 9
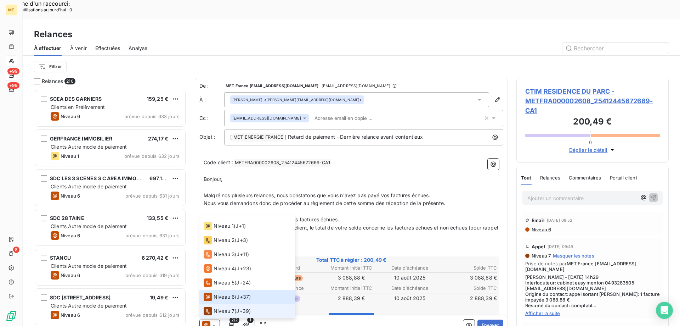
click at [218, 304] on li "Niveau 7 ( J+39 )" at bounding box center [248, 311] width 96 height 14
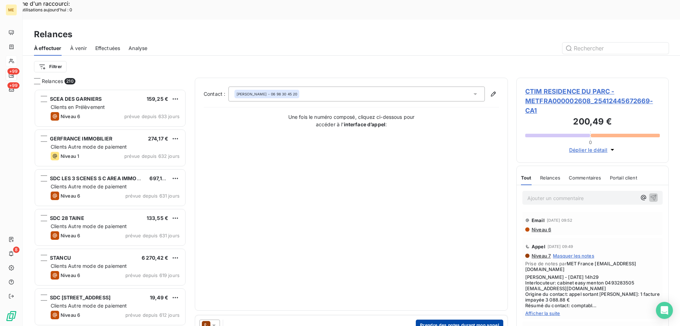
click at [460, 319] on button "Prendre des notes durant mon appel" at bounding box center [460, 324] width 88 height 11
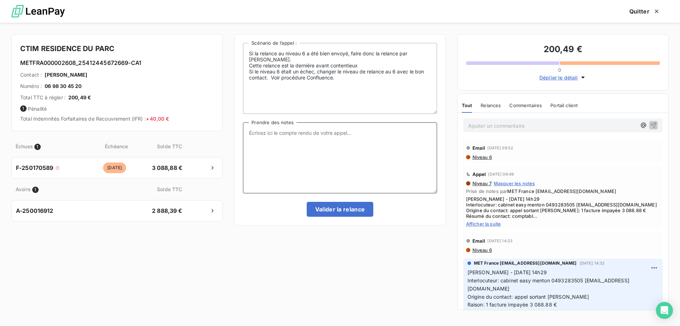
click at [298, 131] on textarea "Prendre des notes" at bounding box center [340, 157] width 194 height 71
paste textarea "Sylvain Interlocuteur: Origine du contact: Raison: Résumé du contact:"
click at [298, 132] on textarea "Sylvain Interlocuteur: Origine du contact: Raison: Résumé du contact:" at bounding box center [340, 157] width 194 height 71
click at [493, 226] on span "Afficher la suite" at bounding box center [563, 224] width 194 height 6
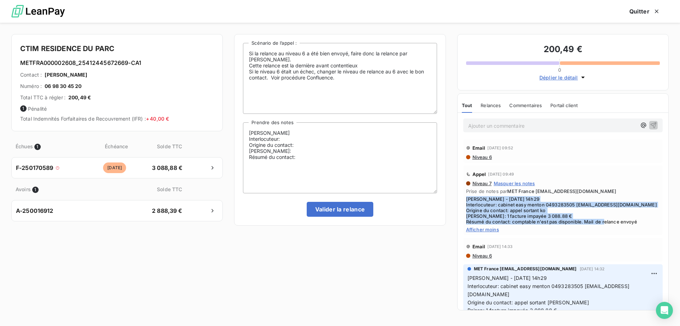
drag, startPoint x: 639, startPoint y: 220, endPoint x: 465, endPoint y: 199, distance: 175.0
click at [465, 199] on div "Appel 8 oct. 2025, 09:49 Niveau 7 Masquer les notes Prise de notes par MET Fran…" at bounding box center [564, 200] width 200 height 69
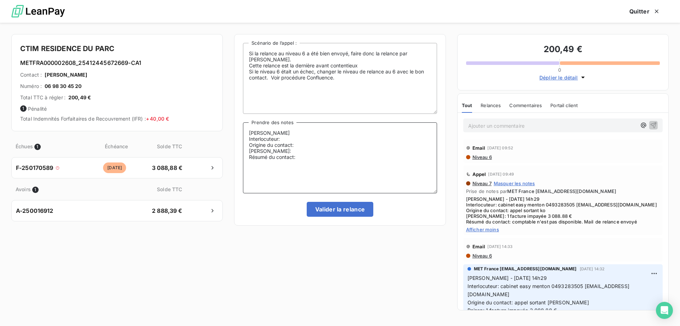
drag, startPoint x: 301, startPoint y: 155, endPoint x: 250, endPoint y: 133, distance: 55.4
click at [250, 133] on textarea "Sylvain Interlocuteur: Origine du contact: Raison: Résumé du contact:" at bounding box center [340, 157] width 194 height 71
paste textarea "- 07/10/2025 - 14h29 Interlocuteur: cabinet easy menton 0493283505 menton1@easy…"
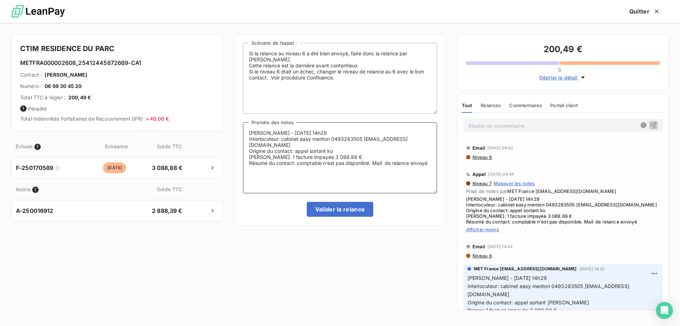
click at [330, 152] on textarea "[PERSON_NAME] - [DATE] 14h29 Interlocuteur: cabinet easy menton 0493283505 [EMA…" at bounding box center [340, 157] width 194 height 71
drag, startPoint x: 372, startPoint y: 157, endPoint x: 430, endPoint y: 163, distance: 58.0
click at [430, 163] on textarea "Sylvain - 07/10/2025 - 14h29 Interlocuteur: cabinet easy menton 0493283505 ment…" at bounding box center [340, 157] width 194 height 71
click at [326, 189] on textarea "[PERSON_NAME] - [DATE] 14h29 Interlocuteur: cabinet easy menton 0493283505 [EMA…" at bounding box center [340, 157] width 194 height 71
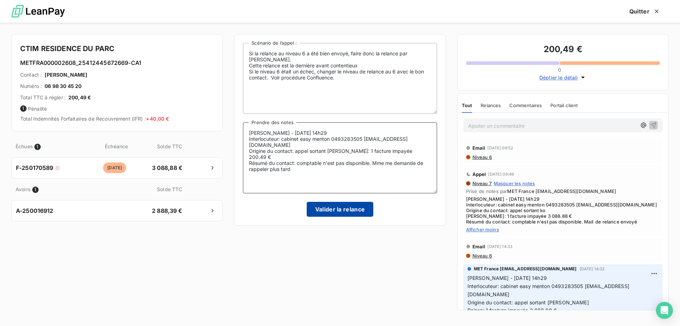
type textarea "[PERSON_NAME] - [DATE] 14h29 Interlocuteur: cabinet easy menton 0493283505 [EMA…"
click at [325, 207] on button "Valider la relance" at bounding box center [340, 209] width 67 height 15
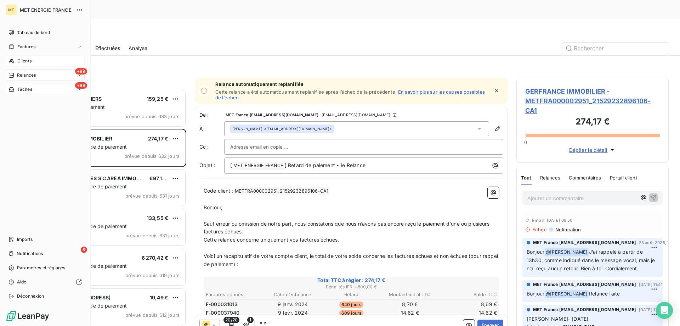
click at [18, 87] on span "Tâches" at bounding box center [24, 89] width 15 height 6
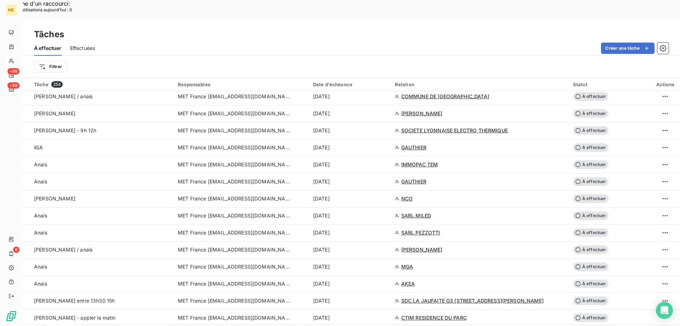
scroll to position [532, 0]
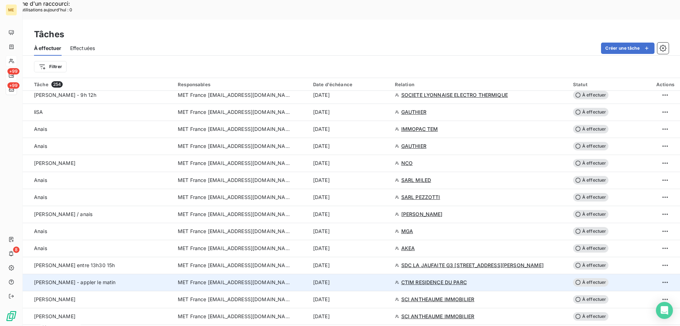
click at [218, 279] on span "MET France [EMAIL_ADDRESS][DOMAIN_NAME]" at bounding box center [234, 282] width 113 height 7
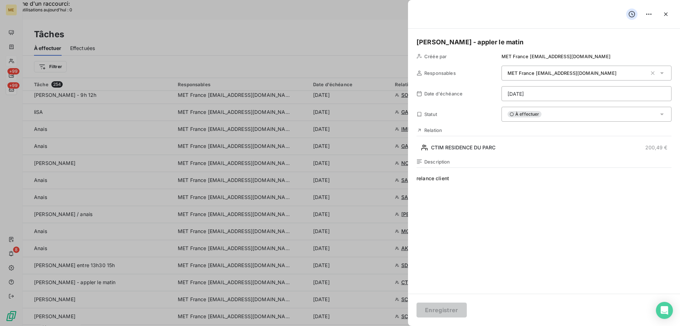
click at [509, 42] on h5 "Sylvain - appler le matin" at bounding box center [544, 42] width 255 height 10
click at [479, 42] on h5 "Sylvain - appler var 10h30" at bounding box center [544, 42] width 255 height 10
click at [440, 309] on button "Enregistrer" at bounding box center [442, 309] width 50 height 15
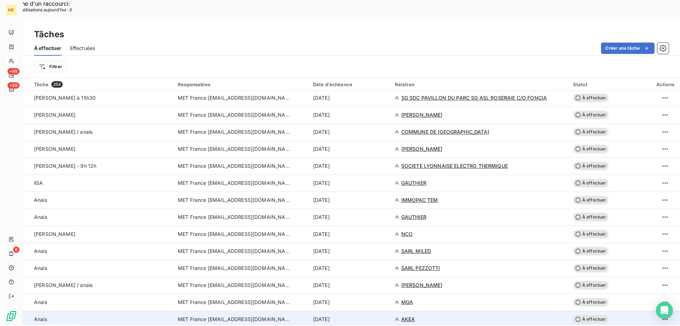
scroll to position [496, 0]
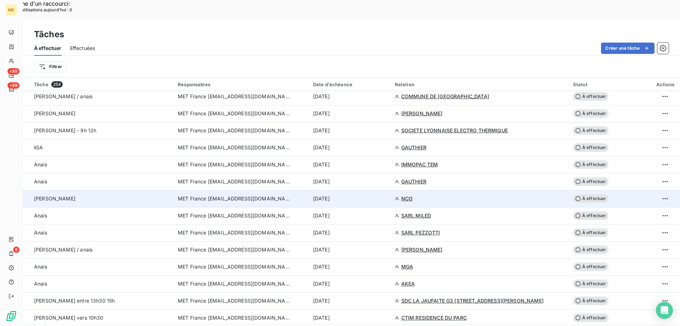
click at [245, 195] on span "MET France [EMAIL_ADDRESS][DOMAIN_NAME]" at bounding box center [234, 198] width 113 height 7
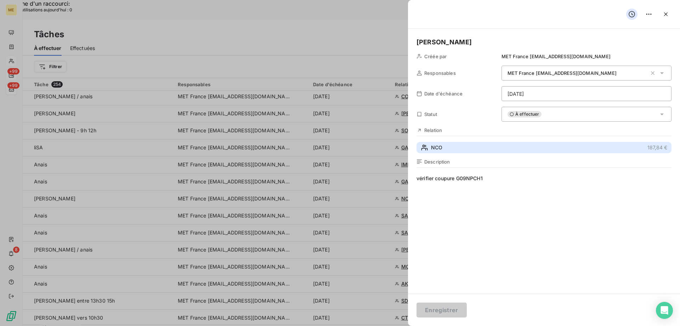
click at [434, 152] on button "NCO 187,84 €" at bounding box center [544, 147] width 255 height 11
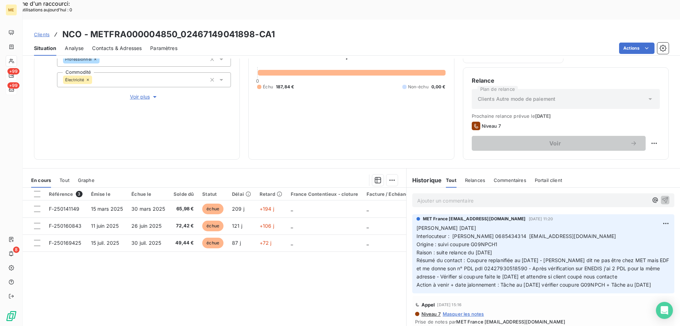
scroll to position [59, 0]
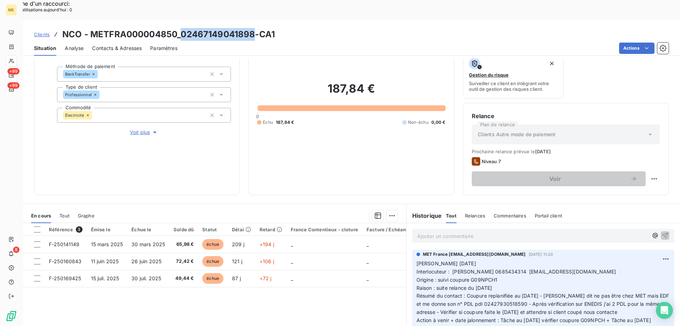
drag, startPoint x: 181, startPoint y: 15, endPoint x: 253, endPoint y: 17, distance: 71.2
click at [253, 28] on h3 "NCO - METFRA000004850_02467149041898-CA1" at bounding box center [168, 34] width 213 height 13
drag, startPoint x: 470, startPoint y: 262, endPoint x: 500, endPoint y: 263, distance: 30.9
click at [500, 263] on p "Valérie 08/10/2025 Interlocuteur : Mr JOLY 0685434314 info@domaine-du-lac.fr Or…" at bounding box center [544, 291] width 254 height 65
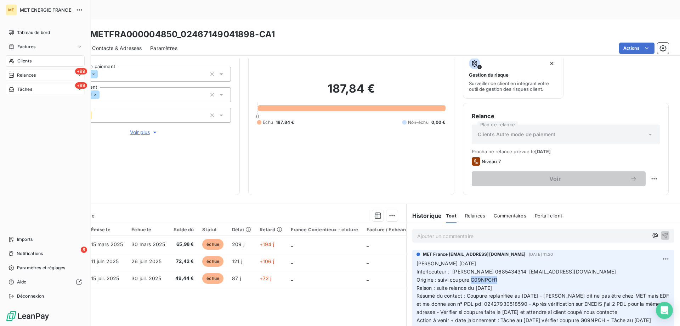
click at [37, 87] on div "+99 Tâches" at bounding box center [45, 89] width 79 height 11
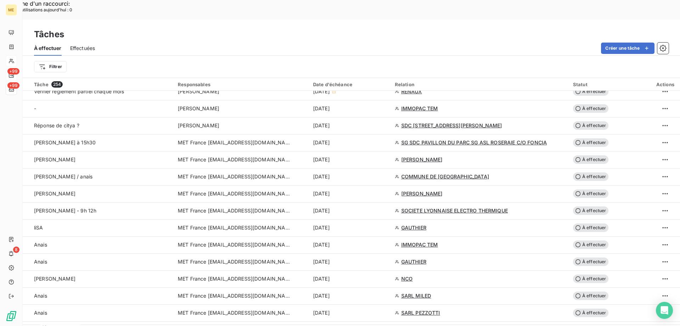
scroll to position [425, 0]
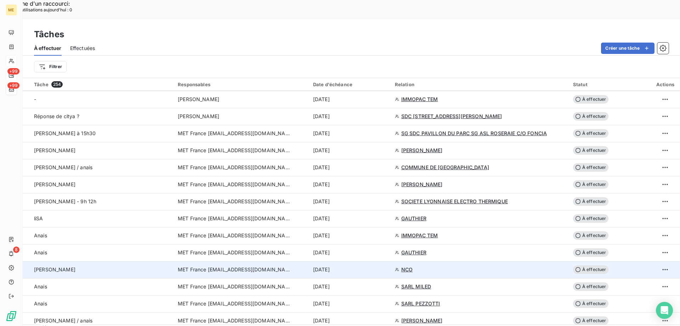
click at [216, 261] on td "MET France [EMAIL_ADDRESS][DOMAIN_NAME]" at bounding box center [241, 269] width 135 height 17
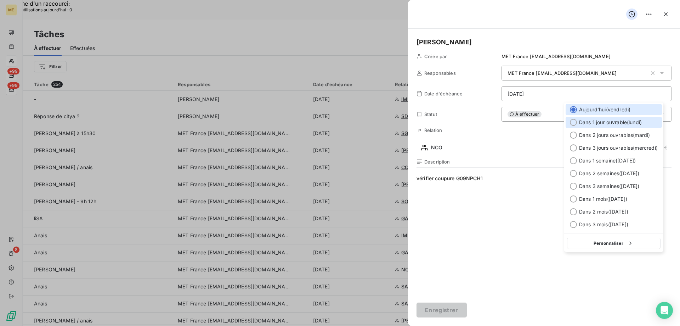
click at [573, 123] on div at bounding box center [573, 122] width 7 height 7
type input "13/10/2025"
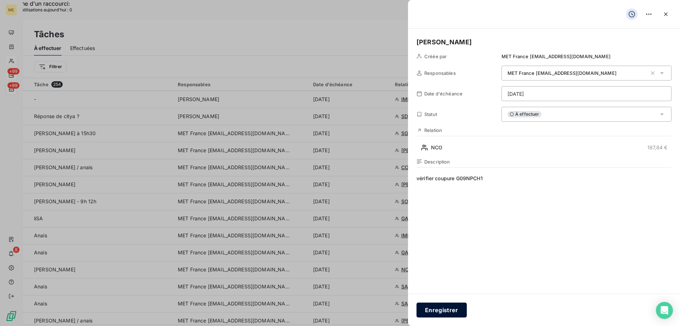
click at [439, 313] on button "Enregistrer" at bounding box center [442, 309] width 50 height 15
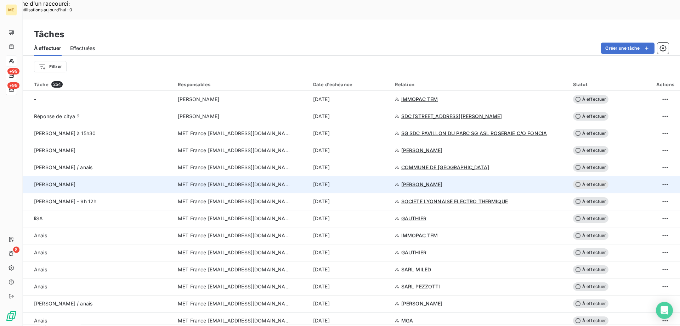
click at [232, 181] on span "MET France [EMAIL_ADDRESS][DOMAIN_NAME]" at bounding box center [234, 184] width 113 height 7
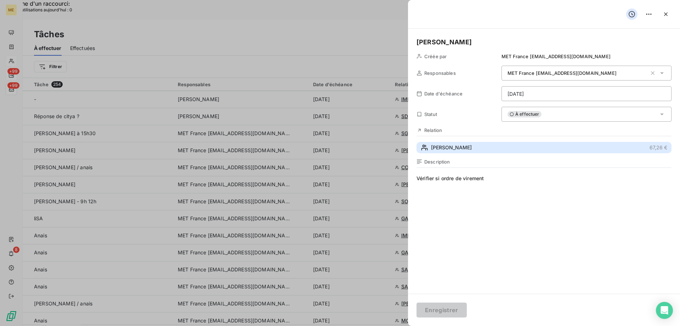
click at [441, 145] on span "SPADER" at bounding box center [451, 147] width 41 height 7
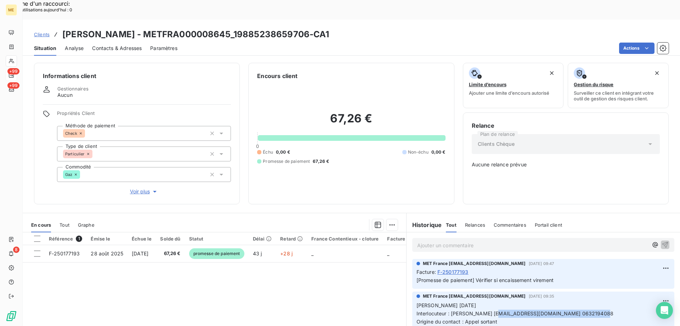
drag, startPoint x: 494, startPoint y: 287, endPoint x: 590, endPoint y: 287, distance: 96.0
click at [590, 310] on span "Interlocuteur : PHILIPPE SPADER compagniedeshautsplateaux@hotmail.fr 0632194088" at bounding box center [515, 313] width 197 height 6
click at [37, 235] on div at bounding box center [37, 238] width 6 height 6
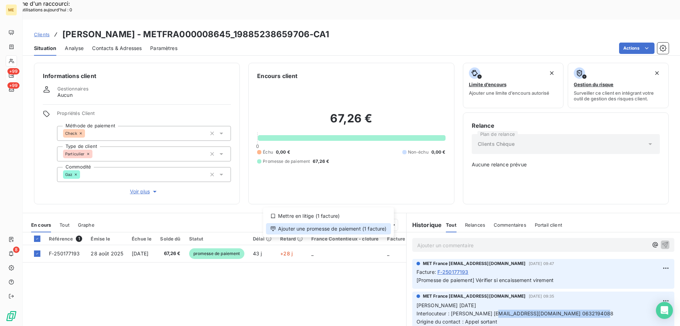
click at [299, 231] on div "Ajouter une promesse de paiement (1 facture)" at bounding box center [328, 228] width 125 height 11
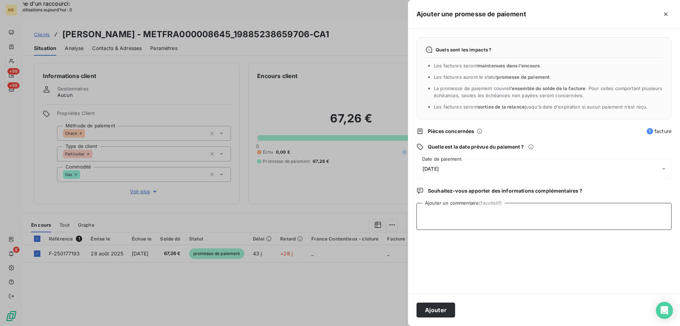
click at [471, 212] on textarea "Ajouter un commentaire (facultatif)" at bounding box center [544, 216] width 255 height 27
click at [503, 216] on textarea "Avis de virement" at bounding box center [544, 216] width 255 height 27
paste textarea "https://metholdingag.lightning.force.com/lightning/r/vlocity_cmt__CustomerInter…"
type textarea "Avis de virement https://metholdingag.lightning.force.com/lightning/r/vlocity_c…"
click at [436, 309] on button "Ajouter" at bounding box center [436, 309] width 39 height 15
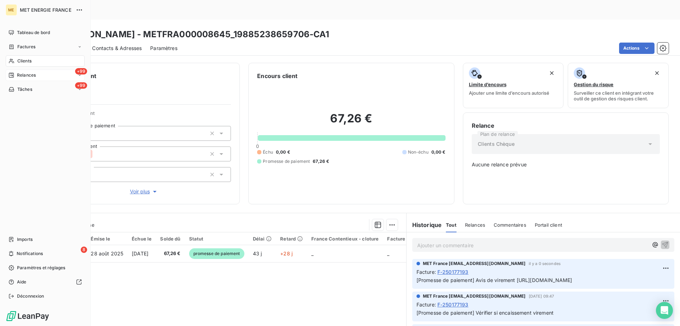
click at [19, 88] on span "Tâches" at bounding box center [24, 89] width 15 height 6
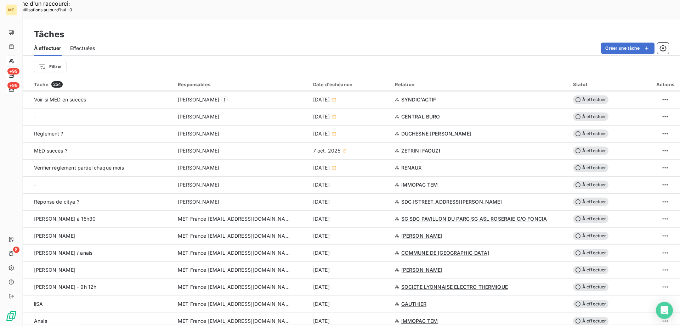
scroll to position [354, 0]
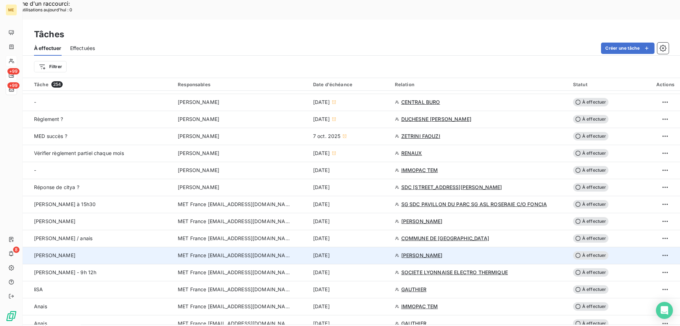
click at [227, 252] on span "MET France [EMAIL_ADDRESS][DOMAIN_NAME]" at bounding box center [234, 255] width 113 height 7
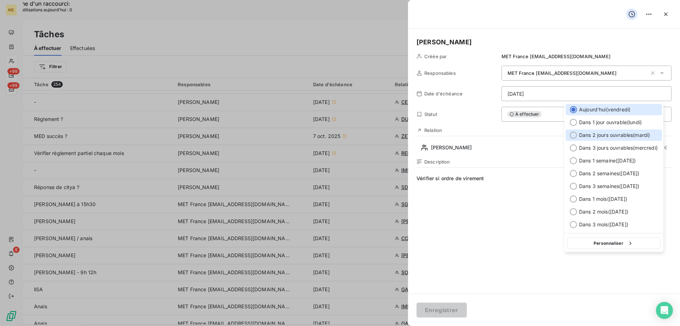
click at [574, 136] on div at bounding box center [573, 134] width 7 height 7
type input "[DATE]"
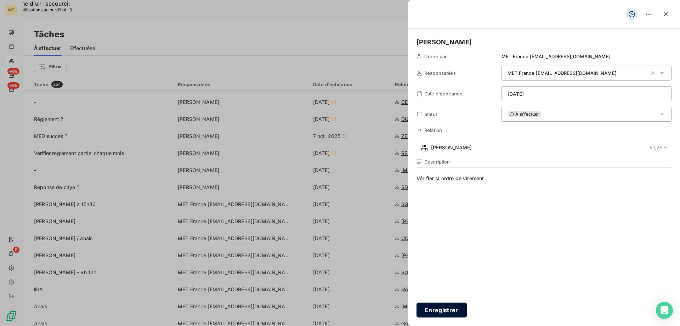
click at [442, 311] on button "Enregistrer" at bounding box center [442, 309] width 50 height 15
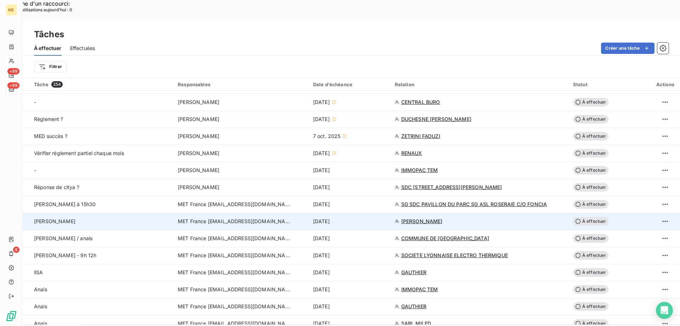
click at [241, 218] on span "MET France [EMAIL_ADDRESS][DOMAIN_NAME]" at bounding box center [234, 221] width 113 height 7
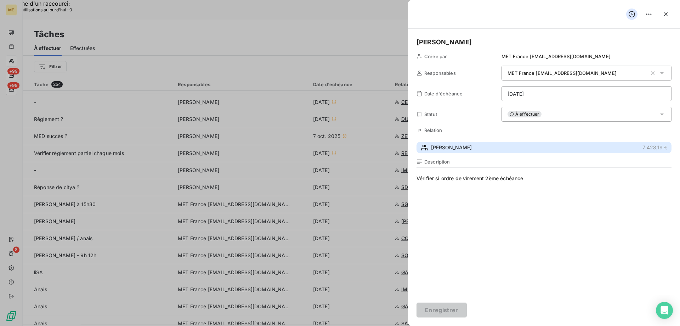
click at [437, 146] on span "[PERSON_NAME]" at bounding box center [451, 147] width 41 height 7
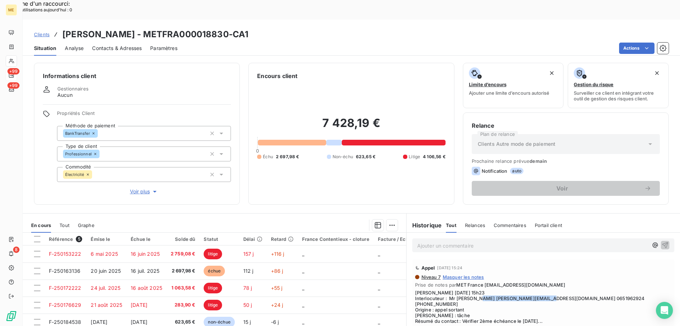
drag, startPoint x: 486, startPoint y: 278, endPoint x: 555, endPoint y: 279, distance: 69.1
click at [555, 290] on span "Valérie 06/10/2025 15h23 Interlocuteur : Mr BARCHOUCHI boulangerieayoub@yahoo.c…" at bounding box center [543, 307] width 257 height 34
click at [417, 325] on span "Afficher la suite" at bounding box center [543, 329] width 257 height 6
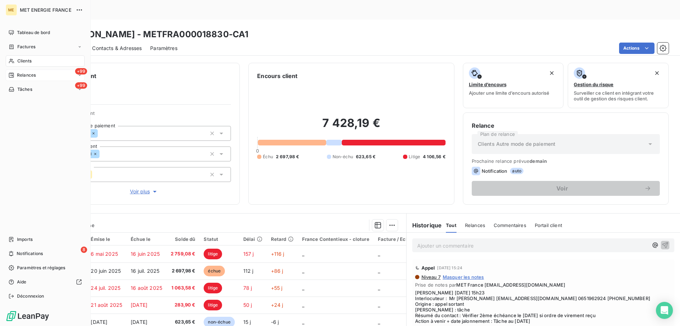
click at [14, 88] on icon at bounding box center [12, 89] width 6 height 6
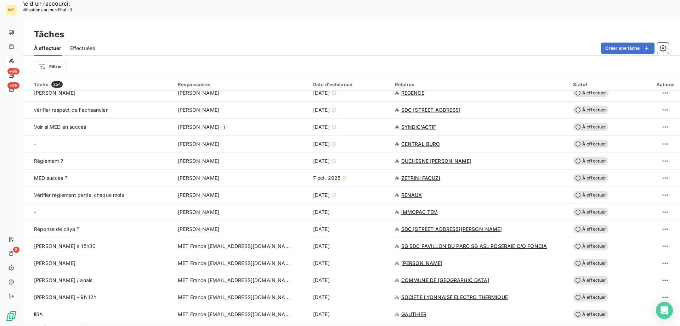
scroll to position [319, 0]
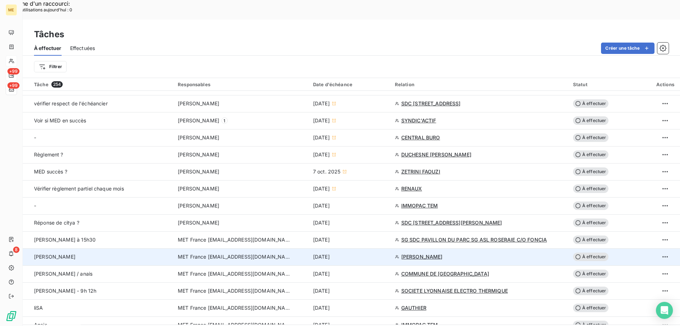
click at [211, 253] on span "MET France [EMAIL_ADDRESS][DOMAIN_NAME]" at bounding box center [234, 256] width 113 height 7
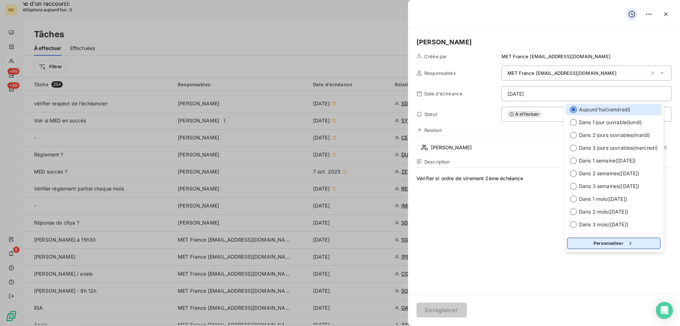
click at [598, 246] on button "Personnaliser" at bounding box center [614, 242] width 94 height 11
select select "9"
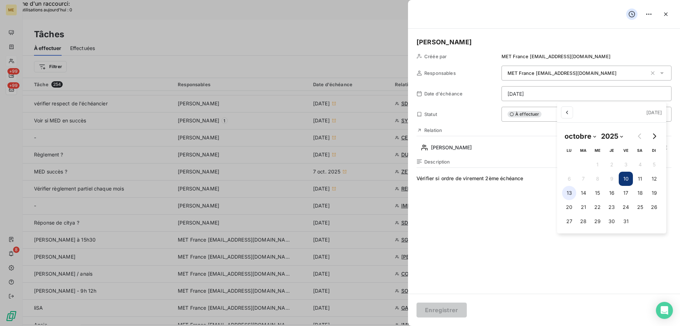
click at [568, 198] on button "13" at bounding box center [569, 193] width 14 height 14
type input "13/10/2025"
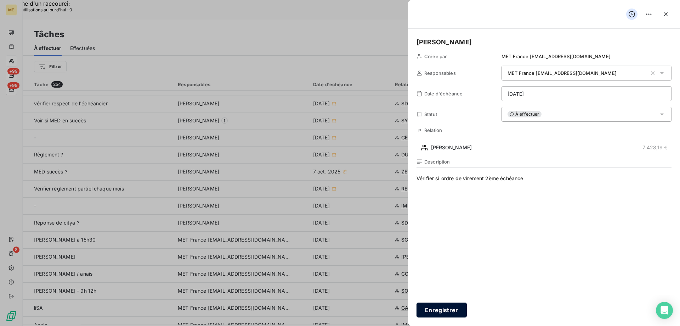
click at [438, 312] on button "Enregistrer" at bounding box center [442, 309] width 50 height 15
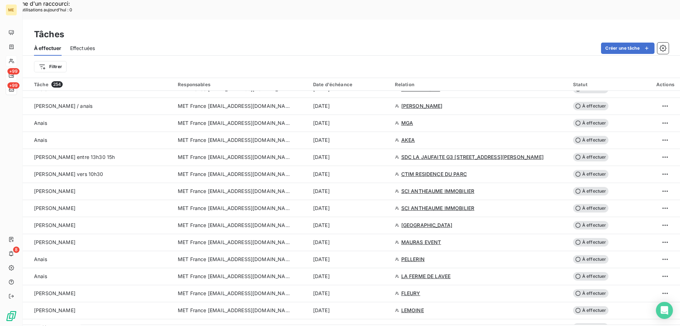
scroll to position [602, 0]
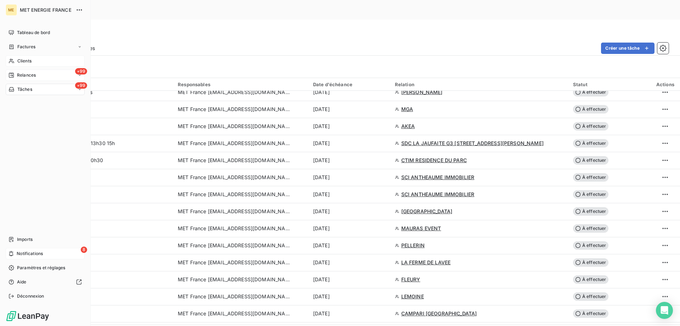
click at [27, 254] on span "Notifications" at bounding box center [30, 253] width 26 height 6
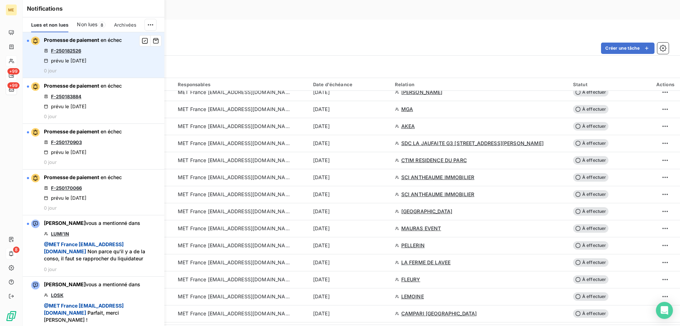
click at [62, 52] on link "F-250182526" at bounding box center [66, 51] width 30 height 6
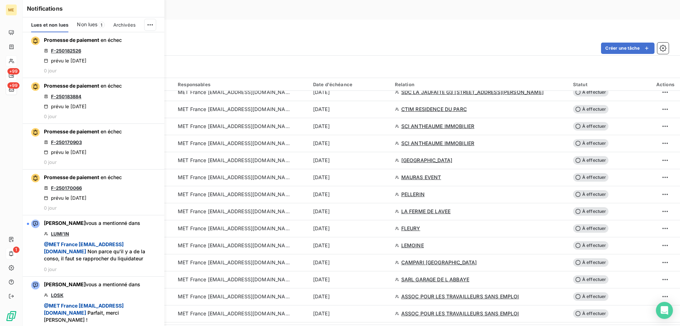
click at [302, 28] on div "Tâches" at bounding box center [352, 34] width 658 height 13
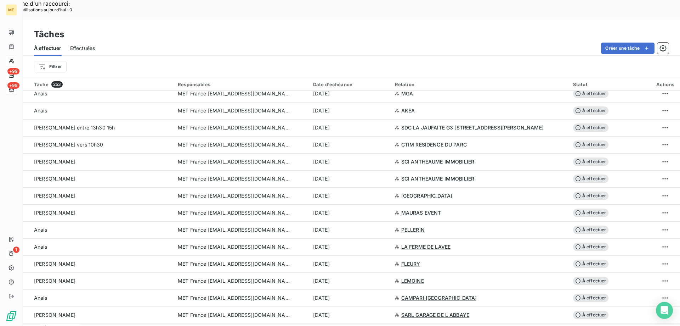
scroll to position [567, 0]
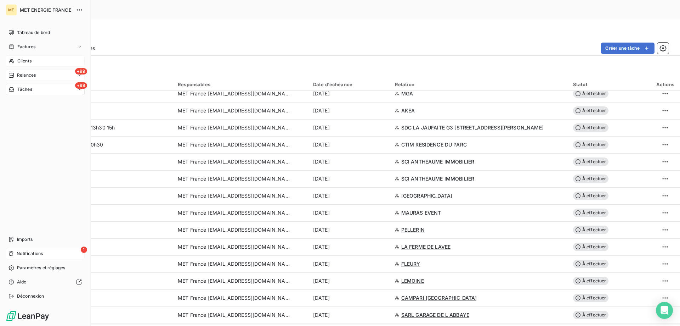
click at [16, 61] on div "Clients" at bounding box center [45, 60] width 79 height 11
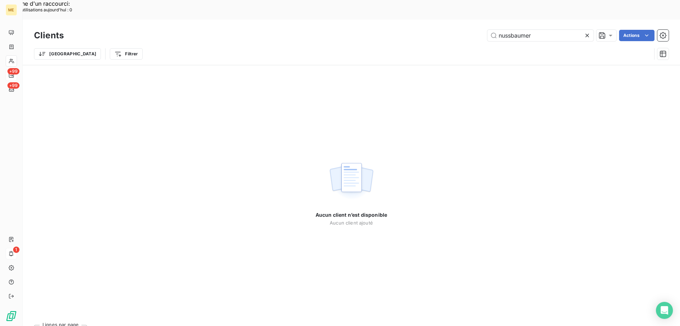
click at [532, 43] on div "Trier Filtrer" at bounding box center [351, 54] width 635 height 22
click at [528, 30] on input "nussbaumer" at bounding box center [541, 35] width 106 height 11
paste input "METFRA000014644_07280318294151"
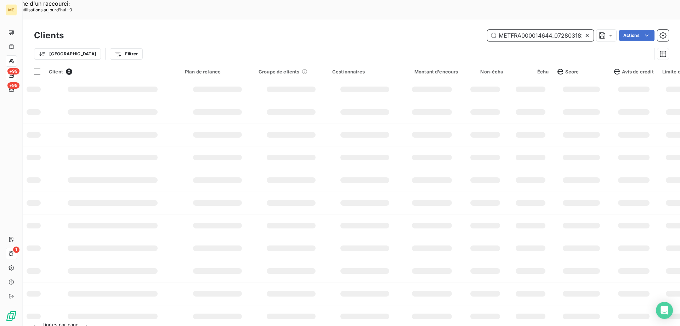
scroll to position [0, 18]
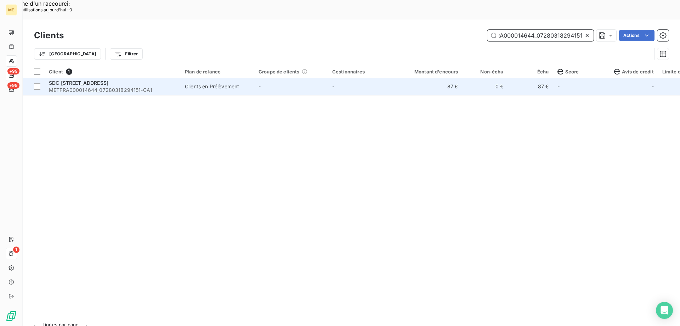
type input "METFRA000014644_07280318294151"
click at [90, 80] on span "SDC [STREET_ADDRESS]" at bounding box center [79, 83] width 60 height 6
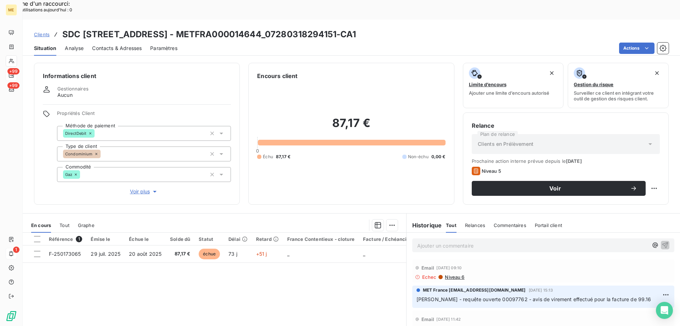
click at [69, 222] on span "Tout" at bounding box center [65, 225] width 10 height 6
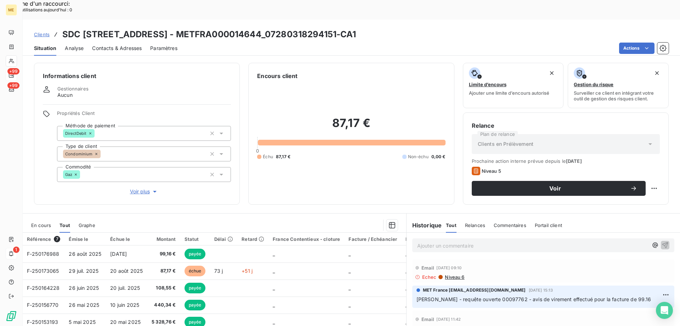
click at [41, 218] on div "En cours" at bounding box center [41, 225] width 20 height 15
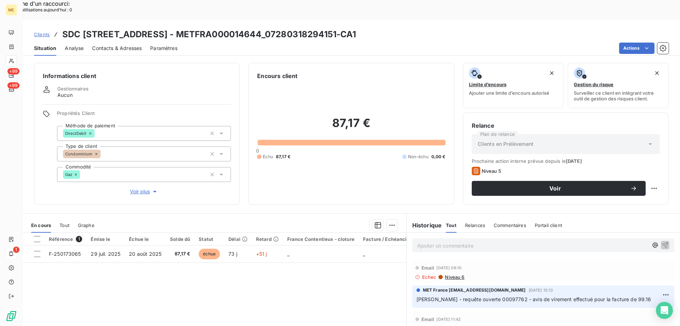
click at [447, 274] on span "Niveau 6" at bounding box center [454, 277] width 20 height 6
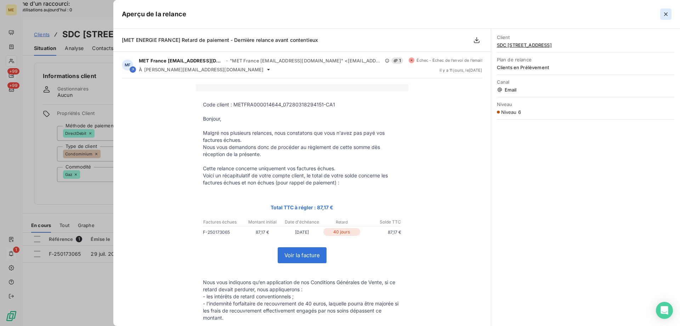
click at [662, 17] on button "button" at bounding box center [666, 14] width 11 height 11
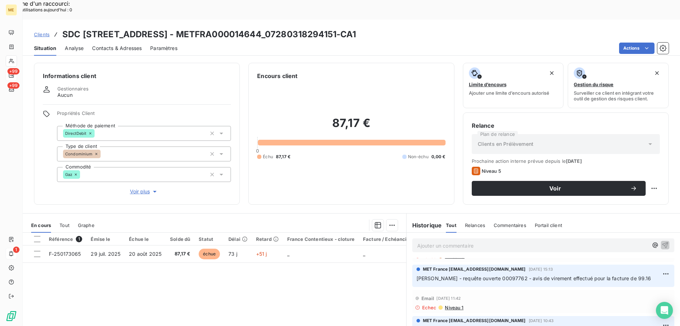
scroll to position [35, 0]
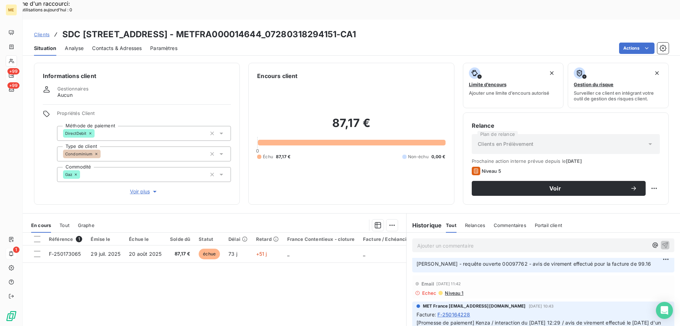
click at [135, 188] on span "Voir plus" at bounding box center [144, 191] width 28 height 7
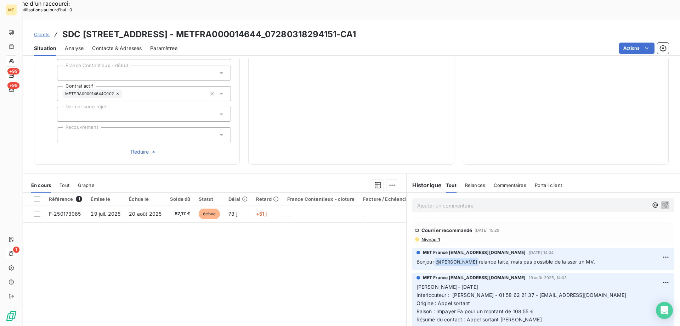
scroll to position [177, 0]
drag, startPoint x: 489, startPoint y: 269, endPoint x: 523, endPoint y: 274, distance: 34.6
click at [523, 282] on p "Lisa- 19/08/2025 Interlocuteur : Mme PERROT - 01 58 62 21 37 - sylvie.perrot@ce…" at bounding box center [544, 302] width 254 height 40
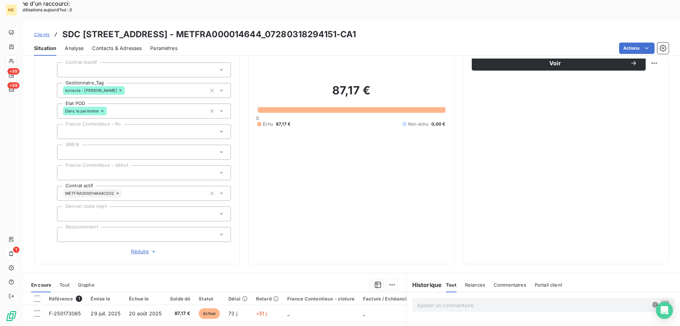
scroll to position [225, 0]
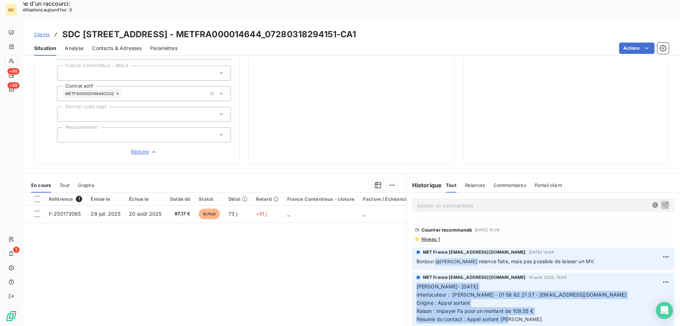
drag, startPoint x: 512, startPoint y: 296, endPoint x: 409, endPoint y: 260, distance: 109.3
click at [409, 271] on div "MET France met-france@recouvrement.met.com 19 août 2025, 14:03 Lisa- 19/08/2025…" at bounding box center [544, 299] width 274 height 57
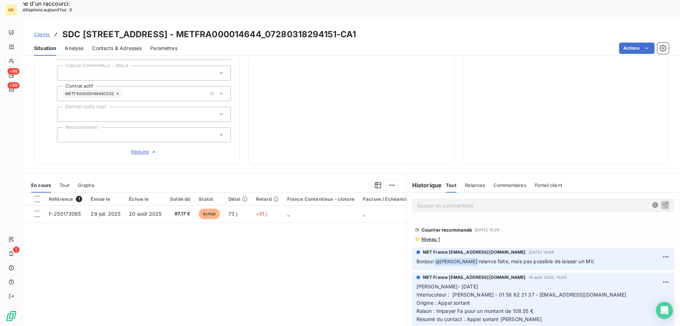
click at [422, 201] on p "Ajouter un commentaire ﻿" at bounding box center [532, 205] width 231 height 9
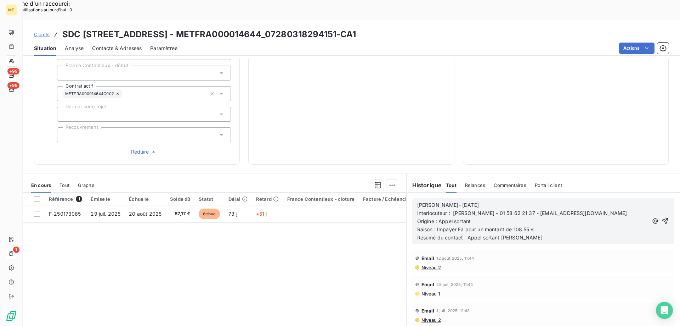
scroll to position [280, 0]
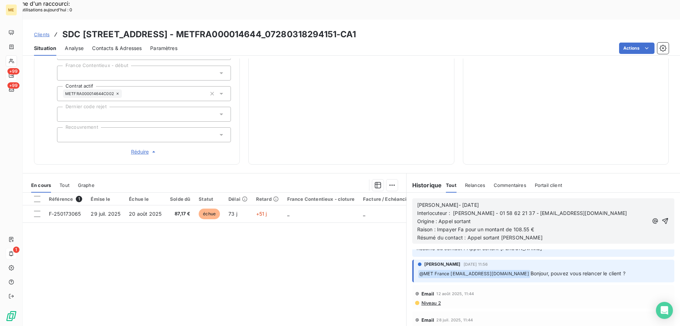
click at [462, 201] on p "[PERSON_NAME]- [DATE]" at bounding box center [532, 205] width 231 height 8
drag, startPoint x: 526, startPoint y: 206, endPoint x: 511, endPoint y: 204, distance: 15.0
click at [511, 226] on span "Raison : Impayer Fa pour un montant de 108.55 €" at bounding box center [475, 229] width 117 height 6
click at [662, 217] on icon "button" at bounding box center [665, 220] width 7 height 7
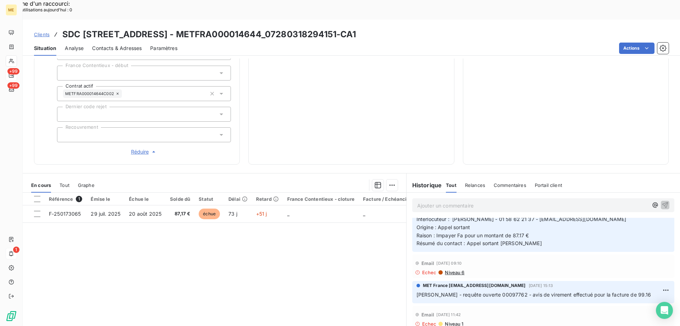
scroll to position [0, 0]
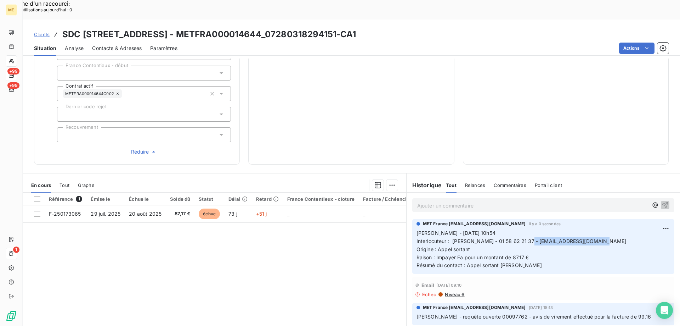
drag, startPoint x: 529, startPoint y: 218, endPoint x: 608, endPoint y: 214, distance: 79.1
click at [608, 229] on p "Sylvain - 10/10/2025- 10h54 Interlocuteur : Mme PERROT - 01 58 62 21 37 - sylvi…" at bounding box center [544, 249] width 254 height 40
click at [117, 45] on span "Contacts & Adresses" at bounding box center [117, 48] width 50 height 7
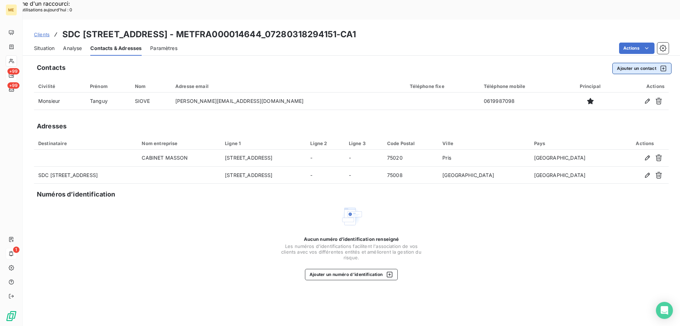
click at [636, 63] on button "Ajouter un contact" at bounding box center [642, 68] width 59 height 11
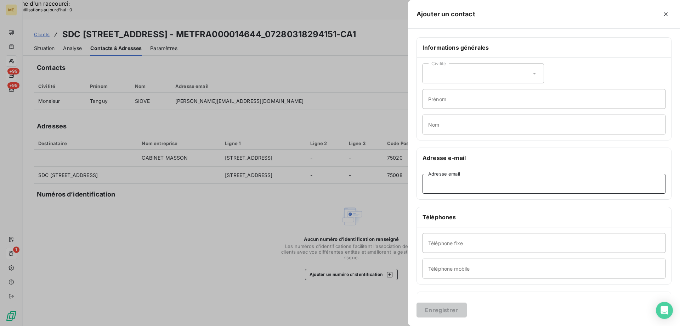
click at [427, 188] on input "Adresse email" at bounding box center [544, 184] width 243 height 20
paste input "[EMAIL_ADDRESS][DOMAIN_NAME]"
type input "[EMAIL_ADDRESS][DOMAIN_NAME]"
click at [436, 311] on button "Enregistrer" at bounding box center [442, 309] width 50 height 15
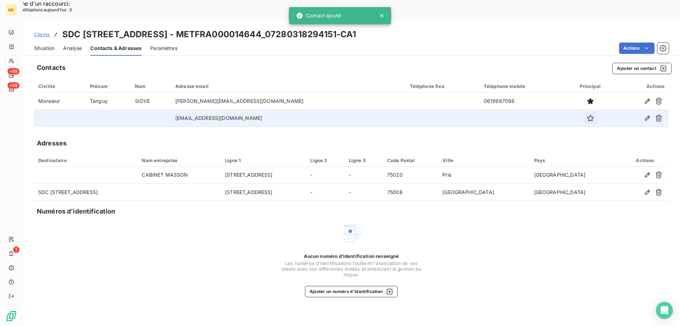
click at [587, 114] on icon "button" at bounding box center [590, 117] width 7 height 7
click at [48, 45] on span "Situation" at bounding box center [44, 48] width 21 height 7
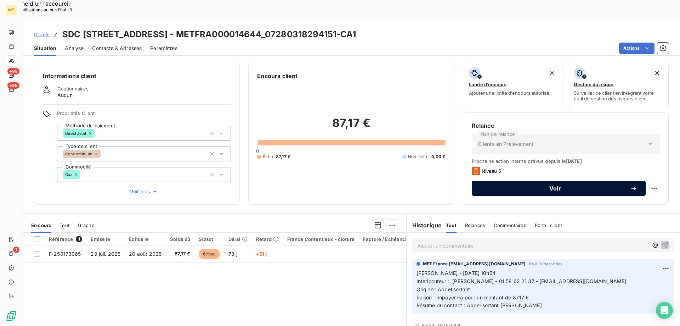
click at [517, 185] on span "Voir" at bounding box center [556, 188] width 150 height 6
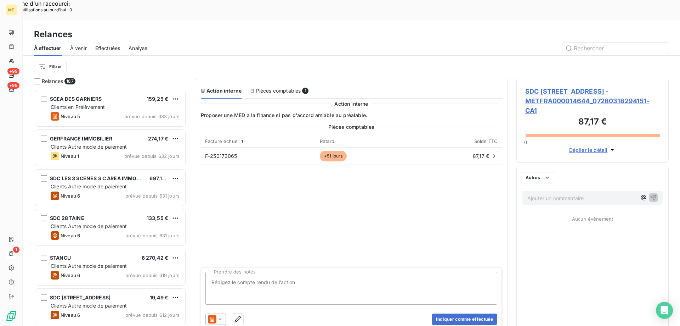
scroll to position [251, 147]
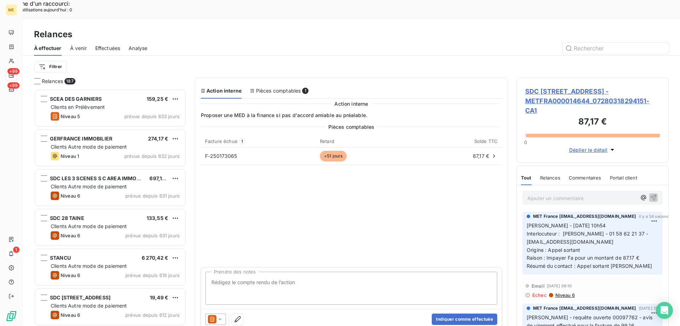
click at [217, 315] on icon at bounding box center [220, 318] width 7 height 7
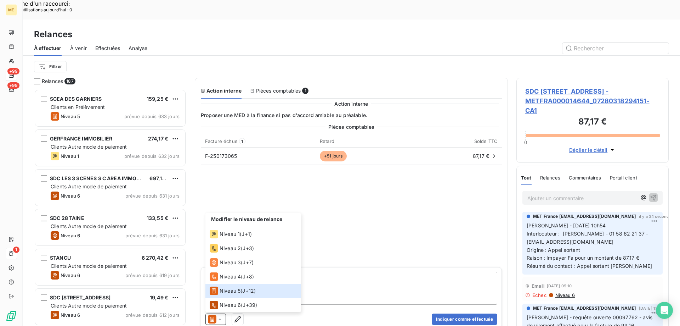
click at [346, 174] on div "Pièces comptables Facture échue 1 Retard Solde TTC F-250173065 +51 jours 87,17 €" at bounding box center [351, 194] width 301 height 142
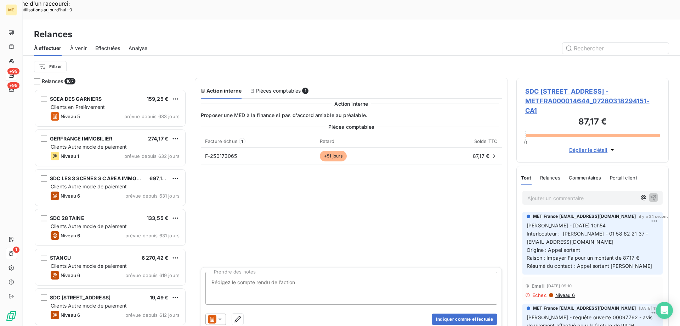
click at [220, 315] on icon at bounding box center [220, 318] width 7 height 7
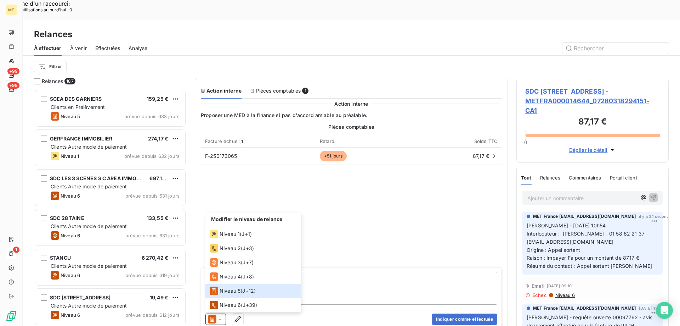
click at [410, 212] on div "Pièces comptables Facture échue 1 Retard Solde TTC F-250173065 +51 jours 87,17 €" at bounding box center [351, 194] width 301 height 142
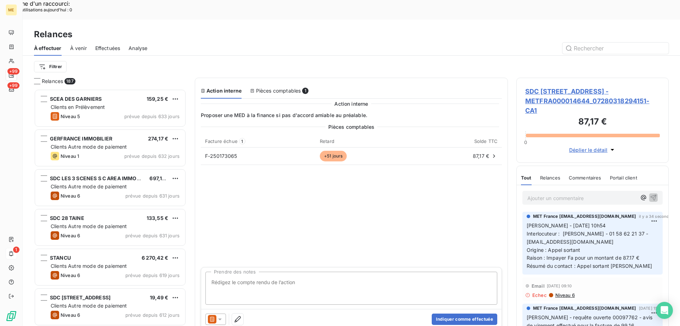
click at [548, 86] on span "SDC [STREET_ADDRESS] - METFRA000014644_07280318294151-CA1" at bounding box center [593, 100] width 135 height 29
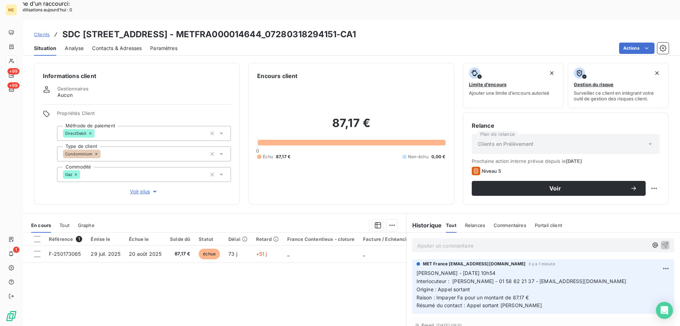
drag, startPoint x: 321, startPoint y: 17, endPoint x: 392, endPoint y: 16, distance: 70.9
click at [357, 28] on h3 "SDC [STREET_ADDRESS] - METFRA000014644_07280318294151-CA1" at bounding box center [209, 34] width 294 height 13
drag, startPoint x: 489, startPoint y: 260, endPoint x: 523, endPoint y: 264, distance: 34.2
click at [523, 269] on p "Sylvain - 10/10/2025- 10h54 Interlocuteur : Mme PERROT - 01 58 62 21 37 - sylvi…" at bounding box center [544, 289] width 254 height 40
drag, startPoint x: 530, startPoint y: 262, endPoint x: 589, endPoint y: 263, distance: 58.9
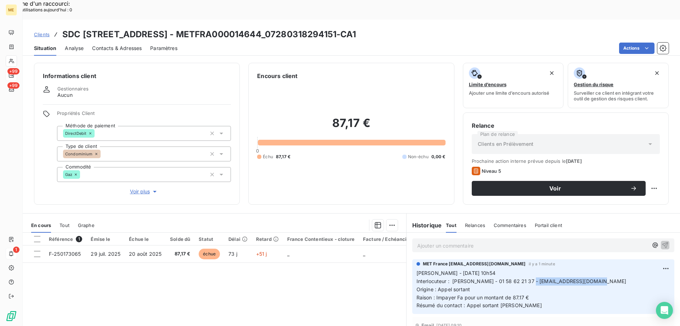
click at [589, 278] on span "Interlocuteur : [PERSON_NAME] - 01 58 62 21 37 - [EMAIL_ADDRESS][DOMAIN_NAME]" at bounding box center [522, 281] width 210 height 6
click at [610, 269] on p "Sylvain - 10/10/2025- 10h54 Interlocuteur : Mme PERROT - 01 58 62 21 37 - sylvi…" at bounding box center [544, 289] width 254 height 40
drag, startPoint x: 595, startPoint y: 262, endPoint x: 528, endPoint y: 265, distance: 67.7
click at [528, 269] on p "Sylvain - 10/10/2025- 10h54 Interlocuteur : Mme PERROT - 01 58 62 21 37 - sylvi…" at bounding box center [544, 289] width 254 height 40
drag, startPoint x: 322, startPoint y: 15, endPoint x: 394, endPoint y: 19, distance: 72.1
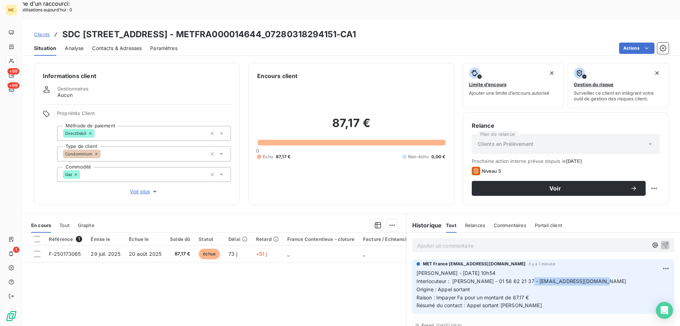
click at [357, 28] on h3 "SDC [STREET_ADDRESS] - METFRA000014644_07280318294151-CA1" at bounding box center [209, 34] width 294 height 13
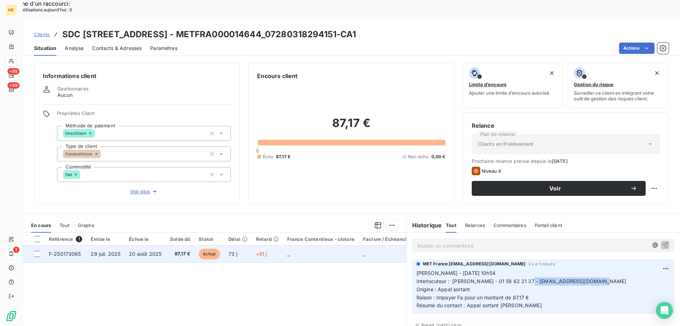
click at [68, 251] on span "F-250173065" at bounding box center [65, 254] width 32 height 6
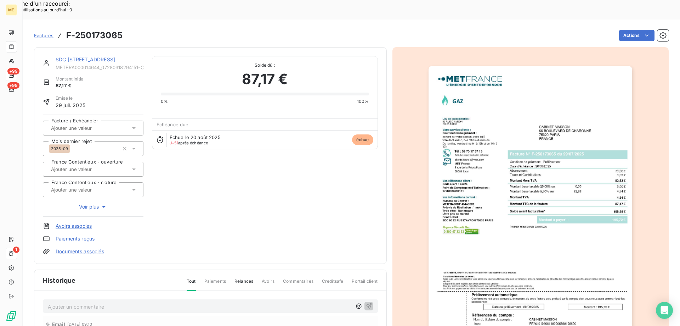
click at [555, 178] on img "button" at bounding box center [531, 210] width 204 height 288
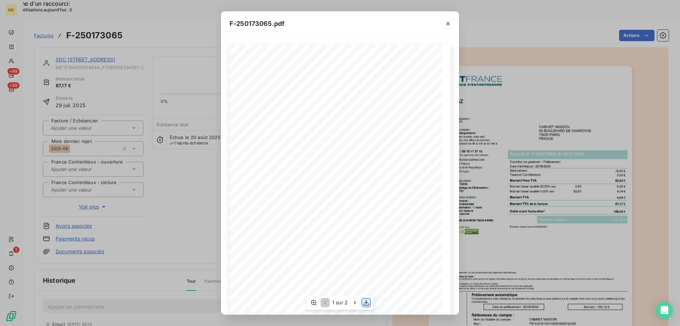
click at [367, 302] on icon "button" at bounding box center [366, 302] width 7 height 7
drag, startPoint x: 447, startPoint y: 25, endPoint x: 325, endPoint y: 24, distance: 121.9
click at [447, 25] on icon "button" at bounding box center [448, 23] width 7 height 7
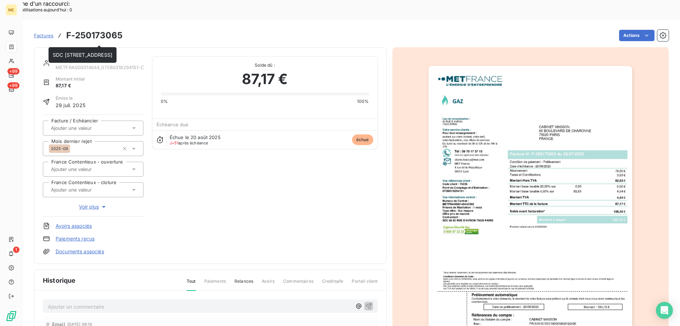
click at [118, 56] on div "SDC [STREET_ADDRESS]" at bounding box center [100, 59] width 88 height 7
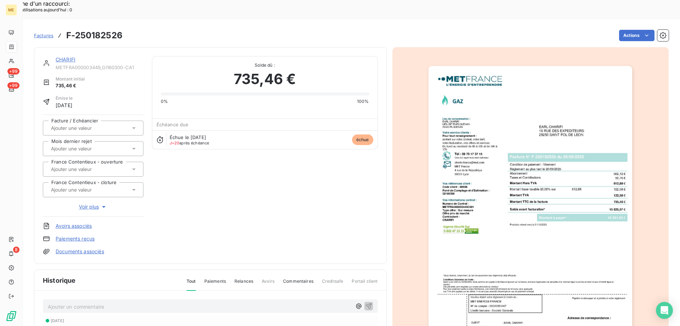
click at [64, 56] on div "CHARIFI" at bounding box center [100, 59] width 88 height 7
click at [64, 56] on link "CHARIFI" at bounding box center [66, 59] width 20 height 6
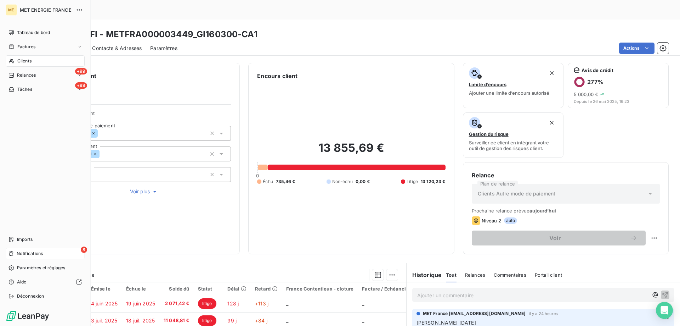
click at [23, 252] on span "Notifications" at bounding box center [30, 253] width 26 height 6
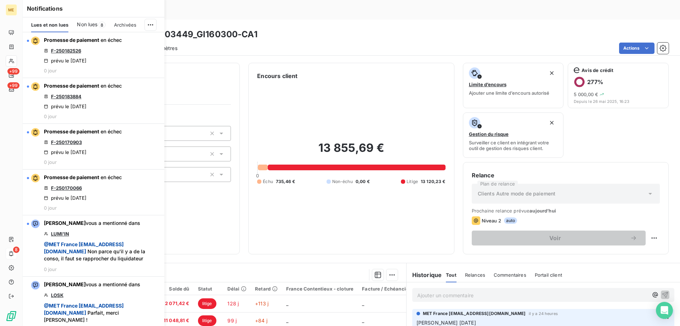
click at [303, 144] on div "Informations client Gestionnaires Aucun Propriétés Client Méthode de paiement B…" at bounding box center [352, 201] width 658 height 287
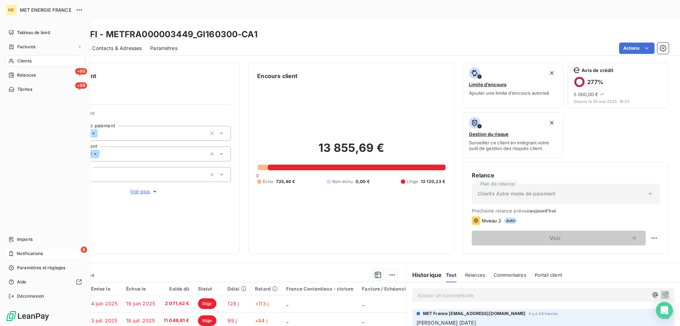
click at [17, 254] on span "Notifications" at bounding box center [30, 253] width 26 height 6
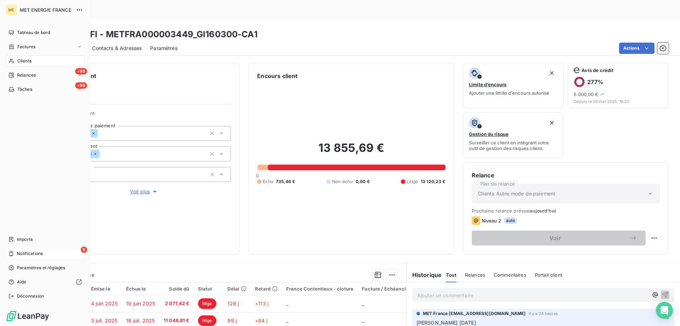
click at [33, 253] on span "Notifications" at bounding box center [30, 253] width 26 height 6
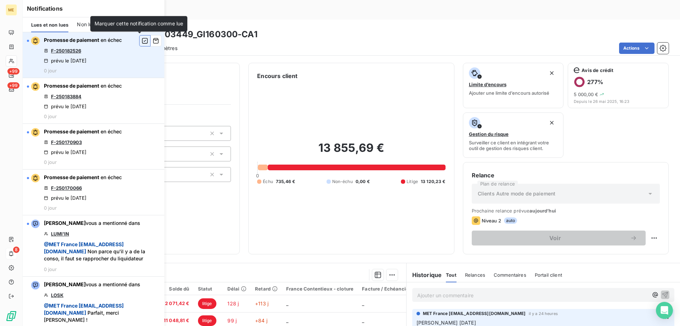
click at [142, 42] on icon "button" at bounding box center [145, 40] width 6 height 7
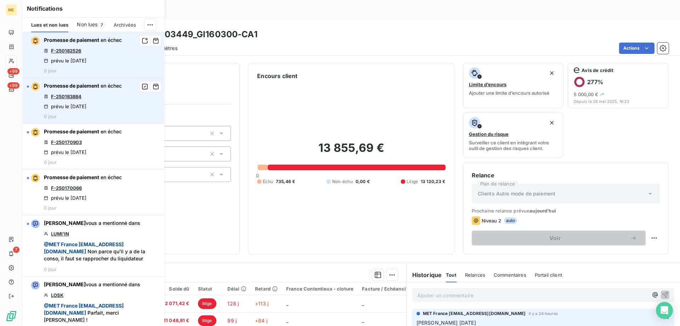
click at [57, 97] on link "F-250183884" at bounding box center [66, 97] width 30 height 6
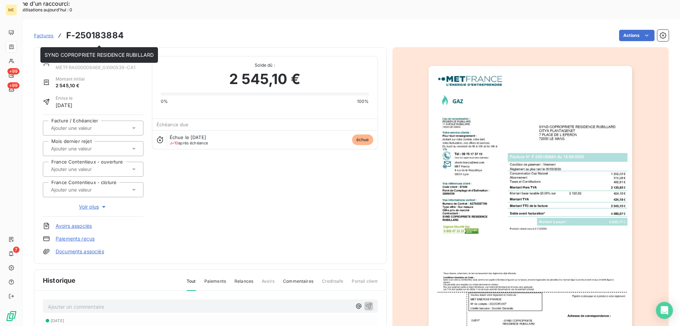
click at [107, 56] on link "SYND COPROPRIETE RESIDENCE RUBILLARD" at bounding box center [110, 59] width 109 height 6
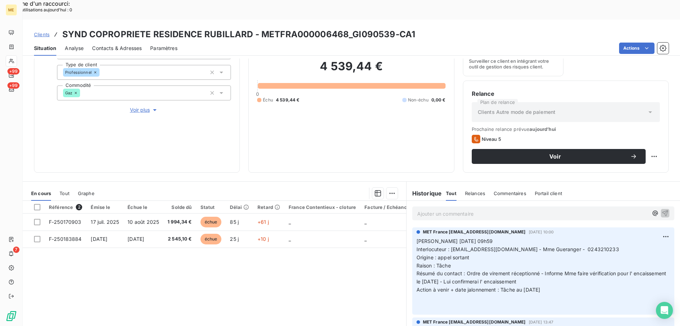
scroll to position [95, 0]
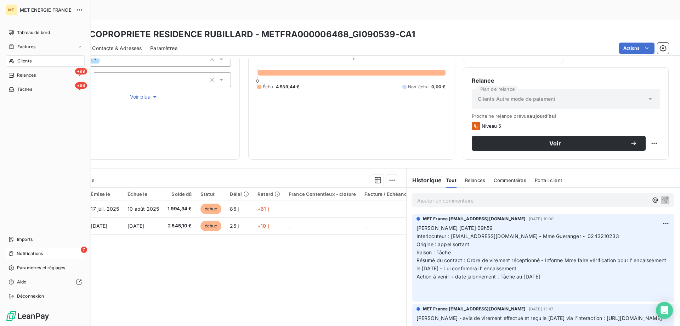
click at [44, 250] on div "7 Notifications" at bounding box center [45, 253] width 79 height 11
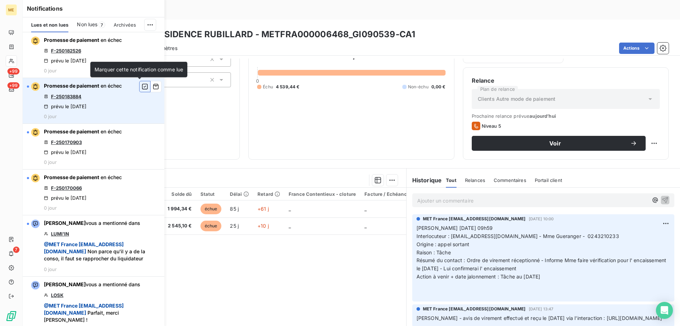
click at [142, 84] on icon "button" at bounding box center [145, 87] width 6 height 6
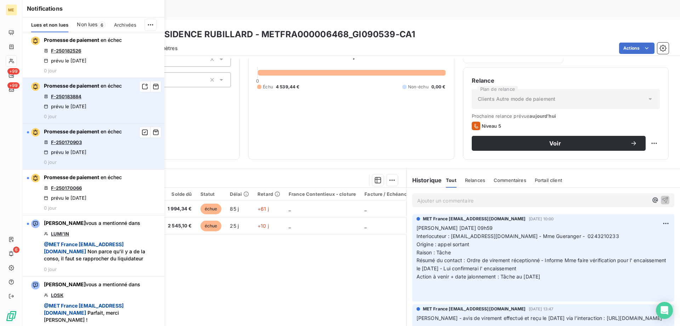
click at [69, 143] on link "F-250170903" at bounding box center [66, 142] width 31 height 6
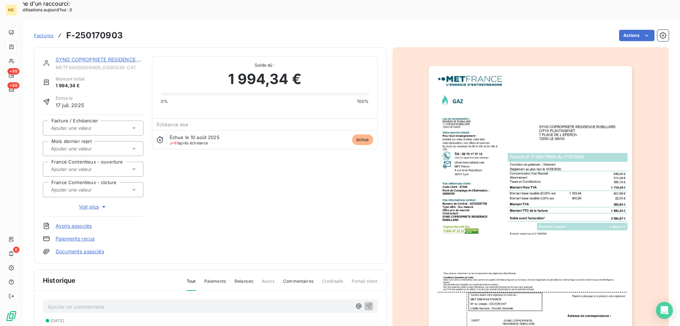
click at [113, 56] on link "SYND COPROPRIETE RESIDENCE RUBILLARD" at bounding box center [110, 59] width 109 height 6
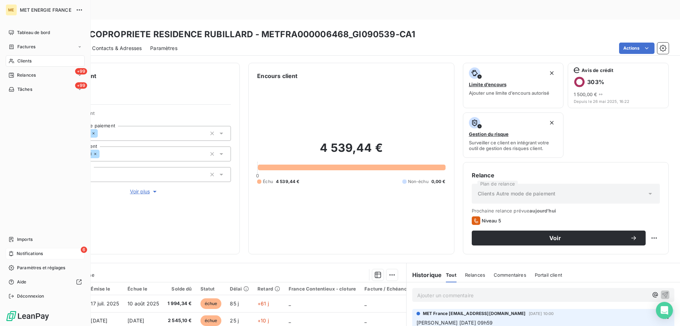
click at [25, 252] on span "Notifications" at bounding box center [30, 253] width 26 height 6
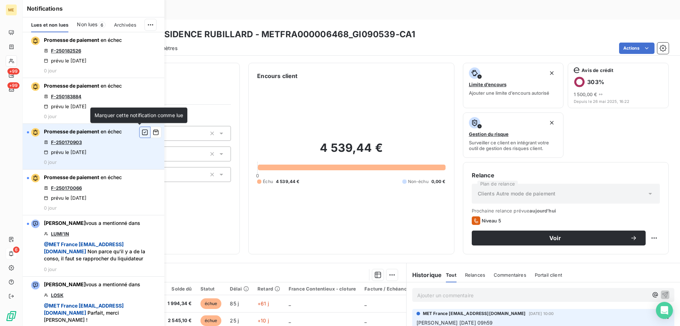
click at [142, 133] on icon "button" at bounding box center [145, 132] width 6 height 7
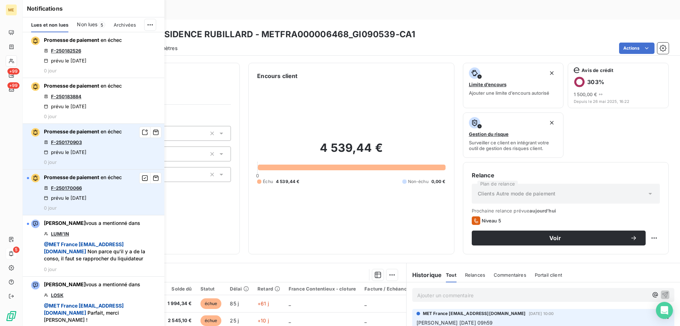
click at [68, 189] on link "F-250170066" at bounding box center [66, 188] width 31 height 6
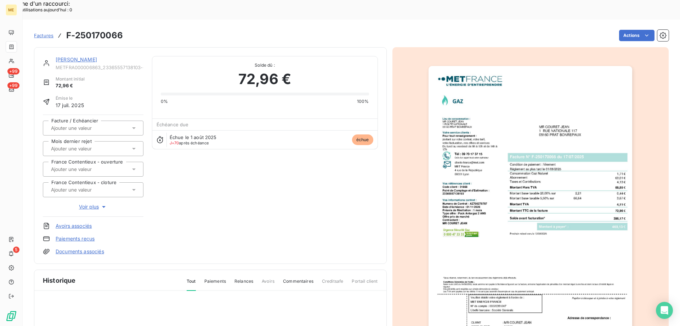
click at [85, 56] on link "[PERSON_NAME]" at bounding box center [76, 59] width 41 height 6
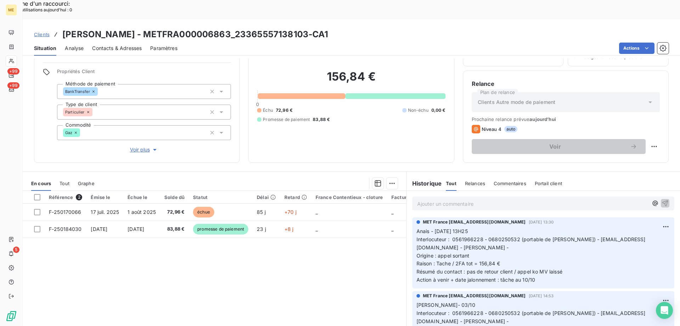
scroll to position [45, 0]
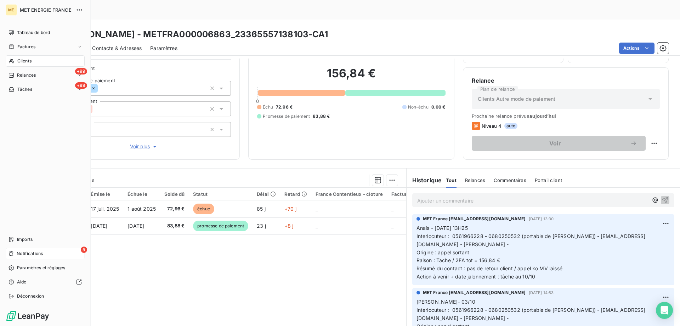
click at [24, 251] on span "Notifications" at bounding box center [30, 253] width 26 height 6
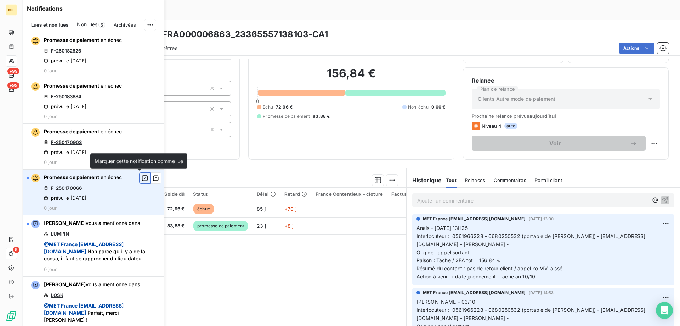
click at [142, 178] on icon "button" at bounding box center [145, 177] width 6 height 7
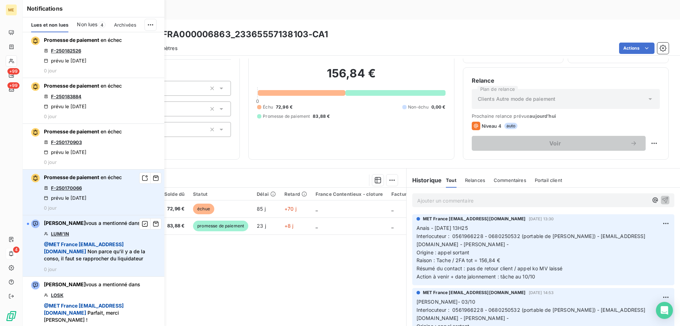
click at [64, 235] on link "LUMI'IN" at bounding box center [60, 234] width 18 height 6
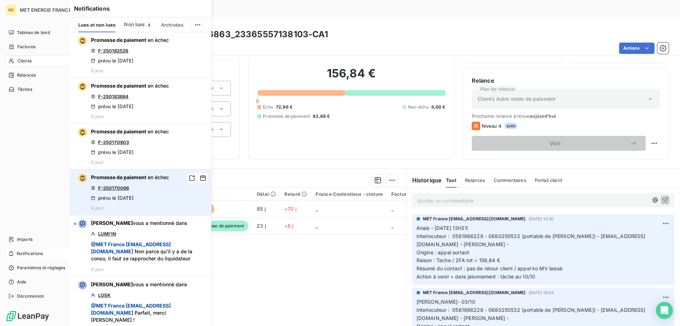
click at [6, 254] on div "4 Notifications" at bounding box center [45, 253] width 79 height 11
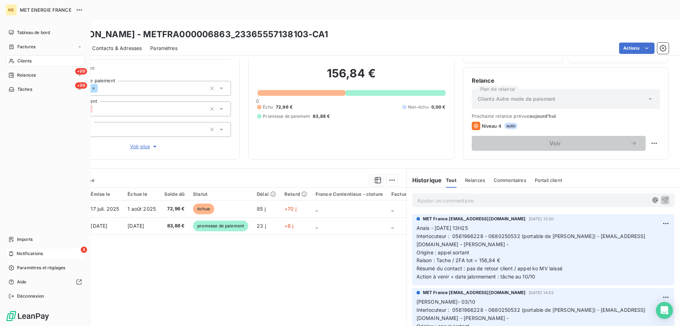
click at [30, 248] on div "4 Notifications" at bounding box center [45, 253] width 79 height 11
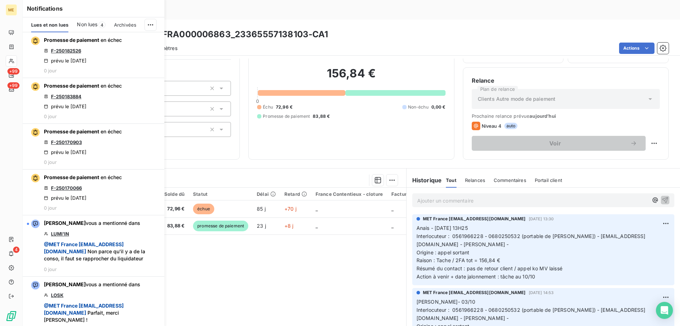
click at [91, 23] on span "Non lues" at bounding box center [87, 24] width 21 height 7
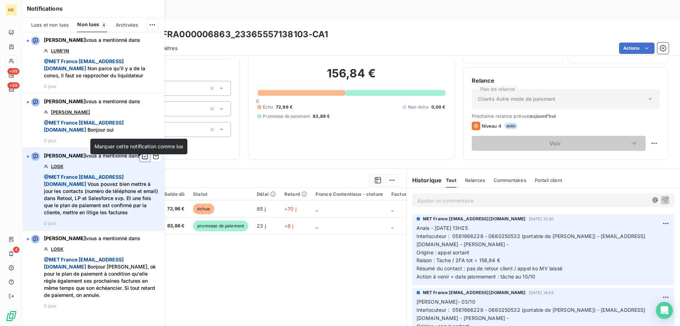
click at [142, 160] on icon "button" at bounding box center [145, 156] width 6 height 7
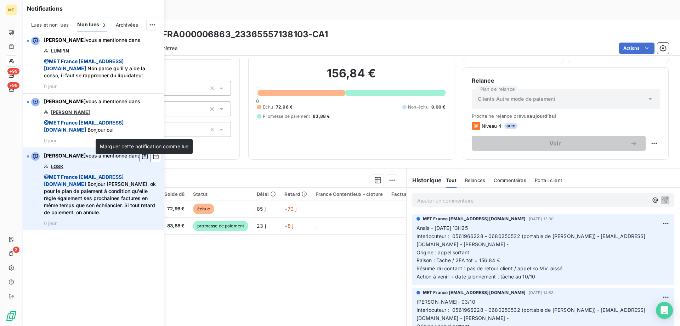
click at [144, 159] on icon "button" at bounding box center [145, 156] width 6 height 6
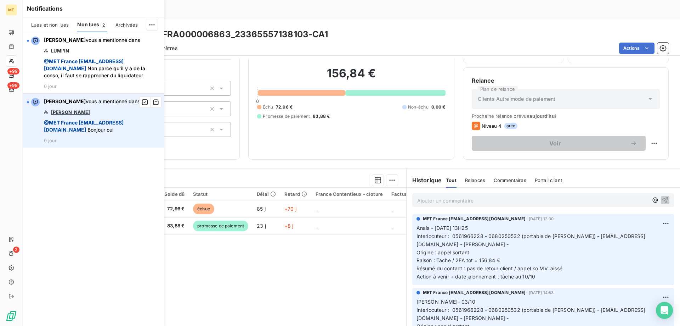
click at [67, 115] on link "[PERSON_NAME]" at bounding box center [70, 112] width 39 height 6
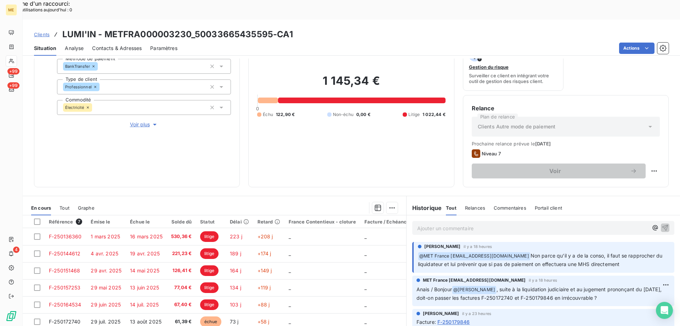
scroll to position [71, 0]
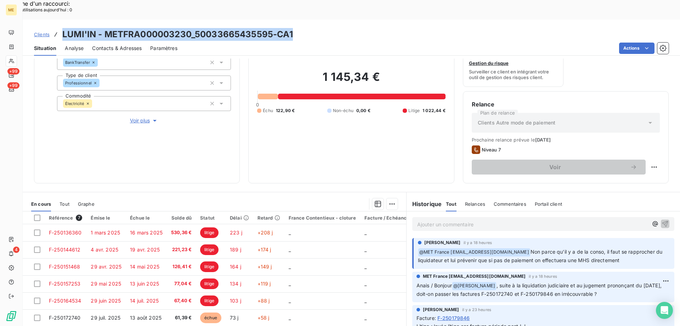
drag, startPoint x: 62, startPoint y: 13, endPoint x: 295, endPoint y: 13, distance: 233.5
click at [295, 28] on div "Clients LUMI'IN - METFRA000003230_50033665435595-CA1" at bounding box center [352, 34] width 658 height 13
copy h3 "LUMI'IN - METFRA000003230_50033665435595-CA1"
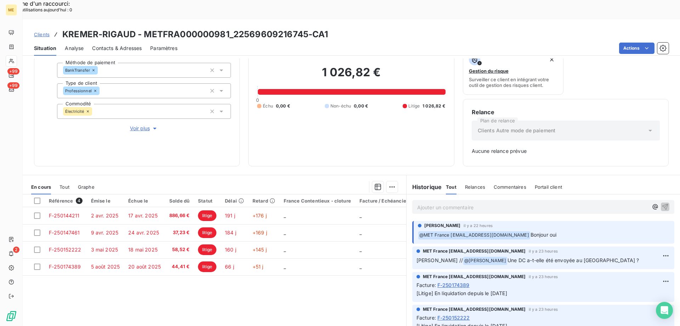
scroll to position [70, 0]
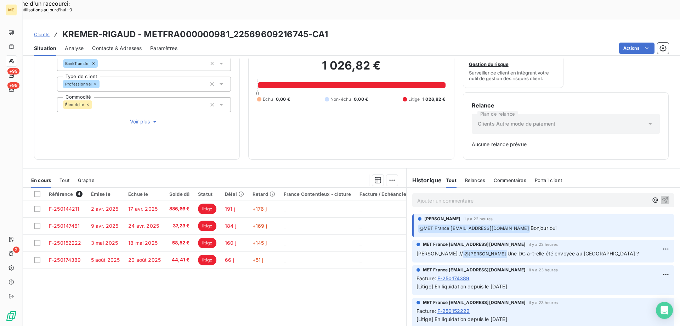
click at [447, 196] on p "Ajouter un commentaire ﻿" at bounding box center [532, 200] width 231 height 9
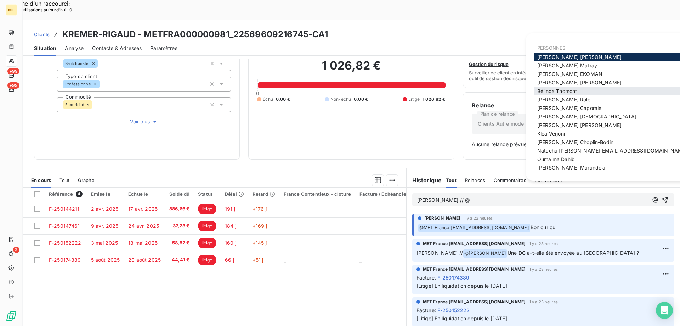
click at [542, 92] on span "[PERSON_NAME]" at bounding box center [558, 91] width 40 height 6
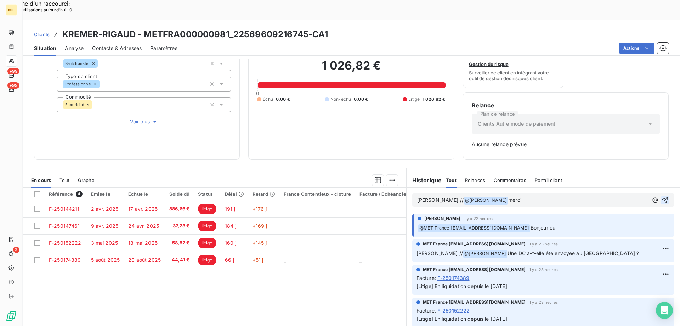
click at [662, 196] on icon "button" at bounding box center [665, 199] width 7 height 7
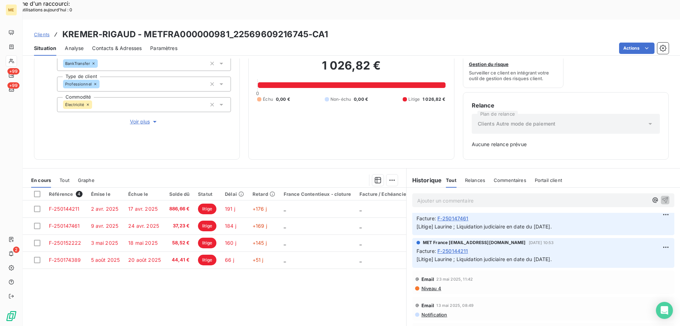
scroll to position [319, 0]
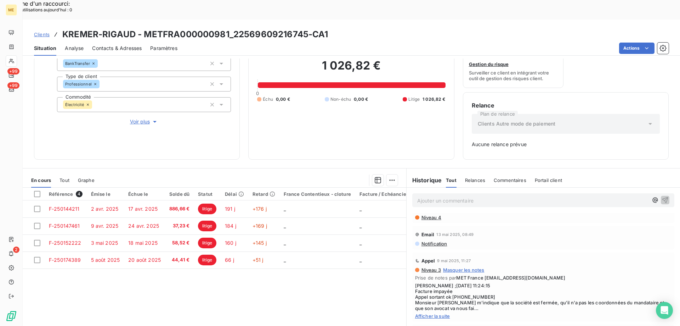
click at [448, 313] on span "Afficher la suite" at bounding box center [543, 316] width 257 height 6
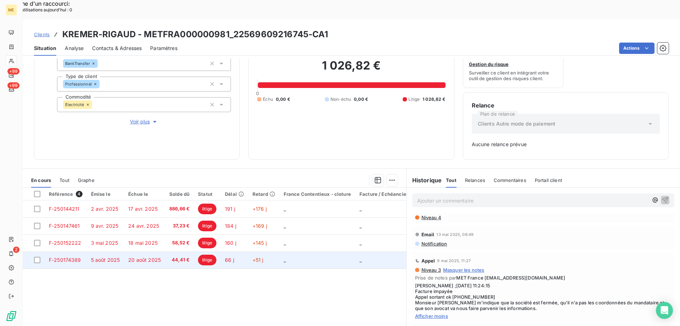
click at [64, 257] on span "F-250174389" at bounding box center [65, 260] width 32 height 6
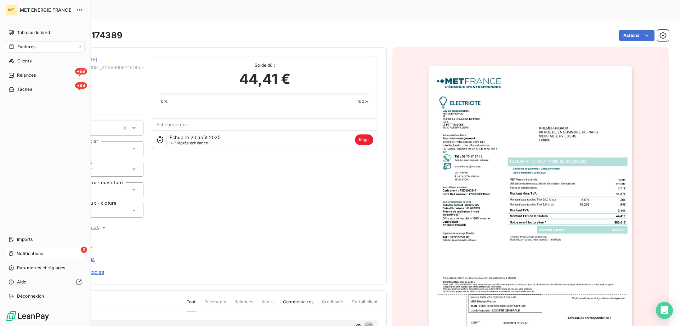
click at [16, 253] on div "2 Notifications" at bounding box center [45, 253] width 79 height 11
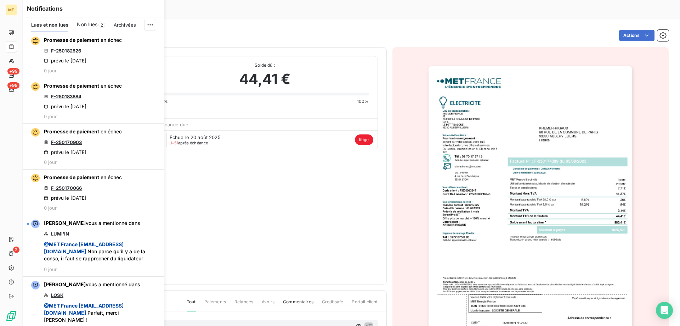
click at [87, 23] on span "Non lues" at bounding box center [87, 24] width 21 height 7
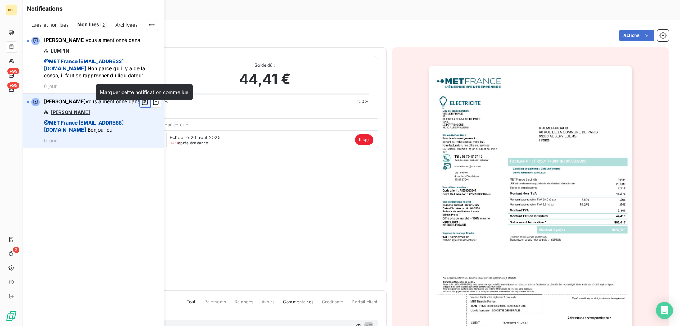
click at [144, 106] on icon "button" at bounding box center [145, 102] width 6 height 7
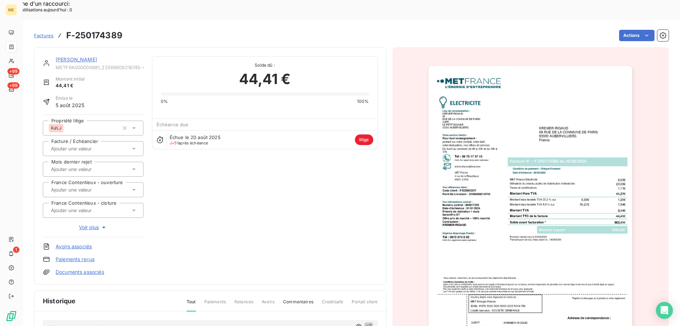
click at [200, 180] on div "KREMER-RIGAUD METFRA000000981_22569609216745-CA1 Montant initial 44,41 € Émise …" at bounding box center [210, 165] width 335 height 219
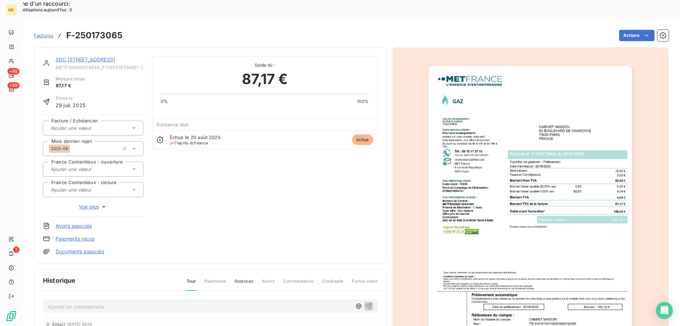
click at [115, 56] on link "SDC [STREET_ADDRESS]" at bounding box center [86, 59] width 60 height 6
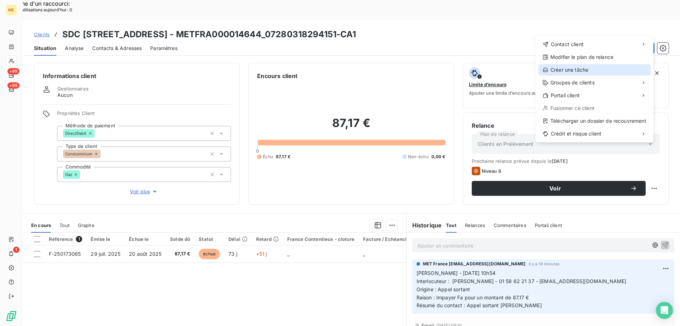
click at [592, 67] on div "Créer une tâche" at bounding box center [595, 69] width 112 height 11
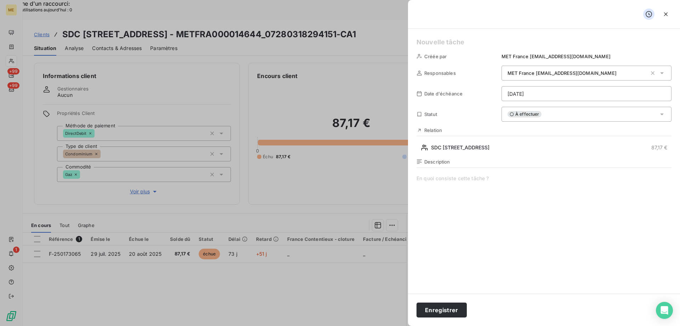
click at [416, 34] on div "Créée par MET France [EMAIL_ADDRESS][DOMAIN_NAME] Responsables MET [GEOGRAPHIC_…" at bounding box center [544, 161] width 272 height 265
click at [441, 36] on div "Créée par MET France [EMAIL_ADDRESS][DOMAIN_NAME] Responsables MET [GEOGRAPHIC_…" at bounding box center [544, 161] width 272 height 265
click at [441, 40] on h5 at bounding box center [544, 42] width 255 height 10
click at [434, 177] on span at bounding box center [544, 243] width 255 height 136
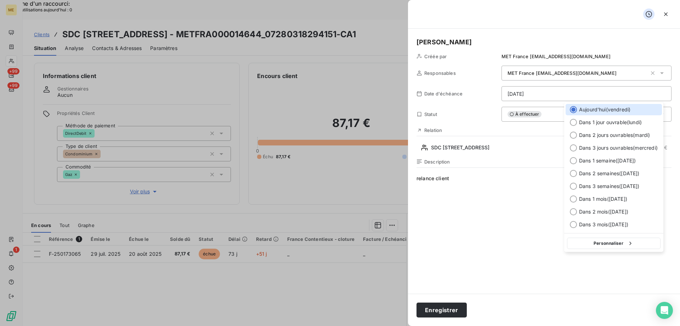
click at [578, 135] on div "Dans 2 jours ouvrables ( [DATE] )" at bounding box center [614, 134] width 96 height 11
type input "[DATE]"
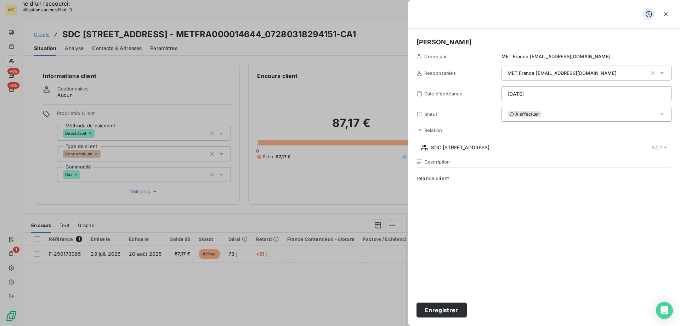
click at [550, 228] on span "relance client" at bounding box center [544, 243] width 255 height 136
click at [441, 309] on button "Enregistrer" at bounding box center [442, 309] width 50 height 15
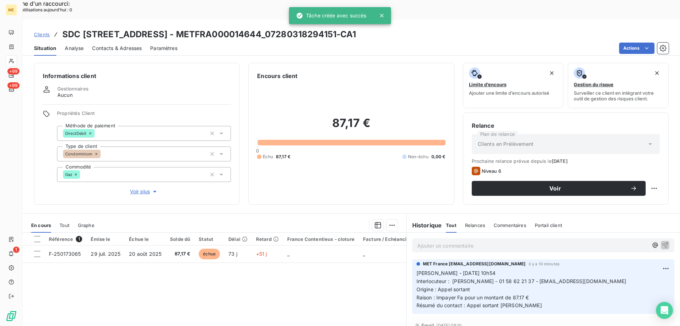
click at [143, 188] on span "Voir plus" at bounding box center [144, 191] width 28 height 7
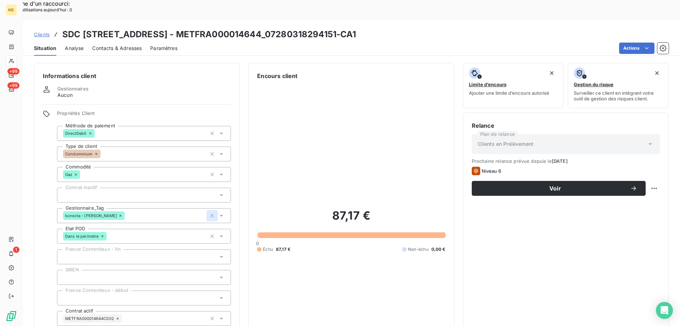
click at [210, 212] on icon "button" at bounding box center [212, 215] width 7 height 7
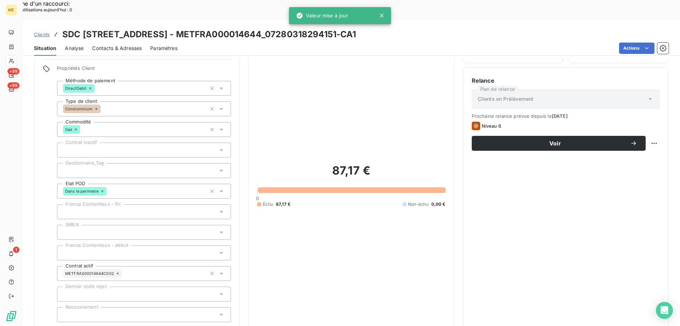
scroll to position [80, 0]
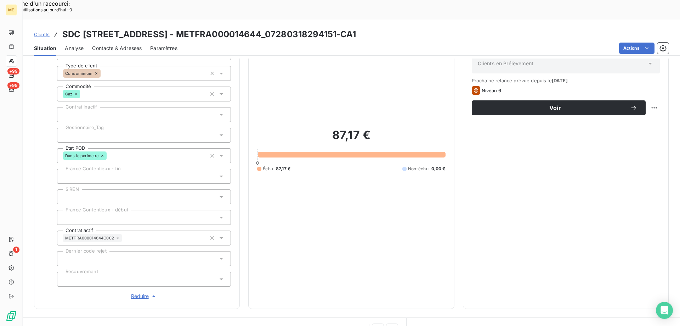
click at [107, 128] on div at bounding box center [144, 135] width 174 height 15
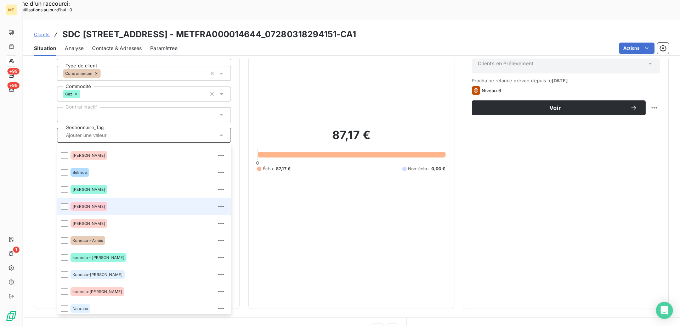
scroll to position [68, 0]
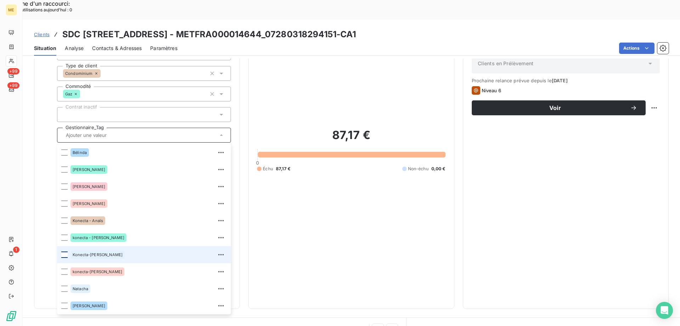
click at [65, 251] on div at bounding box center [64, 254] width 6 height 6
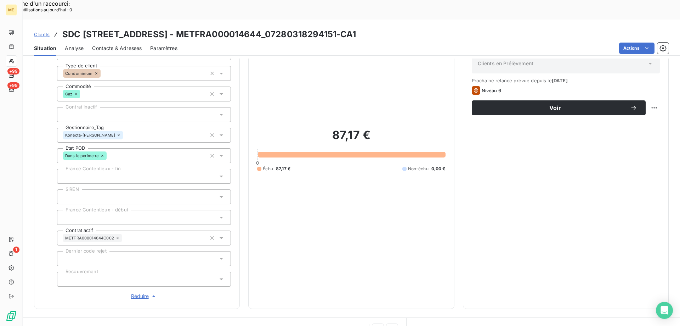
click at [37, 32] on span "Clients" at bounding box center [42, 35] width 16 height 6
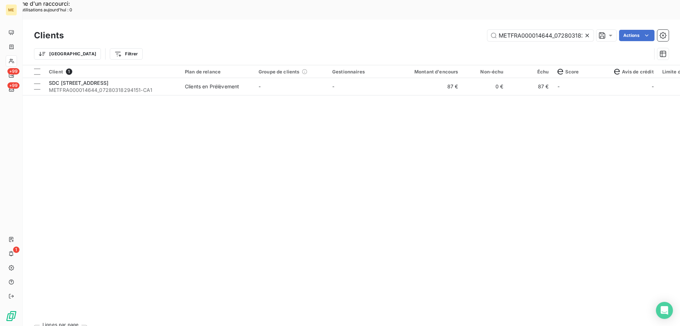
scroll to position [0, 18]
click at [540, 30] on input "METFRA000014644_07280318294151" at bounding box center [541, 35] width 106 height 11
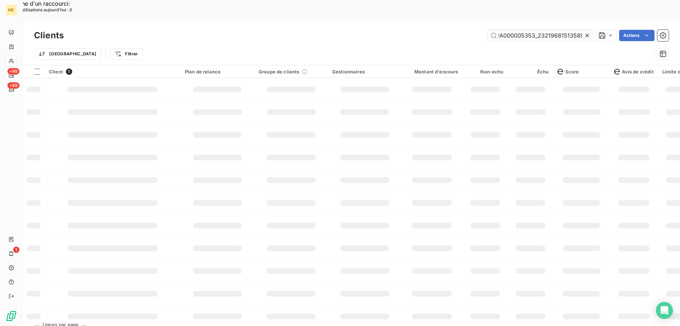
scroll to position [0, 19]
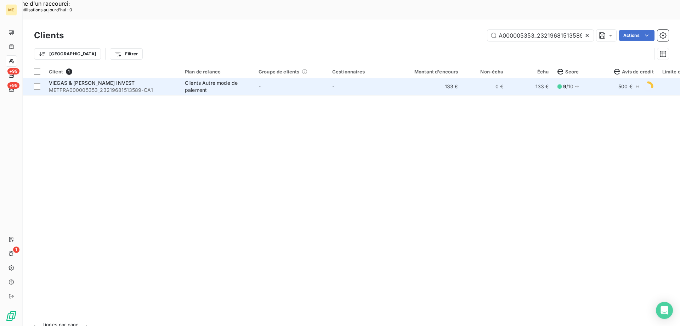
type input "METFRA000005353_23219681513589"
click at [88, 86] on span "METFRA000005353_23219681513589-CA1" at bounding box center [113, 89] width 128 height 7
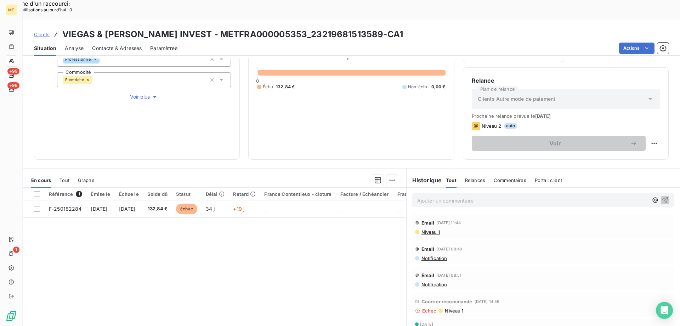
scroll to position [71, 0]
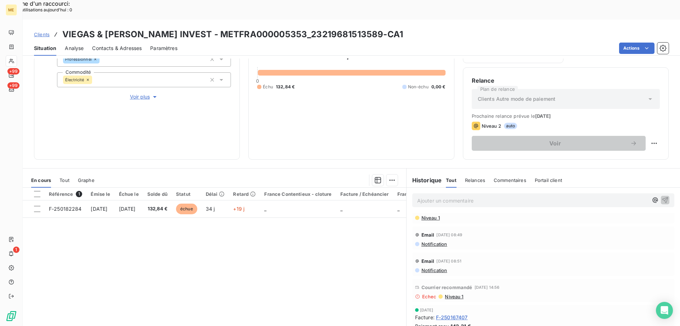
click at [444, 293] on span "Niveau 1" at bounding box center [453, 296] width 19 height 6
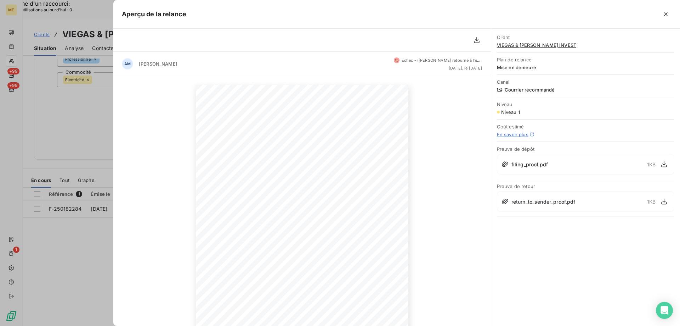
click at [102, 107] on div at bounding box center [340, 163] width 680 height 326
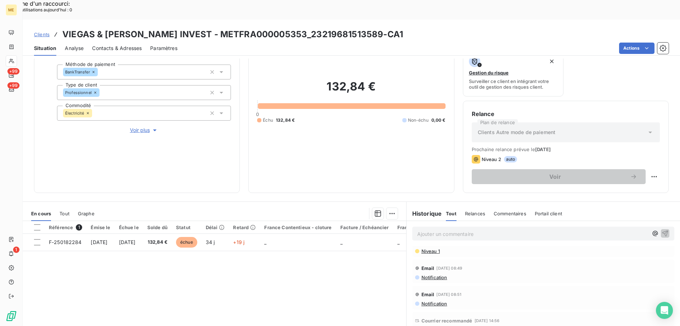
scroll to position [24, 0]
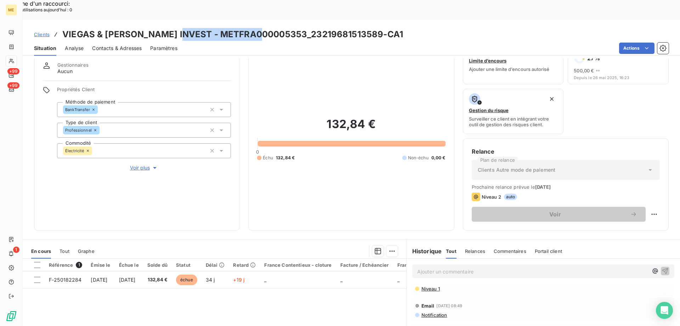
drag, startPoint x: 175, startPoint y: 16, endPoint x: 259, endPoint y: 13, distance: 84.8
click at [259, 28] on h3 "VIEGAS & [PERSON_NAME] INVEST - METFRA000005353_23219681513589-CA1" at bounding box center [232, 34] width 341 height 13
copy h3 "METFRA000005353"
click at [131, 164] on span "Voir plus" at bounding box center [144, 167] width 28 height 7
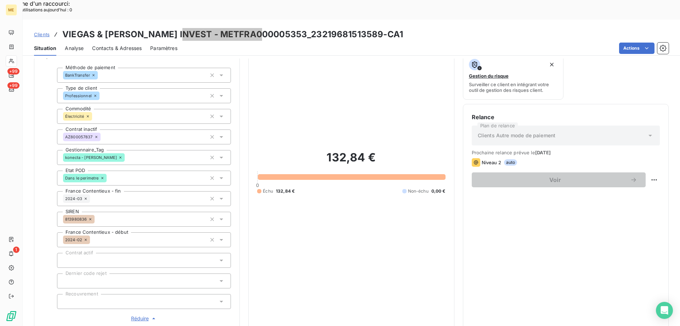
scroll to position [166, 0]
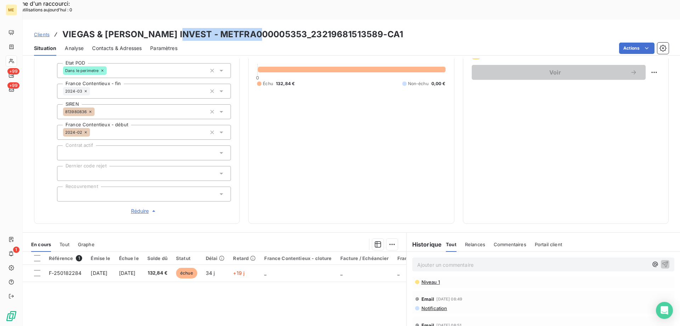
click at [113, 45] on span "Contacts & Adresses" at bounding box center [117, 48] width 50 height 7
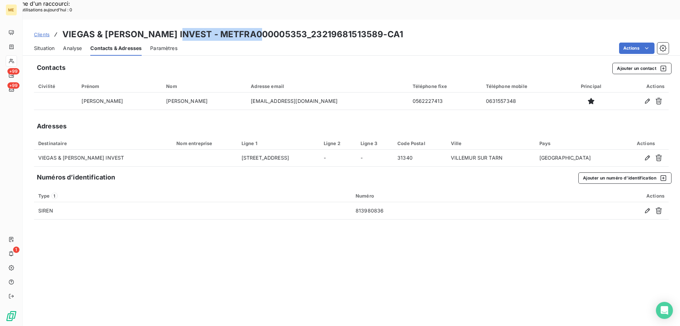
click at [46, 45] on span "Situation" at bounding box center [44, 48] width 21 height 7
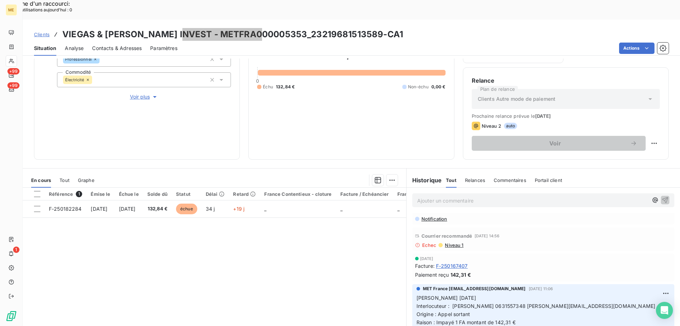
scroll to position [142, 0]
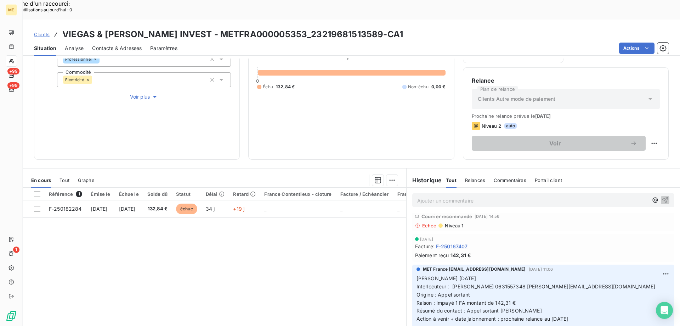
click at [452, 223] on span "Niveau 1" at bounding box center [453, 226] width 19 height 6
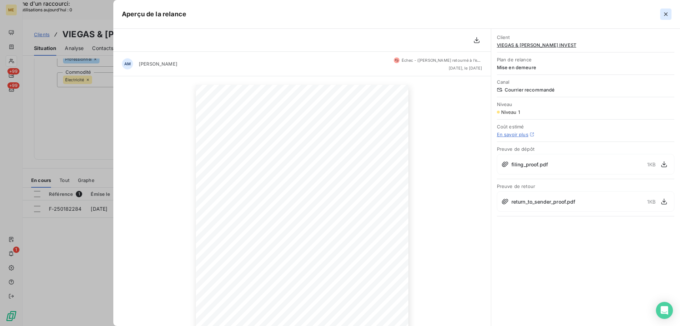
click at [668, 19] on button "button" at bounding box center [666, 14] width 11 height 11
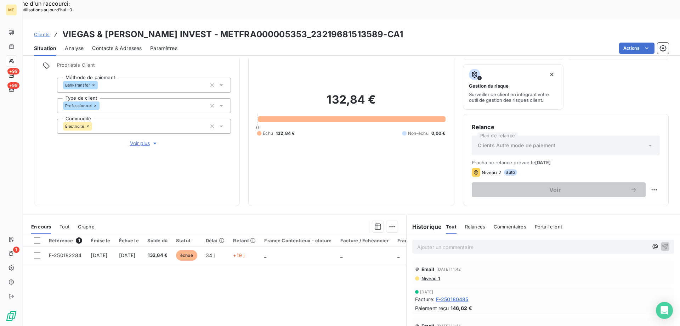
scroll to position [95, 0]
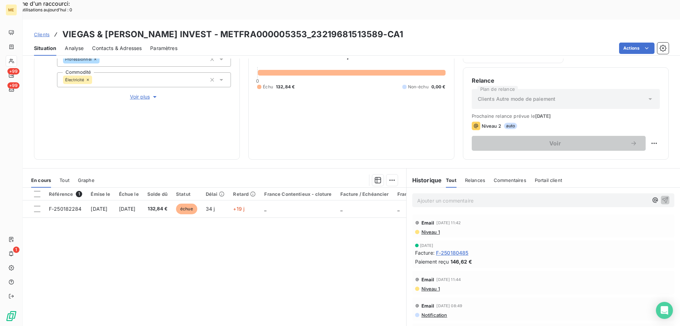
click at [425, 196] on p "Ajouter un commentaire ﻿" at bounding box center [532, 200] width 231 height 9
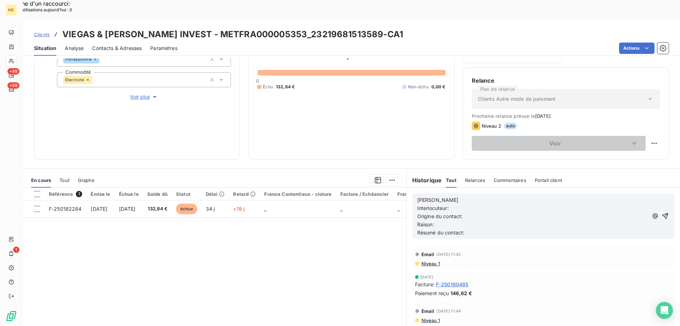
click at [449, 196] on p "[PERSON_NAME]" at bounding box center [532, 200] width 231 height 8
click at [453, 204] on p "Interlocuteur:" at bounding box center [532, 208] width 231 height 8
click at [482, 204] on p "Interlocuteur: M VIEGAS" at bounding box center [532, 208] width 231 height 8
click at [492, 204] on p "Interlocuteur: M VIEGAS" at bounding box center [532, 208] width 231 height 8
click at [519, 204] on p "Interlocuteur: M VIEGAS 0631557348" at bounding box center [532, 208] width 231 height 8
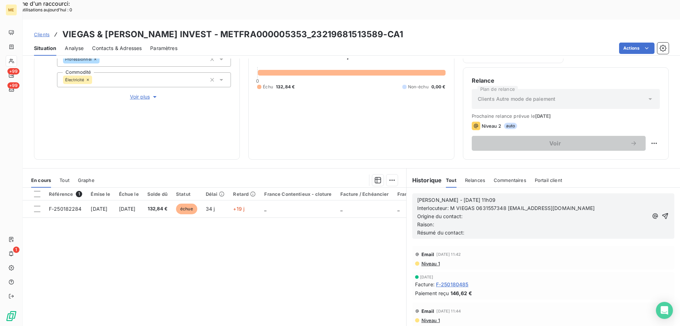
click at [466, 212] on p "Origine du contact:" at bounding box center [532, 216] width 231 height 8
click at [460, 212] on p "Origine du contact: appel sortant" at bounding box center [532, 216] width 231 height 8
click at [457, 220] on p "Raison:" at bounding box center [532, 224] width 231 height 8
click at [476, 229] on p "Résumé du contact:" at bounding box center [532, 233] width 231 height 8
click at [523, 229] on span "Résumé du contact: appel sortant ko mail de relande envoyé depusi SF" at bounding box center [501, 232] width 169 height 6
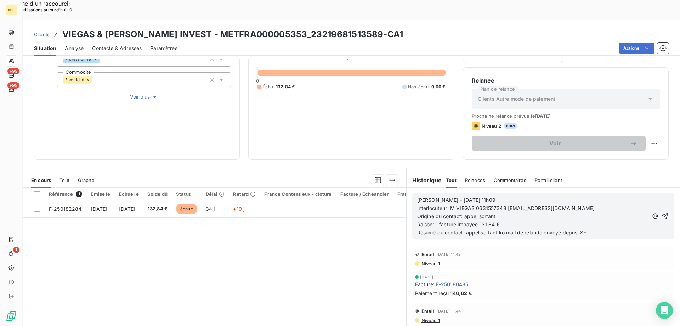
click at [525, 229] on span "Résumé du contact: appel sortant ko mail de relande envoyé depusi SF" at bounding box center [501, 232] width 169 height 6
click at [591, 229] on p "Résumé du contact: appel sortant ko mail de relance envoyé [PERSON_NAME] SF" at bounding box center [532, 233] width 231 height 8
click at [581, 260] on div "Niveau 1" at bounding box center [543, 263] width 257 height 6
click at [663, 213] on icon "button" at bounding box center [666, 216] width 6 height 6
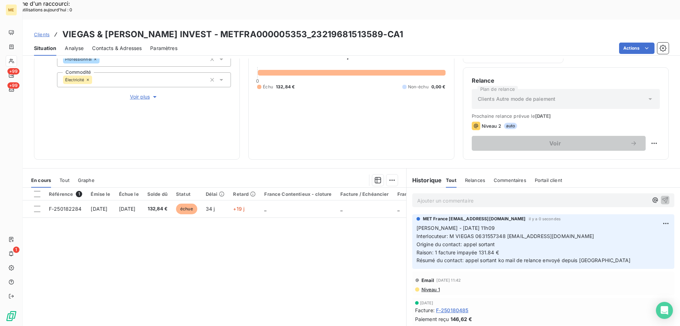
click at [138, 93] on span "Voir plus" at bounding box center [144, 96] width 28 height 7
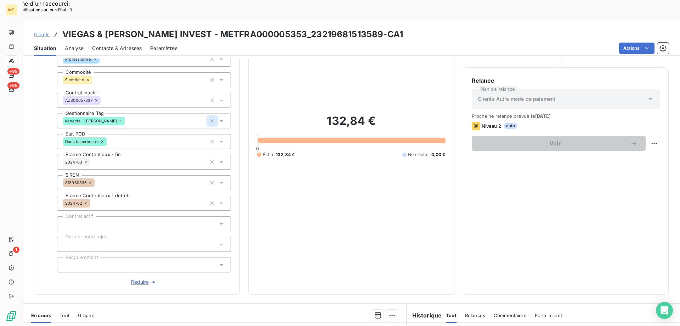
click at [212, 119] on icon "button" at bounding box center [213, 121] width 4 height 4
drag, startPoint x: 265, startPoint y: 15, endPoint x: 335, endPoint y: 12, distance: 69.9
click at [335, 28] on h3 "VIEGAS & [PERSON_NAME] INVEST - METFRA000005353_23219681513589-CA1" at bounding box center [232, 34] width 341 height 13
copy h3 "23219681513589"
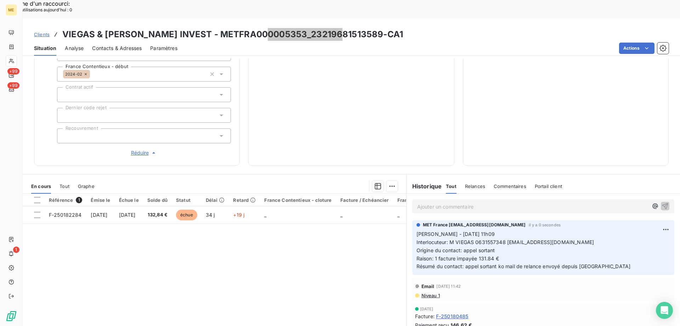
scroll to position [225, 0]
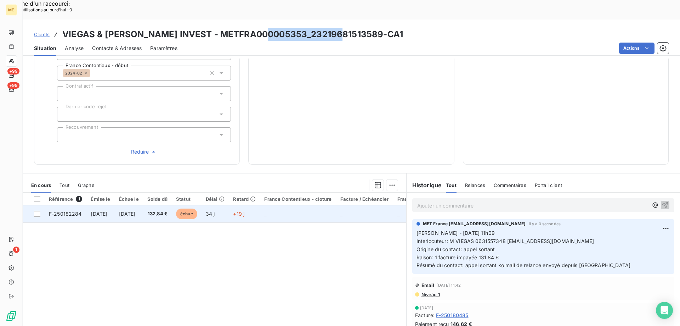
click at [59, 211] on span "F-250182284" at bounding box center [65, 214] width 33 height 6
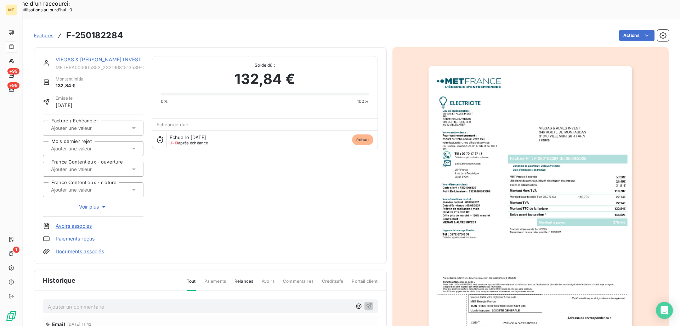
click at [503, 141] on img "button" at bounding box center [531, 210] width 204 height 288
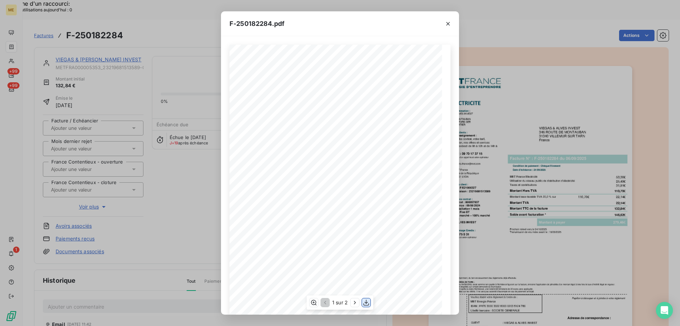
click at [365, 302] on icon "button" at bounding box center [367, 302] width 6 height 6
click at [444, 25] on button "button" at bounding box center [448, 23] width 11 height 11
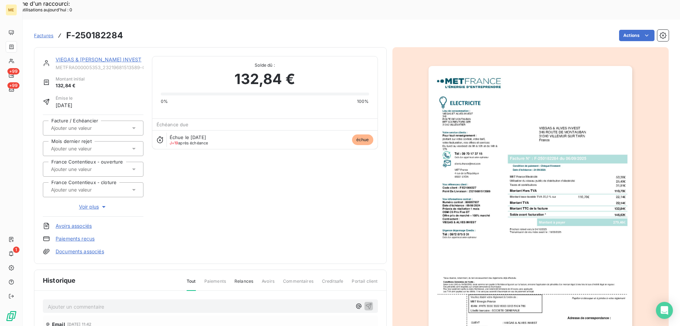
click at [103, 56] on link "VIEGAS & [PERSON_NAME] INVEST" at bounding box center [99, 59] width 86 height 6
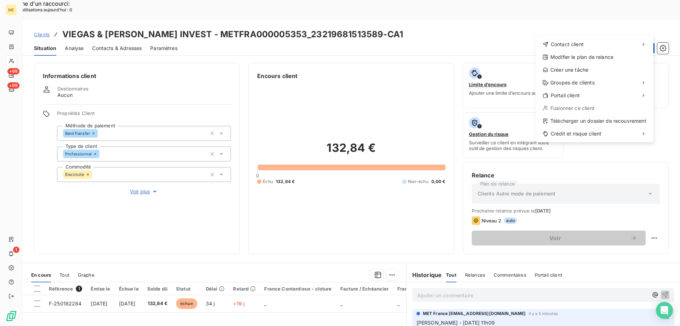
click at [545, 69] on icon at bounding box center [546, 70] width 6 height 6
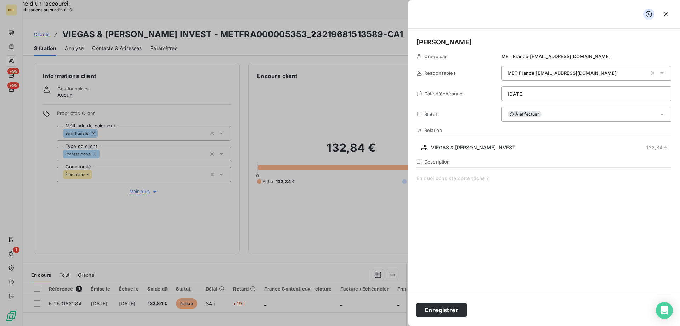
click at [452, 175] on span at bounding box center [544, 243] width 255 height 136
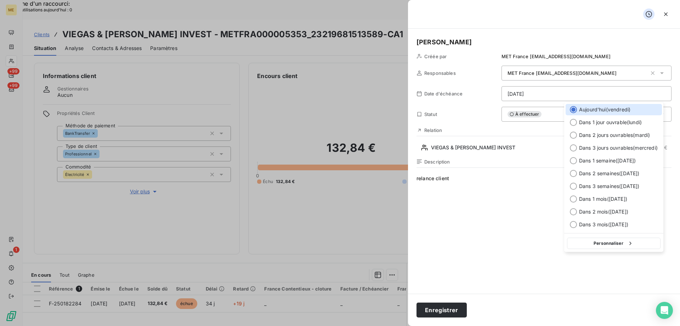
click at [578, 148] on div "Dans 3 jours ouvrables ( [DATE] )" at bounding box center [614, 147] width 96 height 11
type input "[DATE]"
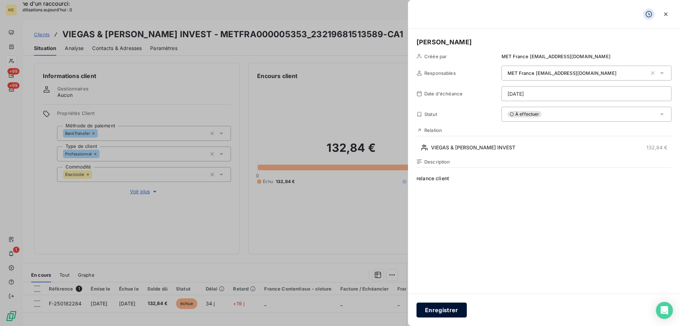
click at [455, 312] on button "Enregistrer" at bounding box center [442, 309] width 50 height 15
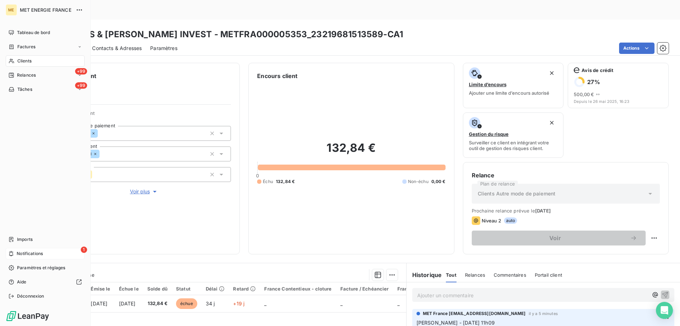
click at [26, 251] on span "Notifications" at bounding box center [30, 253] width 26 height 6
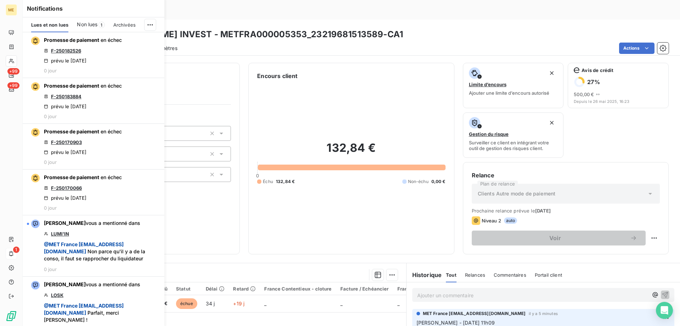
click at [346, 101] on div "132,84 € 0 Échu 132,84 € Non-échu 0,00 €" at bounding box center [351, 162] width 188 height 165
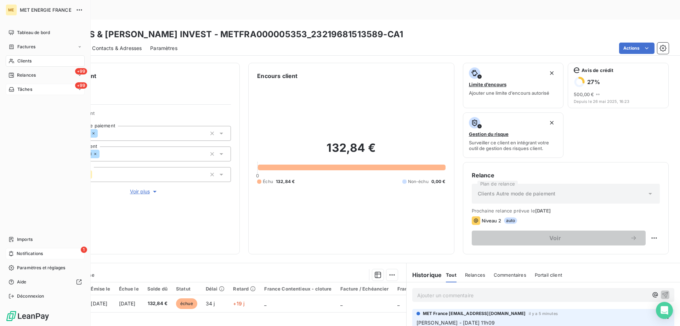
click at [27, 87] on span "Tâches" at bounding box center [24, 89] width 15 height 6
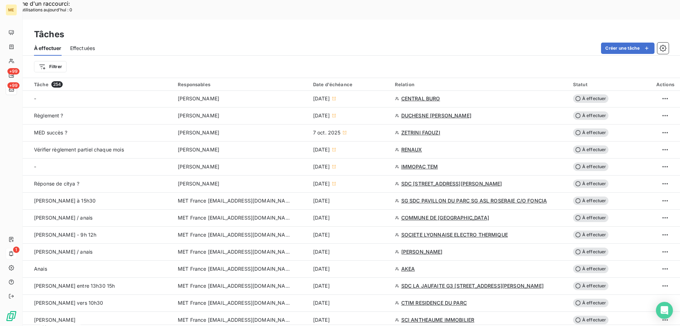
scroll to position [390, 0]
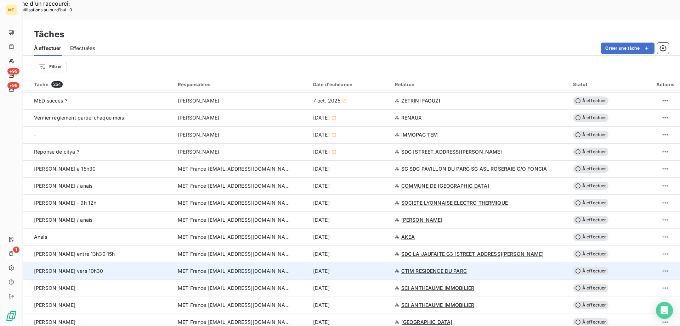
click at [208, 267] on span "MET France [EMAIL_ADDRESS][DOMAIN_NAME]" at bounding box center [234, 270] width 113 height 7
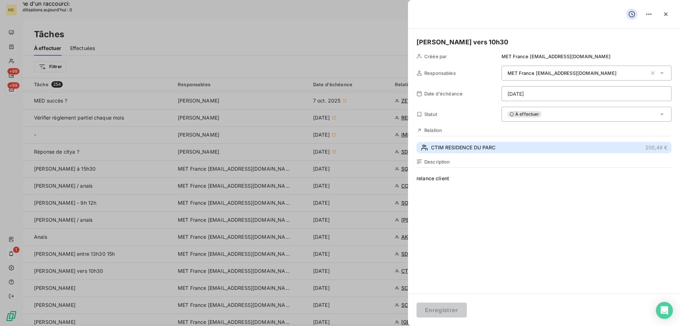
click at [443, 150] on span "CTIM RESIDENCE DU PARC" at bounding box center [463, 147] width 64 height 7
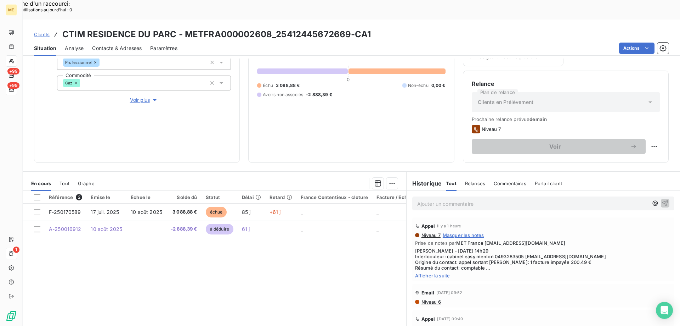
scroll to position [95, 0]
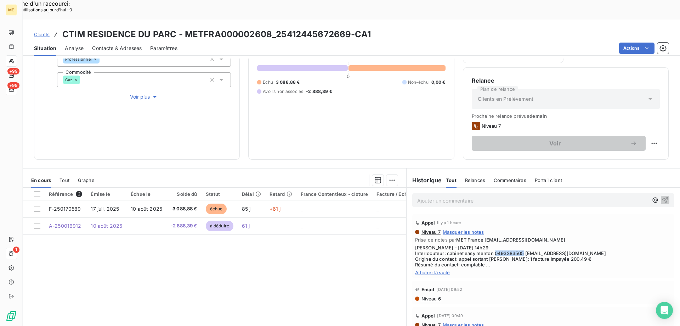
drag, startPoint x: 492, startPoint y: 235, endPoint x: 521, endPoint y: 236, distance: 29.1
click at [521, 245] on span "[PERSON_NAME] - [DATE] 14h29 Interlocuteur: cabinet easy menton 0493283505 [EMA…" at bounding box center [543, 256] width 257 height 23
copy span "0493283505"
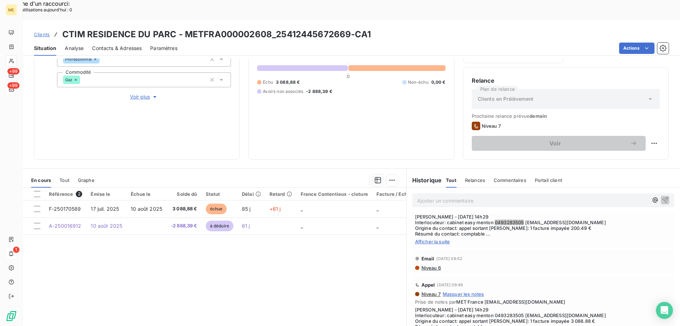
scroll to position [0, 0]
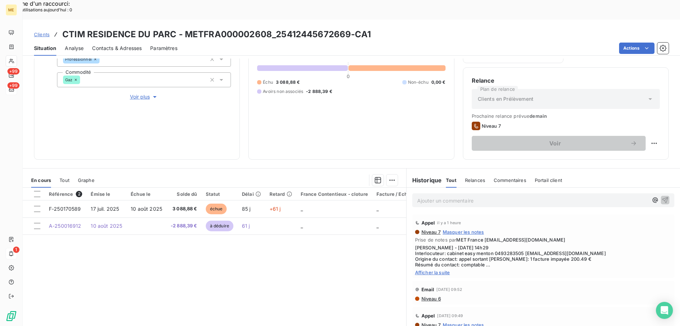
click at [427, 269] on span "Afficher la suite" at bounding box center [543, 272] width 257 height 6
click at [614, 138] on div "Replanifier cette action" at bounding box center [619, 139] width 63 height 11
select select "9"
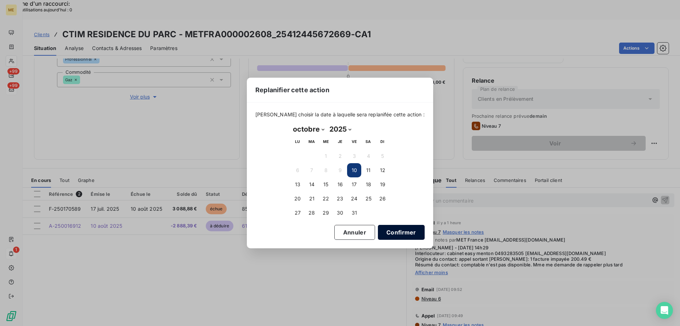
click at [384, 233] on button "Confirmer" at bounding box center [401, 232] width 47 height 15
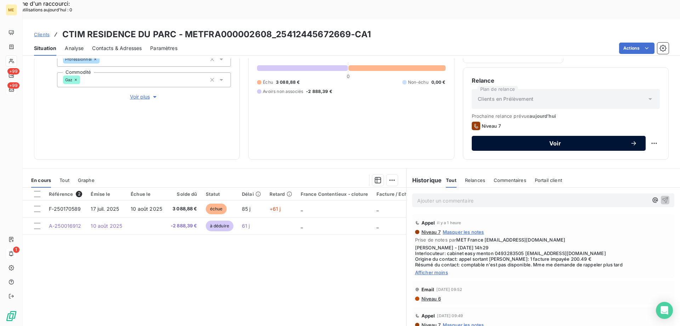
click at [527, 140] on span "Voir" at bounding box center [556, 143] width 150 height 6
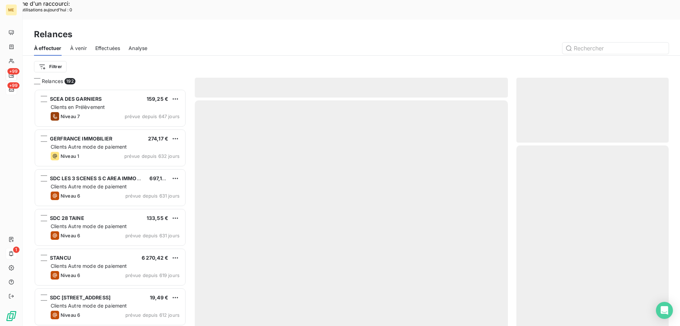
scroll to position [251, 147]
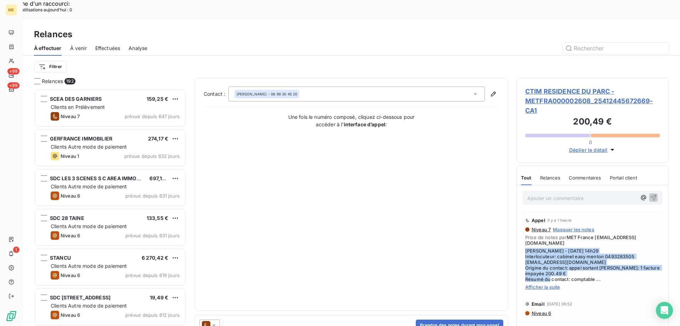
drag, startPoint x: 570, startPoint y: 258, endPoint x: 525, endPoint y: 225, distance: 55.7
click at [525, 225] on div "Appel il y a 1 heure Niveau 7 Masquer les notes Prise de notes par MET France […" at bounding box center [593, 252] width 140 height 81
copy span "[PERSON_NAME] - [DATE] 14h29 Interlocuteur: cabinet easy menton 0493283505 [EMA…"
click at [436, 319] on button "Prendre des notes durant mon appel" at bounding box center [460, 324] width 88 height 11
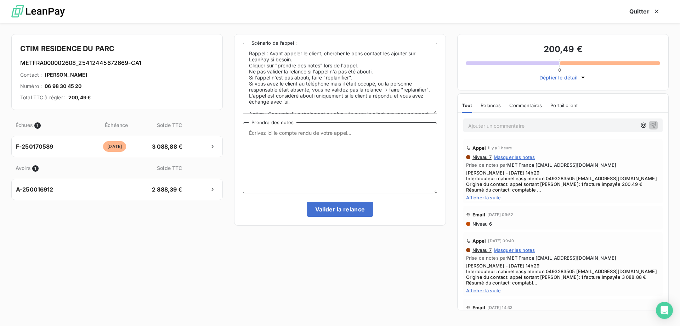
click at [256, 131] on textarea "Prendre des notes" at bounding box center [340, 157] width 194 height 71
paste textarea "[PERSON_NAME] - [DATE] 14h29 Interlocuteur: cabinet easy menton 0493283505 [EMA…"
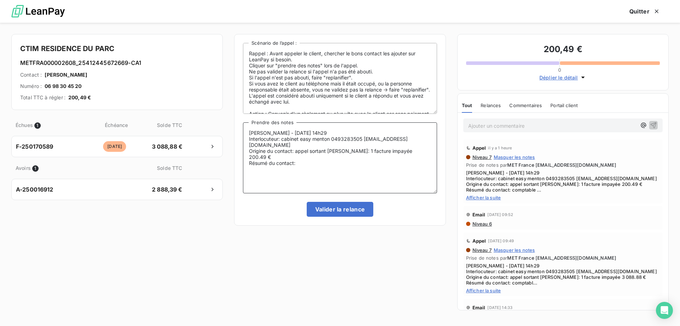
click at [332, 131] on textarea "[PERSON_NAME] - [DATE] 14h29 Interlocuteur: cabinet easy menton 0493283505 [EMA…" at bounding box center [340, 157] width 194 height 71
type textarea "[PERSON_NAME] - Interlocuteur: cabinet easy menton 0493283505 [EMAIL_ADDRESS][D…"
click at [617, 71] on div "Déplier le détail" at bounding box center [563, 75] width 194 height 12
click at [635, 6] on button "Quitter" at bounding box center [645, 11] width 48 height 15
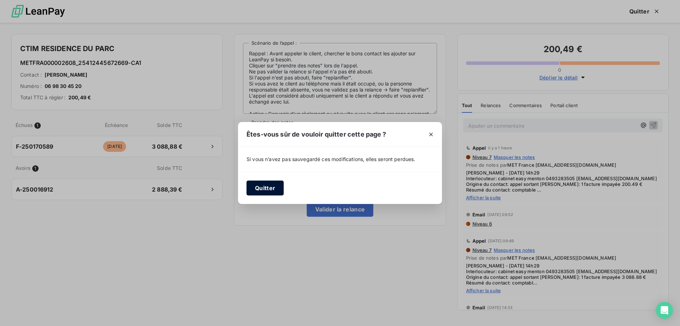
click at [263, 187] on button "Quitter" at bounding box center [265, 187] width 37 height 15
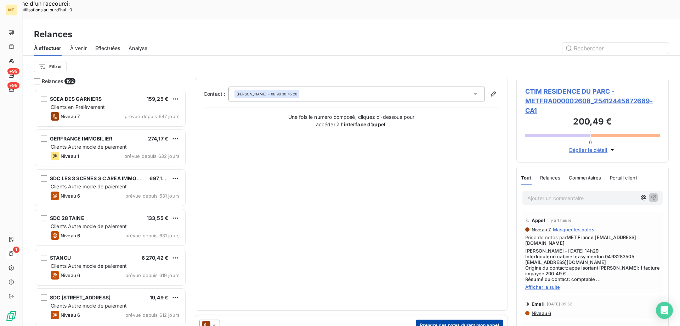
click at [426, 319] on button "Prendre des notes durant mon appel" at bounding box center [460, 324] width 88 height 11
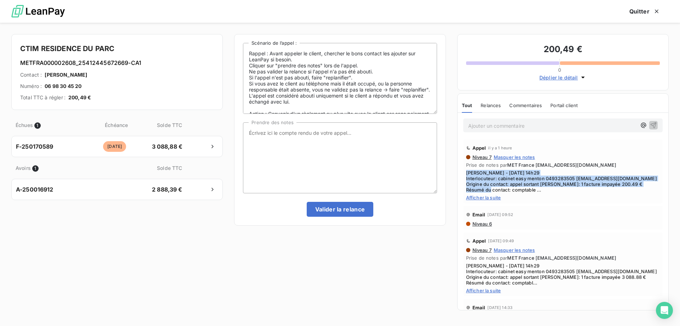
drag, startPoint x: 511, startPoint y: 191, endPoint x: 465, endPoint y: 167, distance: 51.8
click at [465, 167] on div "Appel il y a 1 heure Niveau 7 Masquer les notes Prise de notes par MET France […" at bounding box center [564, 171] width 200 height 64
copy span "[PERSON_NAME] - [DATE] 14h29 Interlocuteur: cabinet easy menton 0493283505 [EMA…"
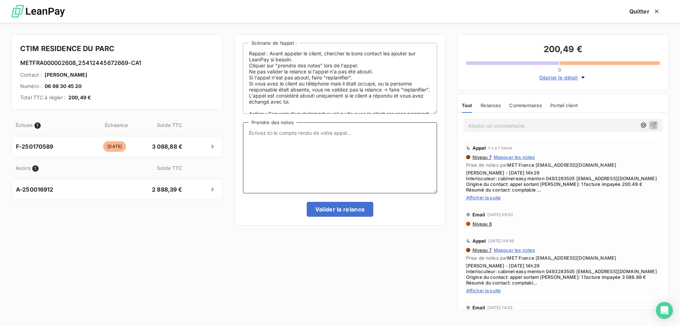
click at [261, 132] on textarea "Prendre des notes" at bounding box center [340, 157] width 194 height 71
paste textarea "[PERSON_NAME] - [DATE] 14h29 Interlocuteur: cabinet easy menton 0493283505 [EMA…"
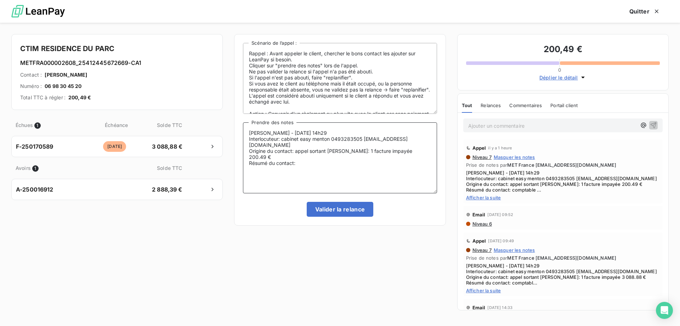
click at [276, 132] on textarea "[PERSON_NAME] - [DATE] 14h29 Interlocuteur: cabinet easy menton 0493283505 [EMA…" at bounding box center [340, 157] width 194 height 71
click at [328, 132] on textarea "[PERSON_NAME] - [DATE] 14h29 Interlocuteur: cabinet easy menton 0493283505 [EMA…" at bounding box center [340, 157] width 194 height 71
drag, startPoint x: 330, startPoint y: 140, endPoint x: 283, endPoint y: 136, distance: 46.6
click at [283, 136] on textarea "[PERSON_NAME] - [DATE] 11h21 Interlocuteur: cabinet easy menton 0493283505 [EMA…" at bounding box center [340, 157] width 194 height 71
click at [303, 162] on textarea "[PERSON_NAME] - [DATE] 11h21 Interlocuteur: Mme VINCHIGERRA (comptable) 0493283…" at bounding box center [340, 157] width 194 height 71
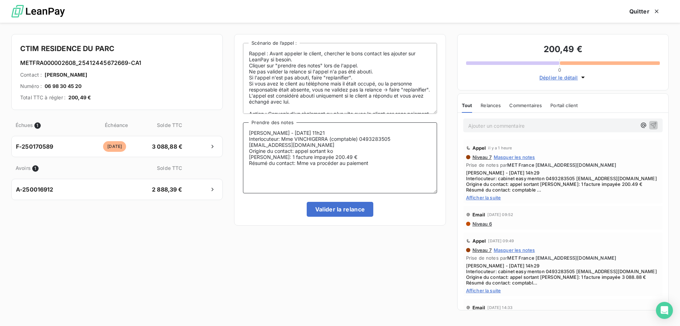
click at [394, 158] on textarea "[PERSON_NAME] - [DATE] 11h21 Interlocuteur: Mme VINCHIGERRA (comptable) 0493283…" at bounding box center [340, 157] width 194 height 71
click at [381, 163] on textarea "[PERSON_NAME] - [DATE] 11h21 Interlocuteur: Mme VINCHIGERRA (comptable) 0493283…" at bounding box center [340, 157] width 194 height 71
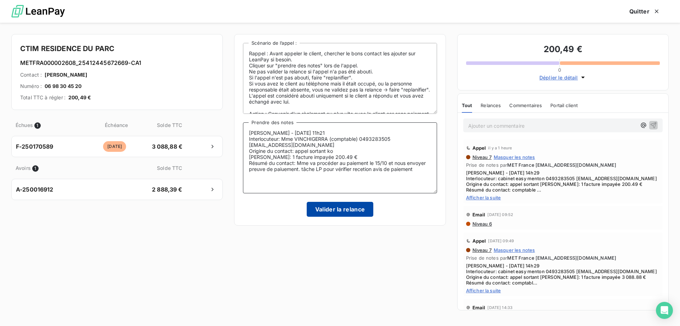
type textarea "[PERSON_NAME] - [DATE] 11h21 Interlocuteur: Mme VINCHIGERRA (comptable) 0493283…"
click at [337, 212] on button "Valider la relance" at bounding box center [340, 209] width 67 height 15
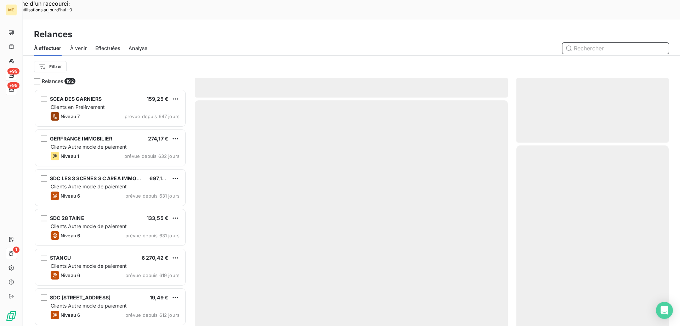
click at [96, 45] on span "Effectuées" at bounding box center [107, 48] width 25 height 7
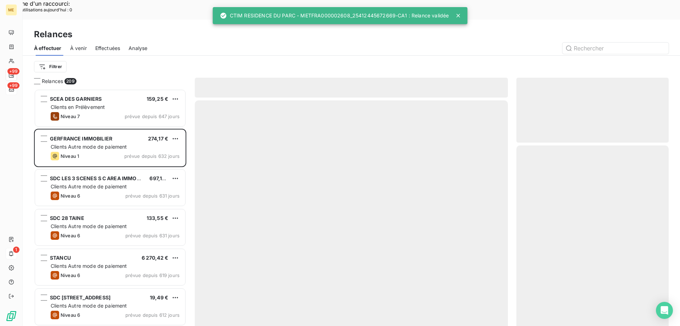
scroll to position [251, 147]
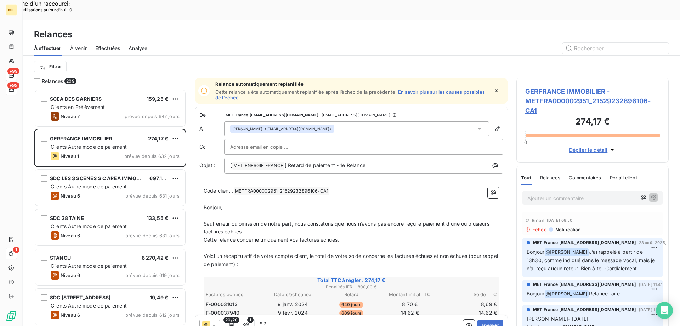
click at [96, 45] on span "Effectuées" at bounding box center [107, 48] width 25 height 7
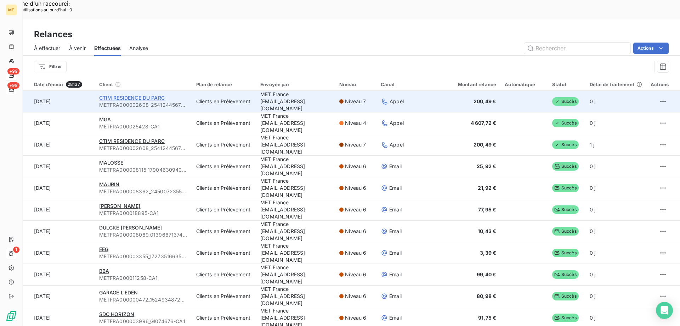
click at [144, 95] on span "CTIM RESIDENCE DU PARC" at bounding box center [132, 98] width 66 height 6
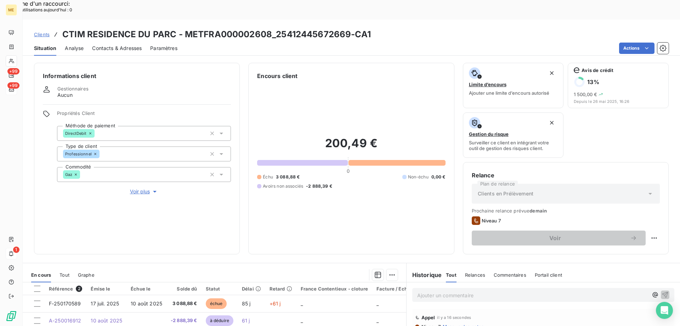
scroll to position [95, 0]
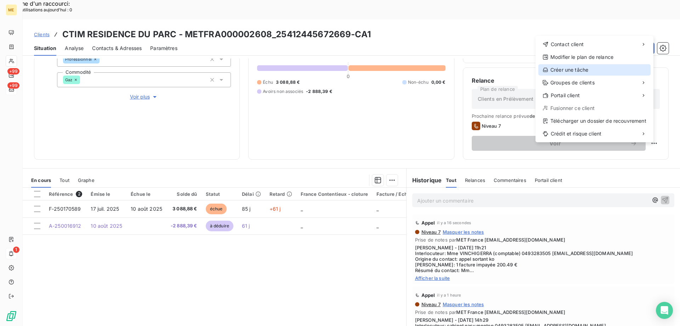
click at [564, 71] on div "Créer une tâche" at bounding box center [595, 69] width 112 height 11
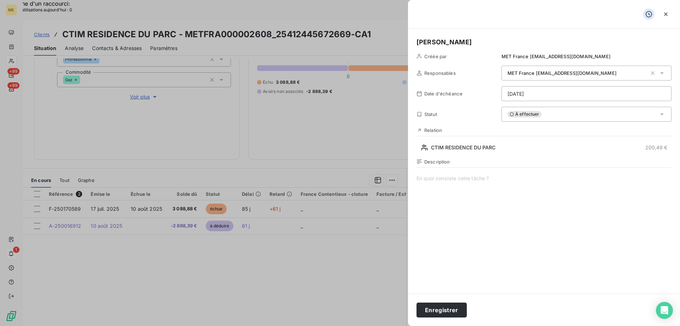
click at [445, 184] on span at bounding box center [544, 243] width 255 height 136
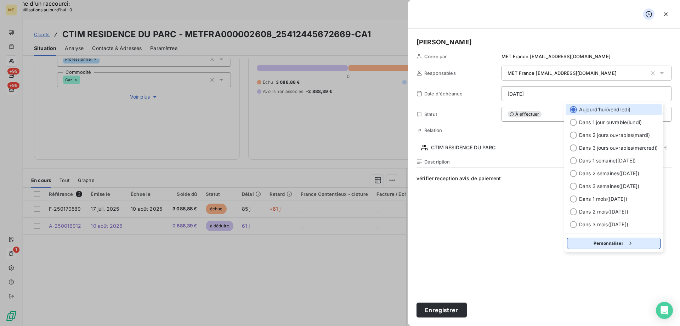
click at [609, 248] on button "Personnaliser" at bounding box center [614, 242] width 94 height 11
select select "9"
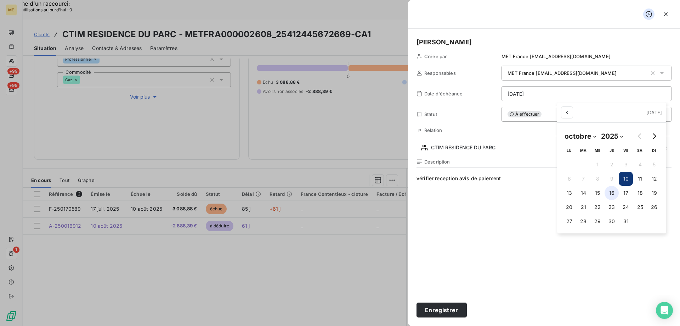
click at [618, 192] on button "16" at bounding box center [612, 193] width 14 height 14
type input "[DATE]"
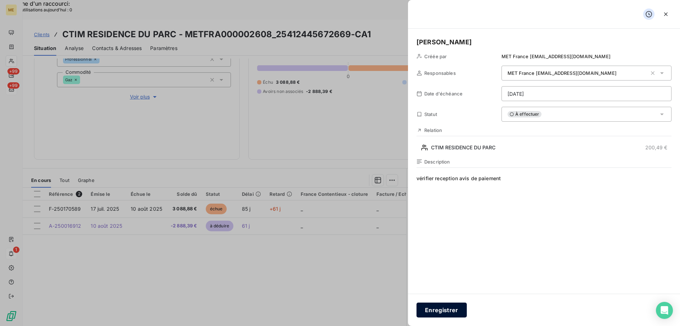
click at [442, 310] on button "Enregistrer" at bounding box center [442, 309] width 50 height 15
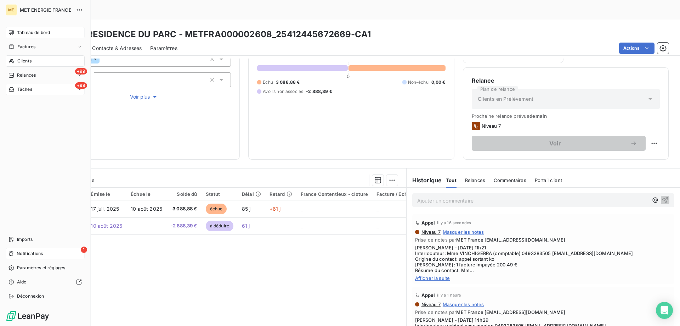
click at [22, 34] on span "Tableau de bord" at bounding box center [33, 32] width 33 height 6
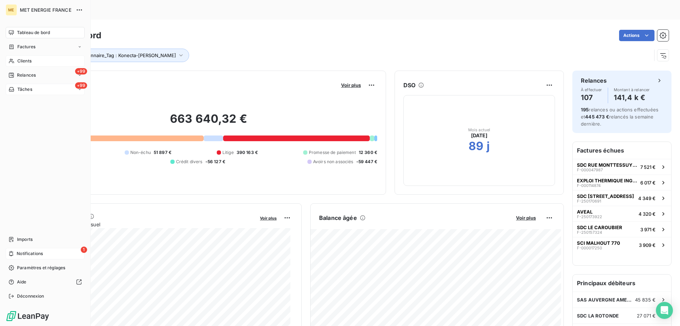
click at [16, 60] on div "Clients" at bounding box center [45, 60] width 79 height 11
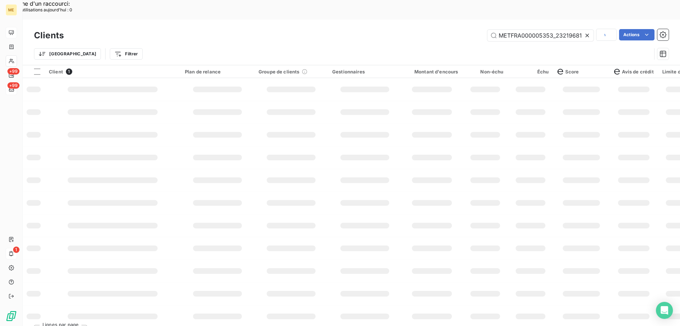
scroll to position [0, 19]
click at [535, 30] on input "METFRA000005353_23219681513589" at bounding box center [541, 35] width 106 height 11
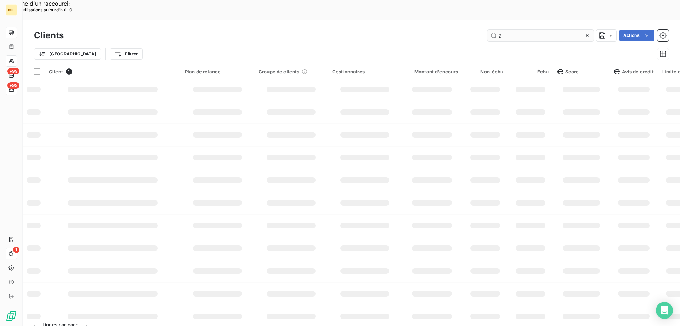
scroll to position [0, 0]
type input "akea"
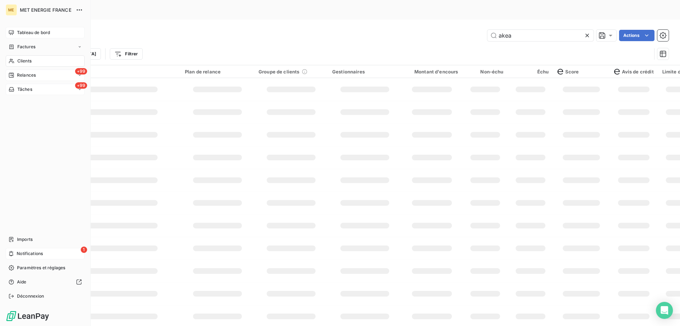
click at [38, 73] on div "+99 Relances" at bounding box center [45, 74] width 79 height 11
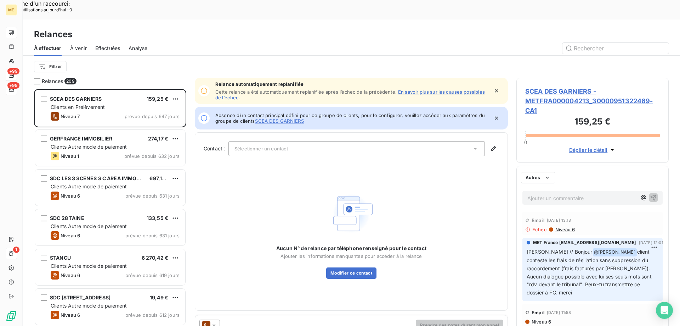
scroll to position [251, 147]
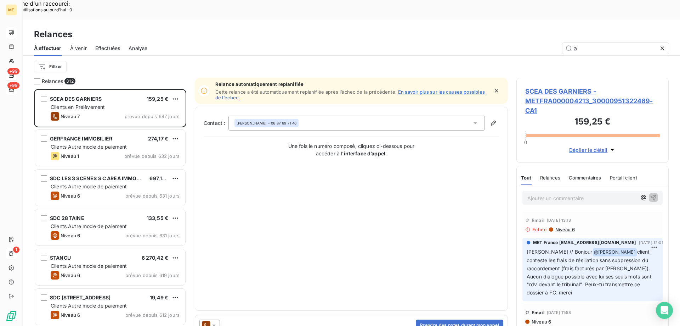
scroll to position [251, 147]
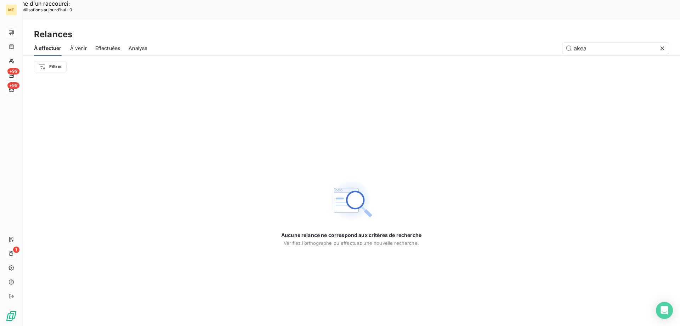
click at [113, 41] on div "Effectuées" at bounding box center [107, 48] width 25 height 15
type input "akea"
click at [103, 45] on span "Effectuées" at bounding box center [107, 48] width 25 height 7
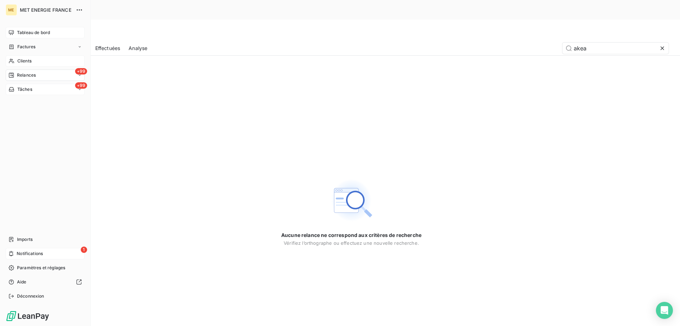
click at [16, 61] on div "Clients" at bounding box center [45, 60] width 79 height 11
click at [23, 60] on span "Clients" at bounding box center [24, 61] width 14 height 6
click at [24, 60] on span "Clients" at bounding box center [24, 61] width 14 height 6
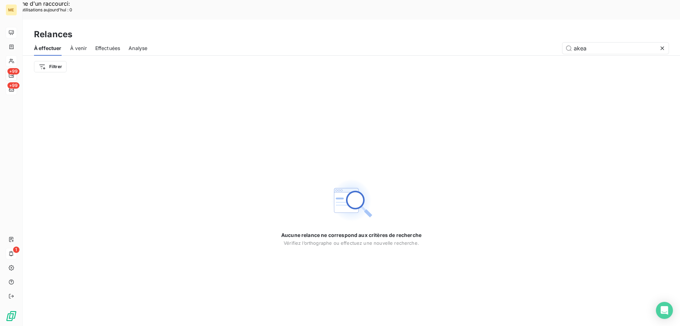
click at [660, 45] on icon at bounding box center [662, 48] width 7 height 7
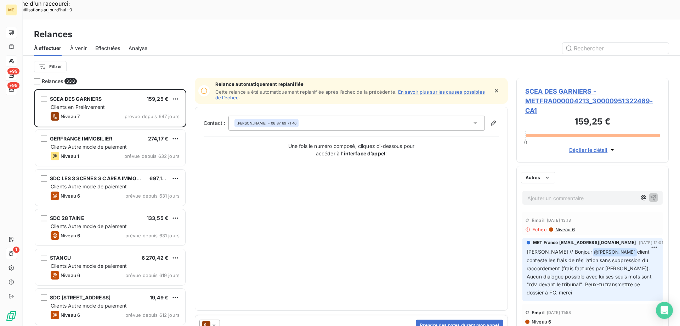
scroll to position [251, 147]
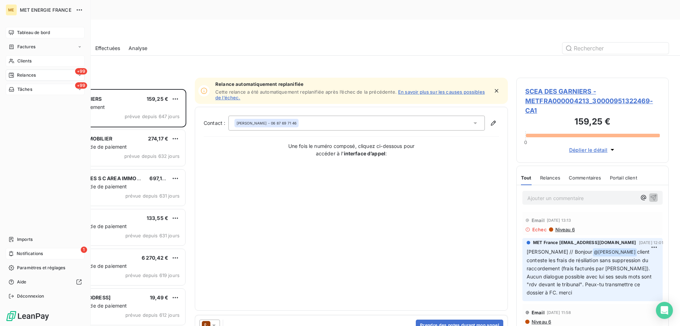
click at [15, 62] on div "Clients" at bounding box center [45, 60] width 79 height 11
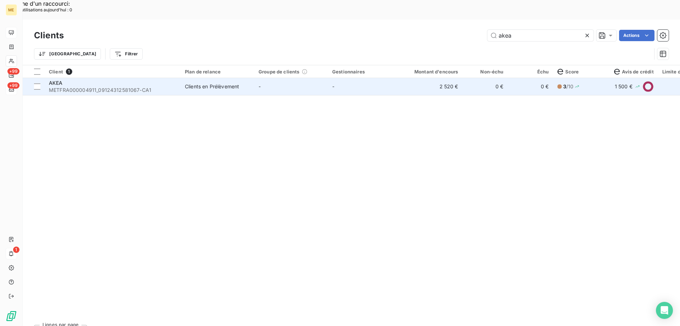
click at [83, 86] on span "METFRA000004911_09124312581067-CA1" at bounding box center [113, 89] width 128 height 7
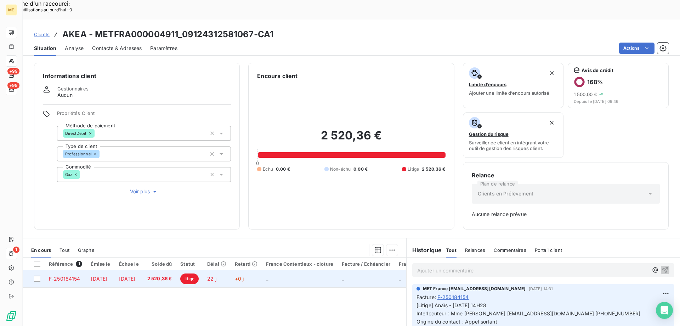
click at [64, 275] on span "F-250184154" at bounding box center [65, 278] width 32 height 6
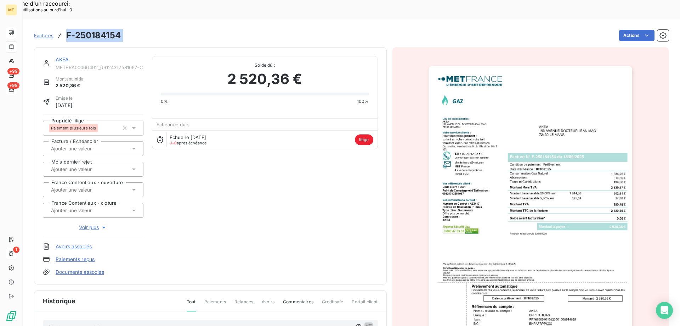
drag, startPoint x: 128, startPoint y: 19, endPoint x: 64, endPoint y: 15, distance: 63.5
click at [64, 28] on div "Factures F-250184154 Actions" at bounding box center [351, 35] width 635 height 15
copy section "F-250184154 Actions"
click at [219, 181] on div "AKEA METFRA000004911_09124312581067-CA1 Montant initial 2 520,36 € Émise le [DA…" at bounding box center [210, 165] width 335 height 219
click at [56, 56] on link "AKEA" at bounding box center [62, 59] width 13 height 6
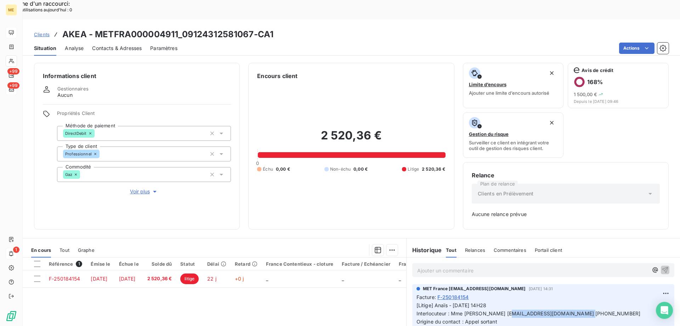
drag, startPoint x: 490, startPoint y: 293, endPoint x: 565, endPoint y: 295, distance: 74.1
copy span "[EMAIL_ADDRESS][DOMAIN_NAME]"
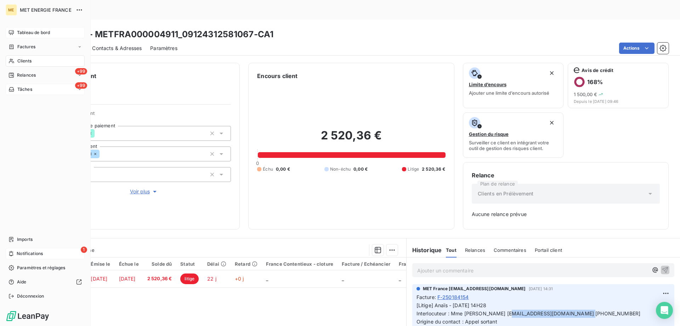
click at [24, 31] on span "Tableau de bord" at bounding box center [33, 32] width 33 height 6
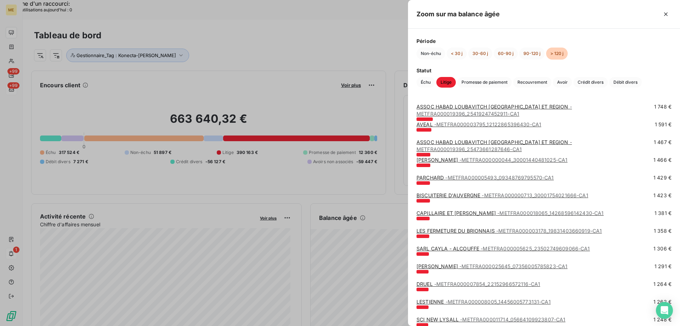
scroll to position [709, 0]
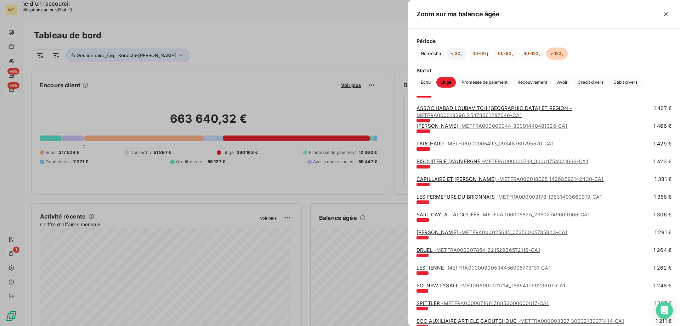
click at [454, 51] on button "< 30 j" at bounding box center [457, 53] width 20 height 12
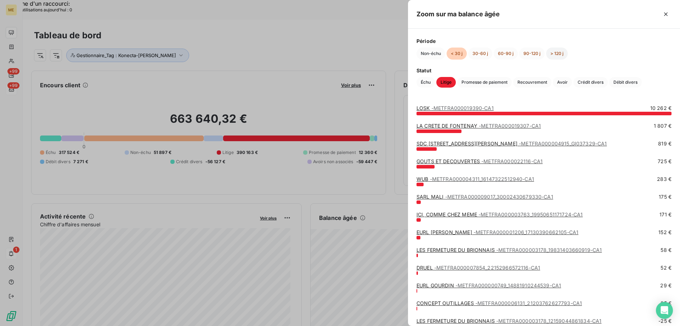
click at [553, 53] on button "> 120 j" at bounding box center [557, 53] width 22 height 12
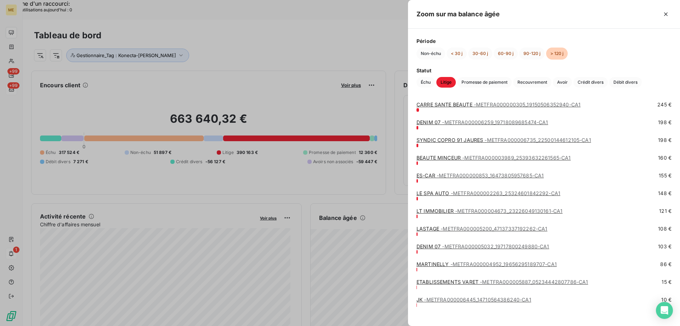
scroll to position [1763, 0]
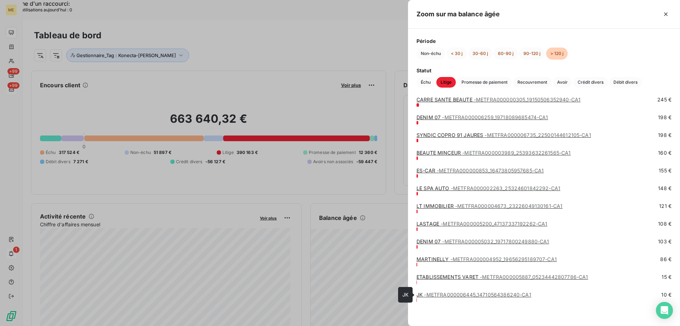
click at [423, 296] on link "JK - METFRA000006445_14710564386240-CA1" at bounding box center [474, 294] width 115 height 6
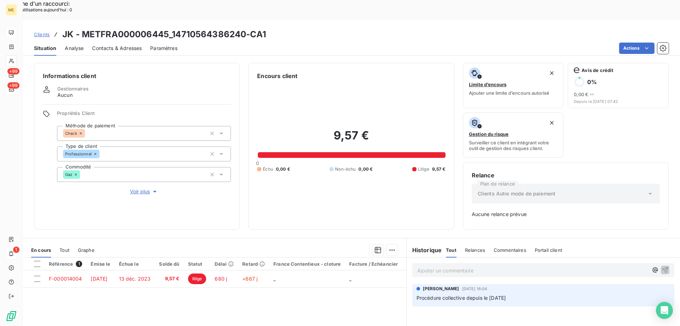
click at [135, 188] on span "Voir plus" at bounding box center [144, 191] width 28 height 7
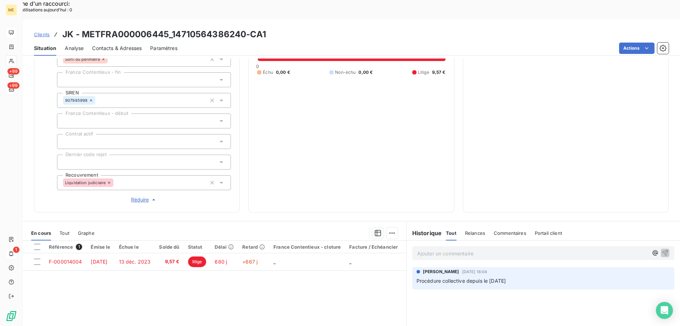
scroll to position [177, 0]
drag, startPoint x: 172, startPoint y: 13, endPoint x: 245, endPoint y: 15, distance: 72.7
click at [245, 28] on h3 "JK - METFRA000006445_14710564386240-CA1" at bounding box center [164, 34] width 204 height 13
copy h3 "14710564386240"
drag, startPoint x: 82, startPoint y: 14, endPoint x: 169, endPoint y: 15, distance: 86.5
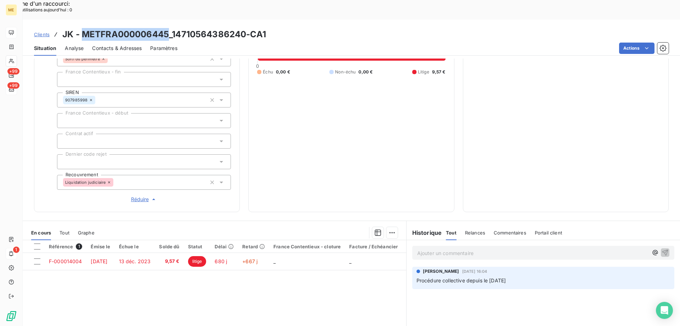
click at [169, 28] on h3 "JK - METFRA000006445_14710564386240-CA1" at bounding box center [164, 34] width 204 height 13
copy h3 "METFRA000006445"
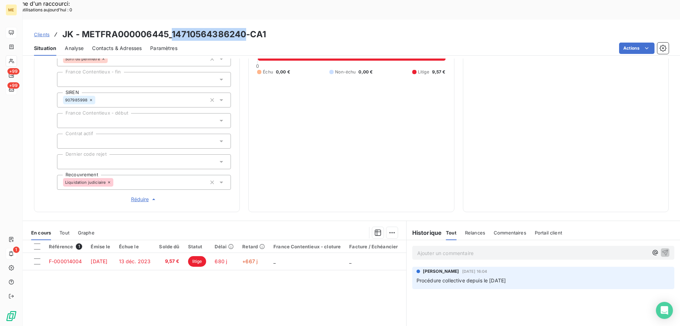
drag, startPoint x: 172, startPoint y: 14, endPoint x: 245, endPoint y: 13, distance: 73.0
click at [245, 28] on h3 "JK - METFRA000006445_14710564386240-CA1" at bounding box center [164, 34] width 204 height 13
copy h3 "14710564386240"
click at [441, 248] on p "Ajouter un commentaire ﻿" at bounding box center [532, 252] width 231 height 9
click at [417, 249] on span "Vu sur BODDAC, société radiée au [DATE]." at bounding box center [467, 252] width 101 height 6
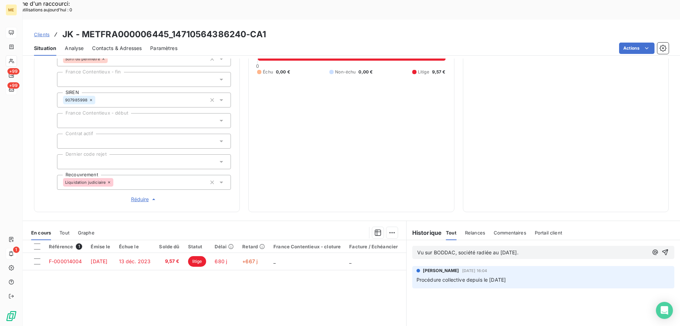
click at [417, 249] on span "Vu sur BODDAC, société radiée au [DATE]." at bounding box center [467, 252] width 101 height 6
click at [584, 248] on p "[PERSON_NAME] // Vu sur BODDAC, société radiée au [DATE]." at bounding box center [532, 252] width 231 height 8
click at [555, 249] on span "[PERSON_NAME] // Vu sur BODDAC, société radiée au [DATE]. oinformation transmis…" at bounding box center [523, 252] width 213 height 6
click at [622, 248] on p "[PERSON_NAME] // Vu sur BODDAC, société radiée au [DATE]. information transmise…" at bounding box center [532, 252] width 231 height 8
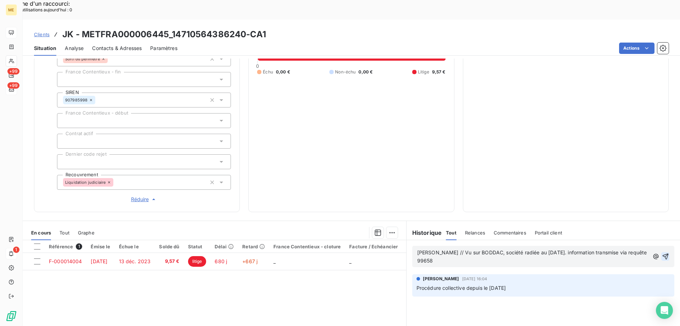
click at [662, 253] on icon "button" at bounding box center [665, 256] width 7 height 7
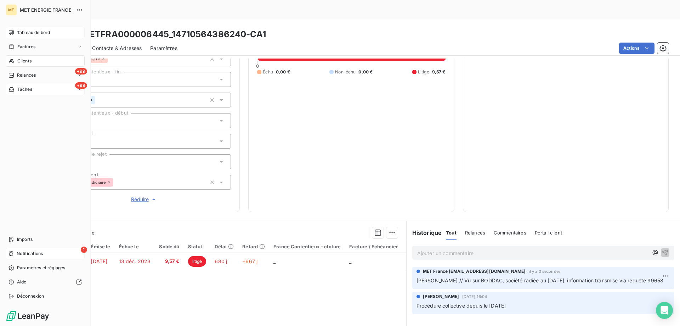
click at [17, 27] on div "Tableau de bord" at bounding box center [45, 32] width 79 height 11
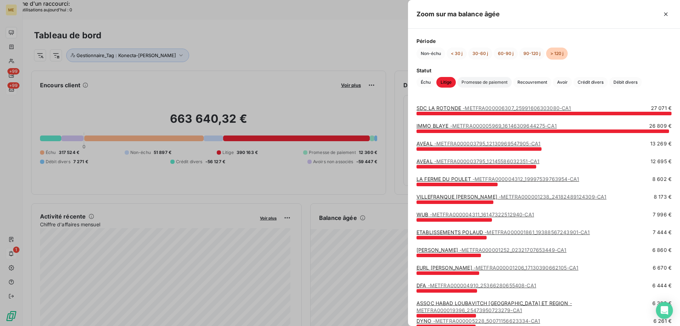
click at [474, 79] on span "Promesse de paiement" at bounding box center [485, 82] width 55 height 11
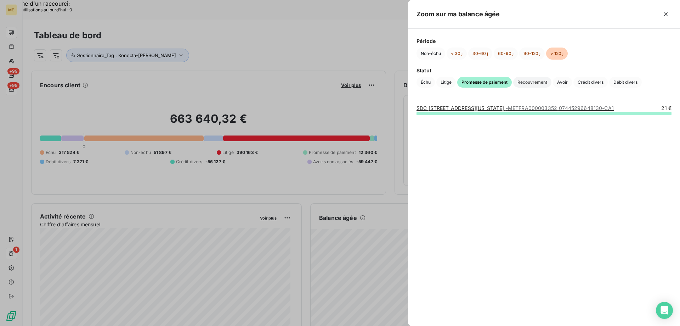
click at [534, 84] on span "Recouvrement" at bounding box center [533, 82] width 38 height 11
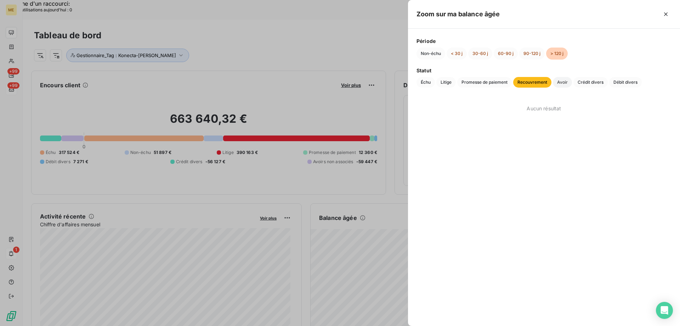
click at [562, 86] on span "Avoir" at bounding box center [562, 82] width 19 height 11
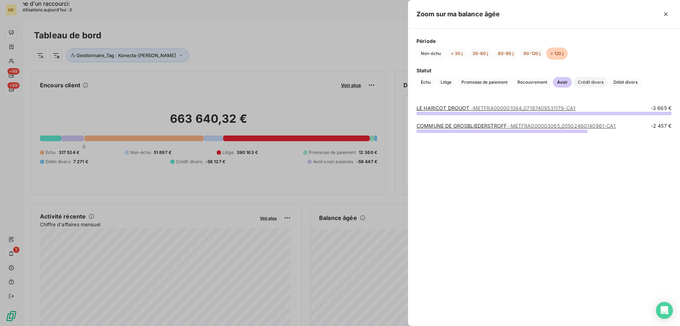
click at [585, 83] on span "Crédit divers" at bounding box center [591, 82] width 34 height 11
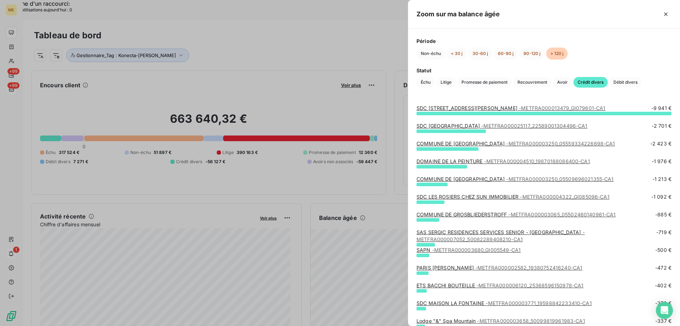
click at [622, 77] on div "Statut Échu Litige Promesse de paiement Recouvrement Avoir Crédit divers Débit …" at bounding box center [544, 77] width 255 height 21
click at [623, 83] on span "Débit divers" at bounding box center [626, 82] width 33 height 11
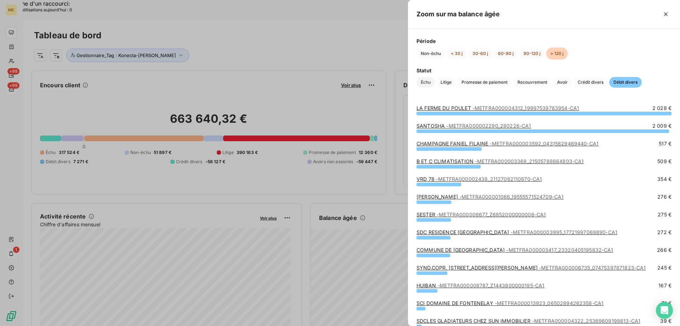
click at [426, 85] on span "Échu" at bounding box center [426, 82] width 18 height 11
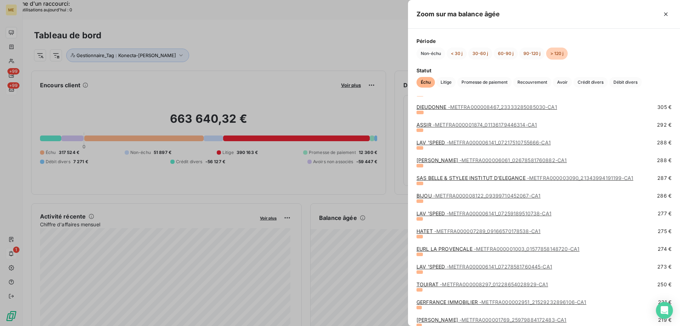
scroll to position [1843, 0]
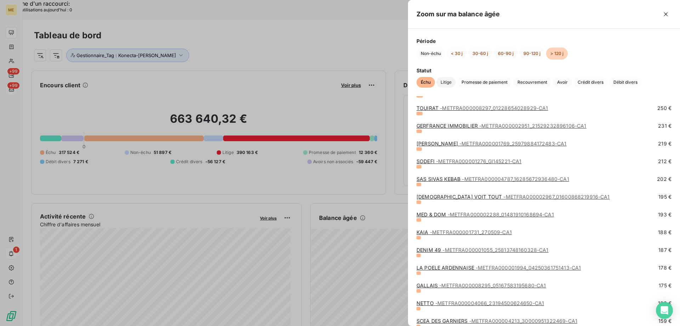
click at [447, 82] on span "Litige" at bounding box center [446, 82] width 19 height 11
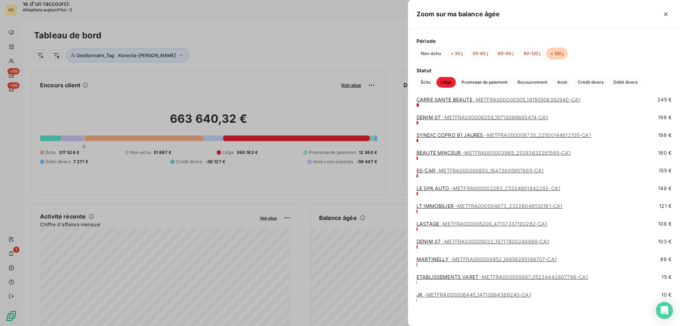
scroll to position [1763, 0]
click at [444, 279] on link "ETABLISSEMENTS VARET - METFRA000005887_05234442807786-CA1" at bounding box center [503, 277] width 172 height 6
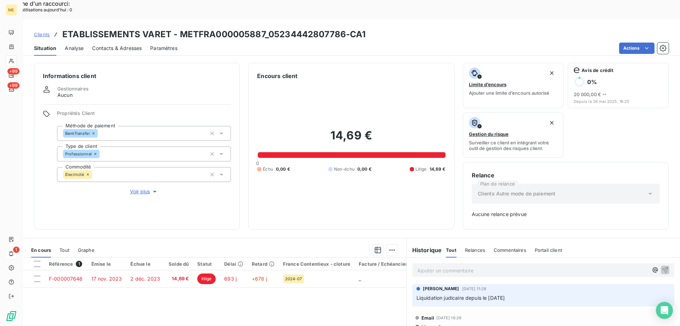
click at [142, 188] on span "Voir plus" at bounding box center [144, 191] width 28 height 7
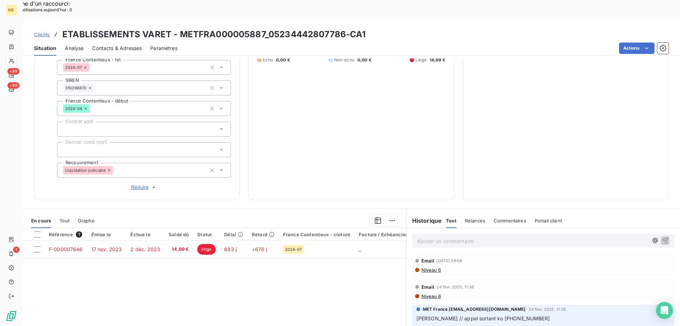
scroll to position [71, 0]
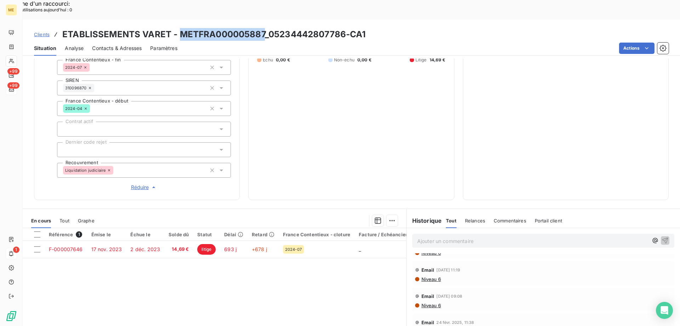
drag, startPoint x: 178, startPoint y: 15, endPoint x: 263, endPoint y: 16, distance: 84.4
click at [263, 28] on h3 "ETABLISSEMENTS VARET - METFRA000005887_05234442807786-CA1" at bounding box center [214, 34] width 304 height 13
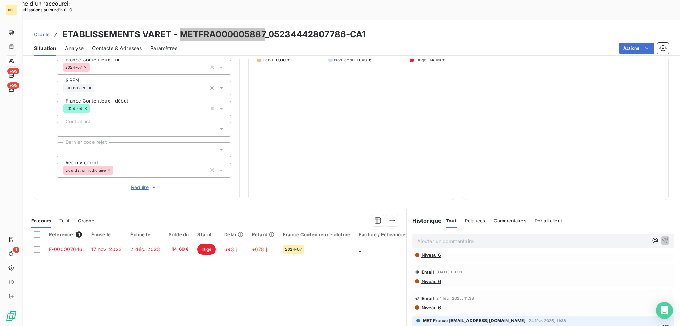
scroll to position [0, 0]
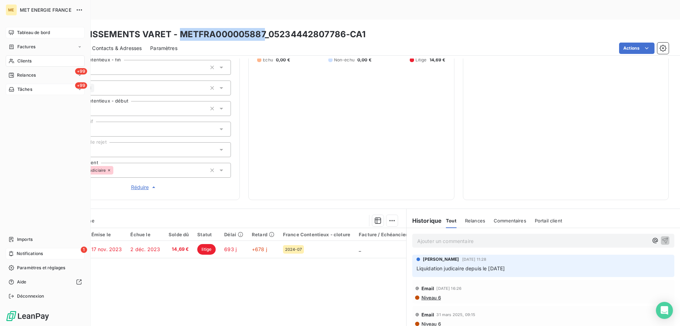
click at [38, 34] on span "Tableau de bord" at bounding box center [33, 32] width 33 height 6
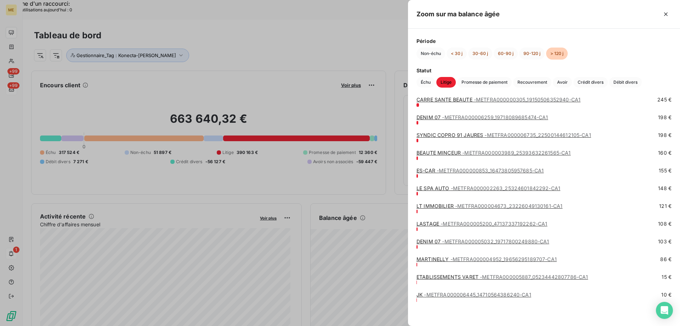
scroll to position [1763, 0]
click at [428, 259] on link "[PERSON_NAME] - METFRA000004952_19656295189707-CA1" at bounding box center [487, 259] width 140 height 6
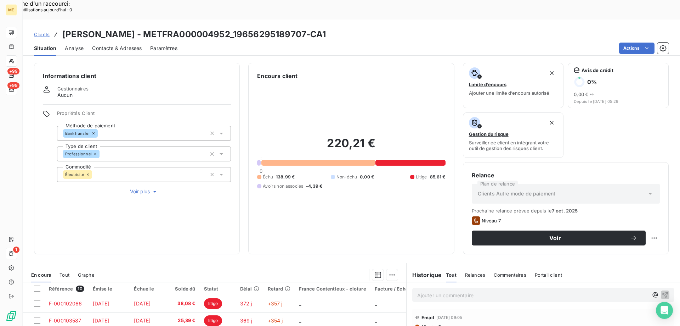
click at [142, 188] on span "Voir plus" at bounding box center [144, 191] width 28 height 7
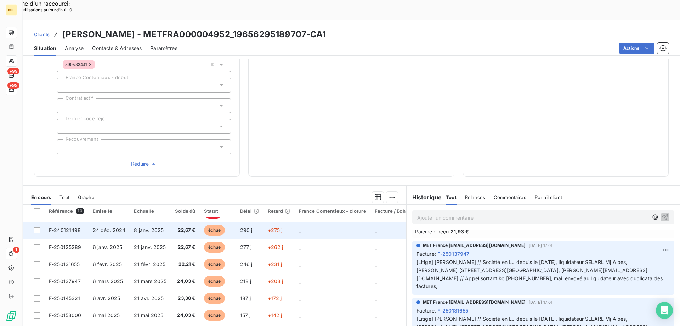
scroll to position [225, 0]
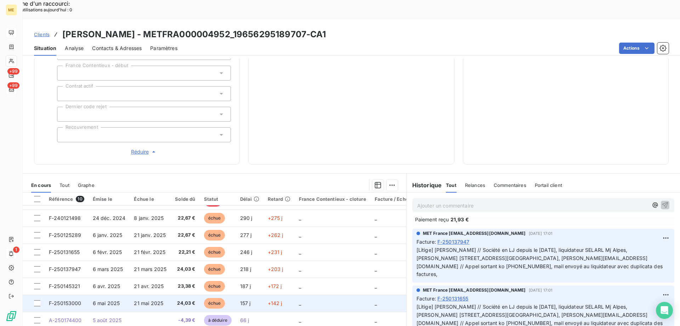
click at [56, 300] on span "F-250153000" at bounding box center [65, 303] width 33 height 6
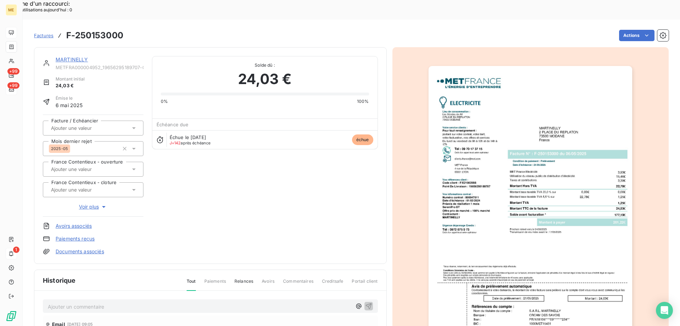
click at [75, 56] on div "MARTINELLY" at bounding box center [100, 59] width 88 height 7
click at [72, 56] on link "MARTINELLY" at bounding box center [72, 59] width 33 height 6
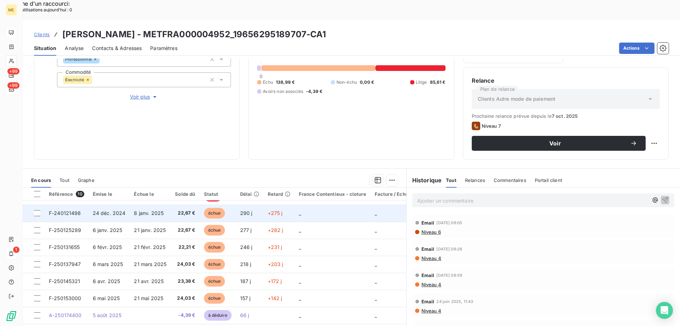
scroll to position [50, 0]
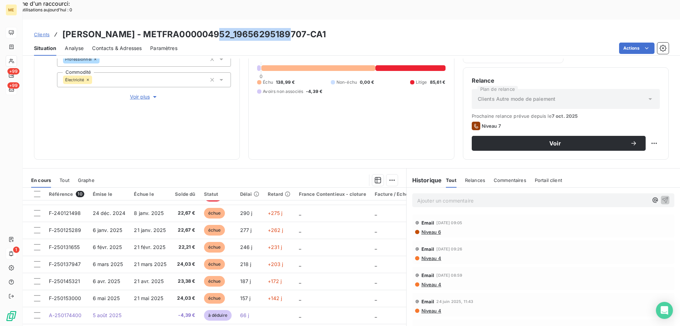
drag, startPoint x: 217, startPoint y: 13, endPoint x: 287, endPoint y: 13, distance: 70.5
click at [287, 28] on h3 "[PERSON_NAME] - METFRA000004952_19656295189707-CA1" at bounding box center [194, 34] width 264 height 13
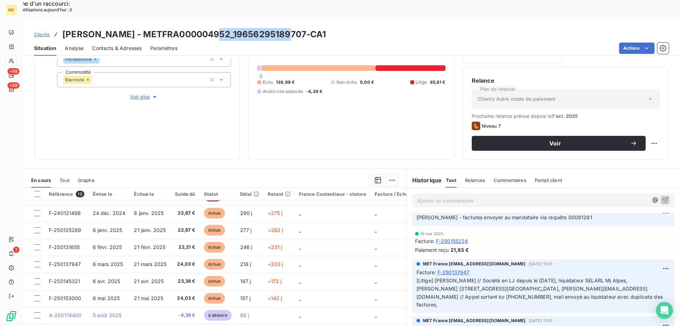
scroll to position [14, 0]
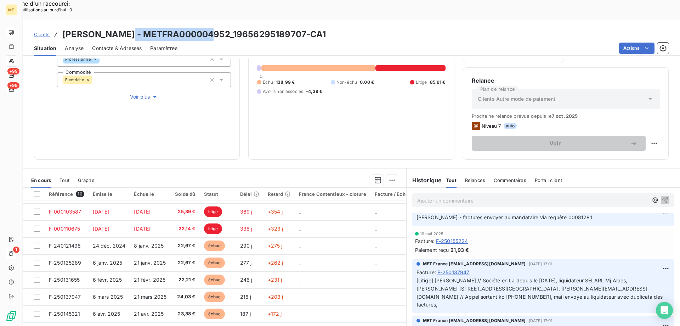
drag, startPoint x: 127, startPoint y: 13, endPoint x: 212, endPoint y: 11, distance: 85.8
click at [212, 28] on h3 "[PERSON_NAME] - METFRA000004952_19656295189707-CA1" at bounding box center [194, 34] width 264 height 13
drag, startPoint x: 125, startPoint y: 12, endPoint x: 37, endPoint y: 13, distance: 88.3
click at [37, 32] on span "Clients" at bounding box center [42, 35] width 16 height 6
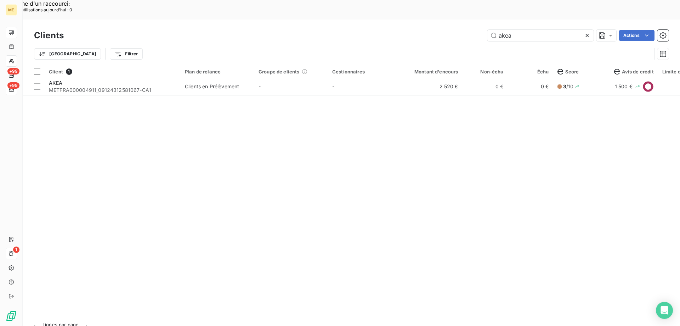
drag, startPoint x: 531, startPoint y: 15, endPoint x: 468, endPoint y: 15, distance: 62.4
click at [468, 30] on div "akea Actions" at bounding box center [370, 35] width 597 height 11
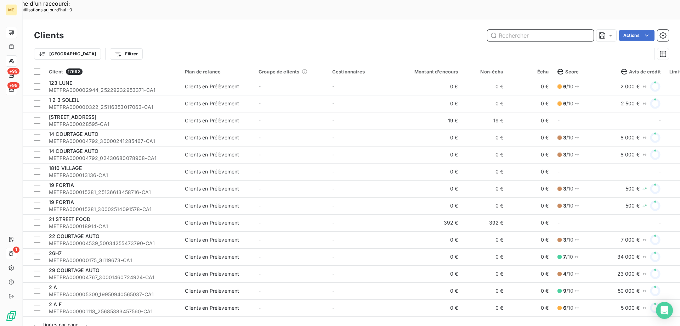
click at [505, 30] on input "text" at bounding box center [541, 35] width 106 height 11
paste input "METFRA000003572"
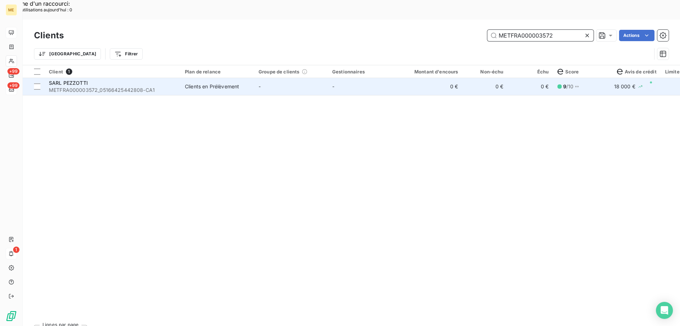
type input "METFRA000003572"
click at [81, 80] on span "SARL PEZZOTTI" at bounding box center [68, 83] width 39 height 6
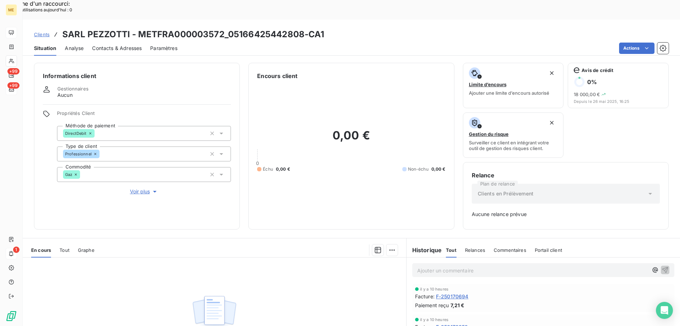
click at [64, 242] on div "Tout" at bounding box center [65, 249] width 10 height 15
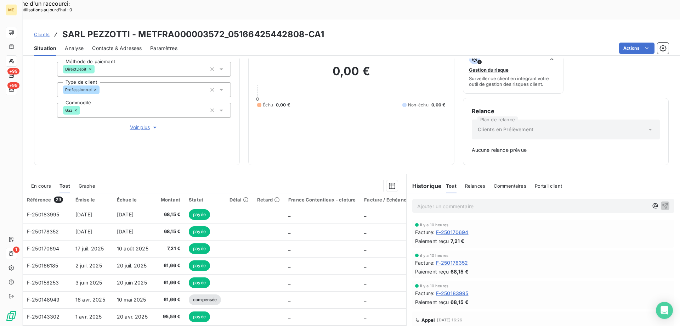
scroll to position [70, 0]
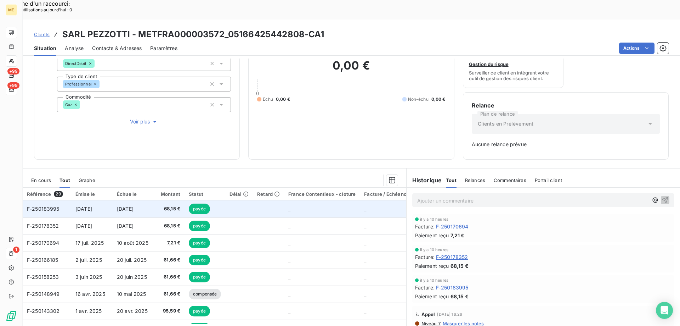
click at [50, 206] on span "F-250183995" at bounding box center [43, 209] width 33 height 6
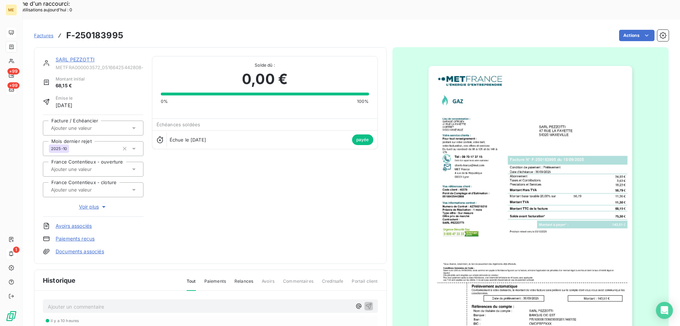
click at [63, 56] on link "SARL PEZZOTTI" at bounding box center [75, 59] width 39 height 6
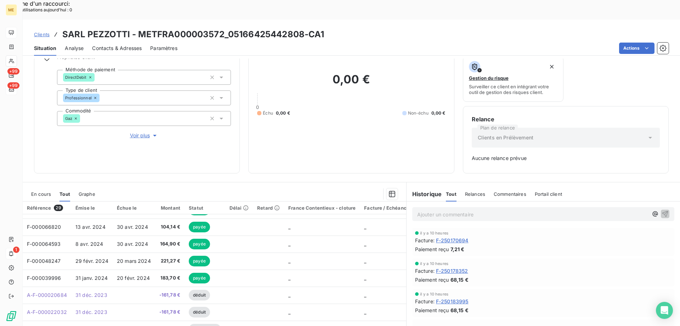
scroll to position [70, 0]
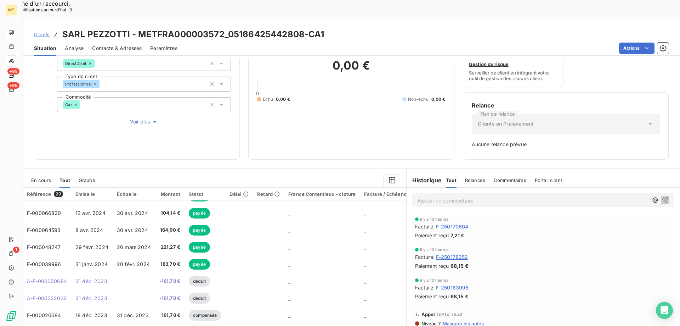
click at [47, 177] on span "En cours" at bounding box center [41, 180] width 20 height 6
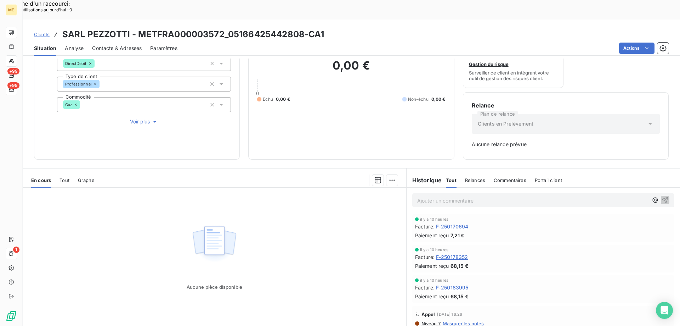
click at [67, 177] on span "Tout" at bounding box center [65, 180] width 10 height 6
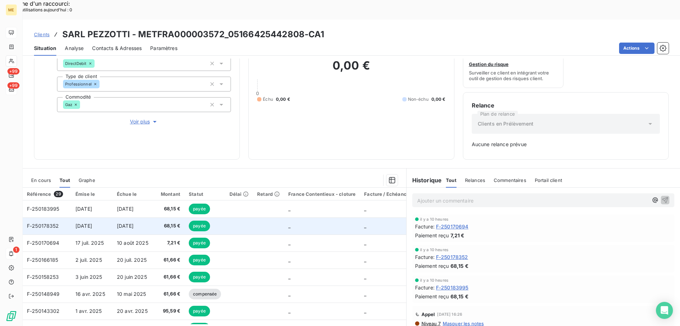
scroll to position [35, 0]
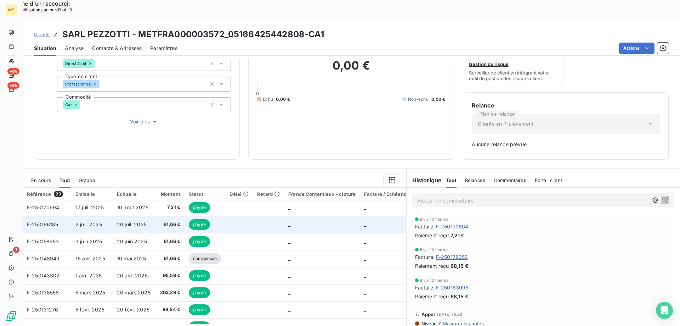
click at [47, 221] on span "F-250166185" at bounding box center [43, 224] width 32 height 6
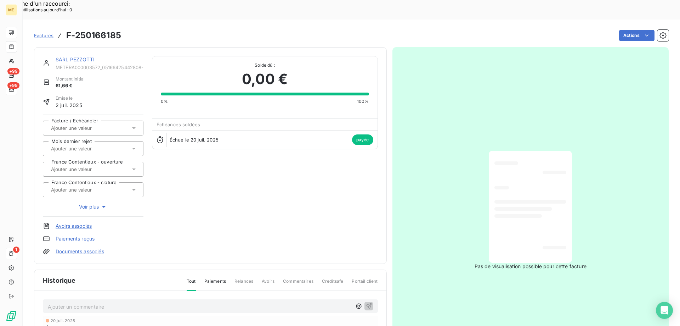
click at [75, 56] on link "SARL PEZZOTTI" at bounding box center [75, 59] width 39 height 6
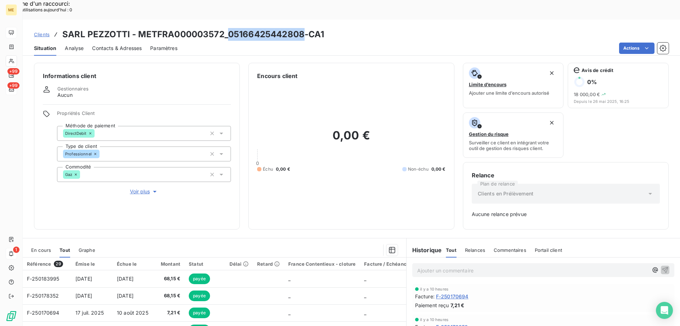
drag, startPoint x: 227, startPoint y: 12, endPoint x: 303, endPoint y: 14, distance: 76.6
click at [303, 28] on h3 "SARL PEZZOTTI - METFRA000003572_05166425442808-CA1" at bounding box center [193, 34] width 262 height 13
